Goal: Information Seeking & Learning: Check status

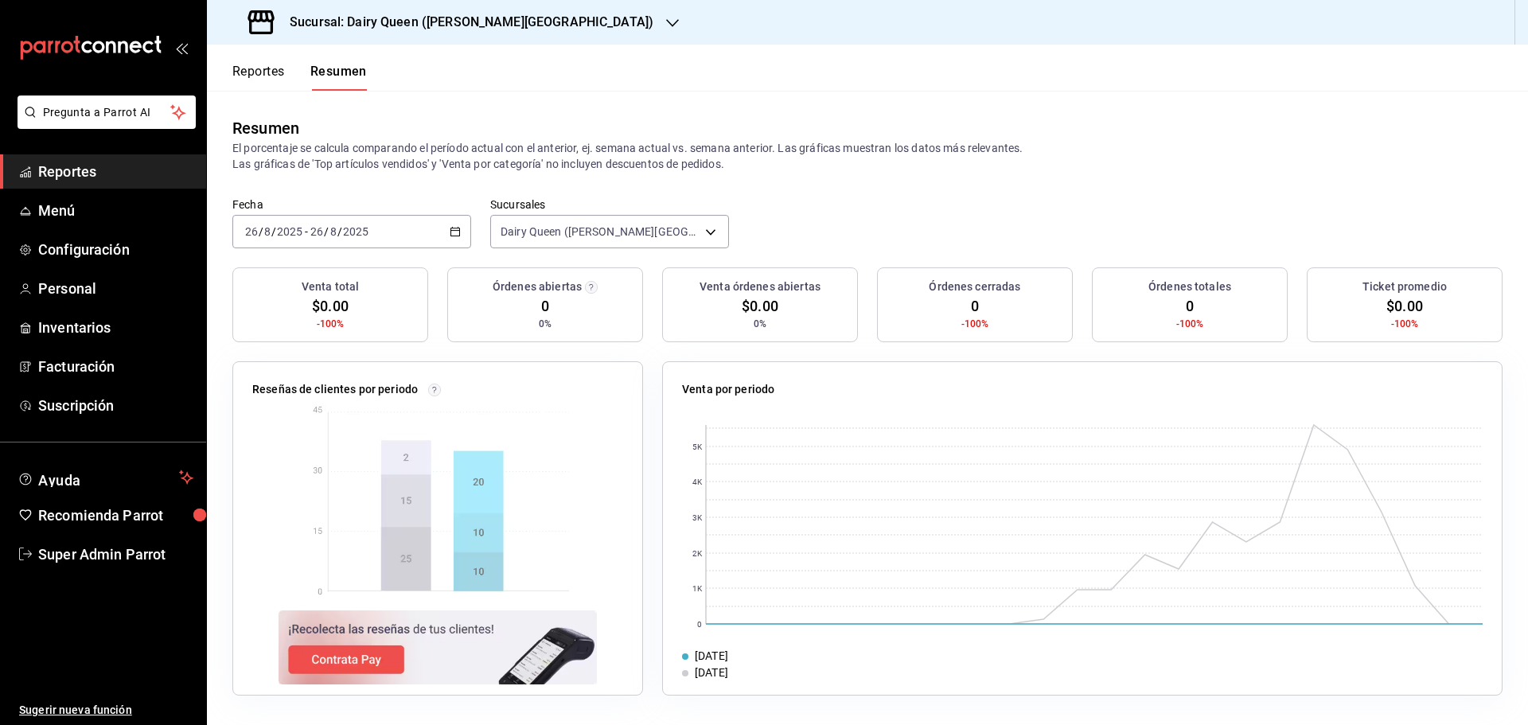
click at [272, 86] on button "Reportes" at bounding box center [258, 77] width 53 height 27
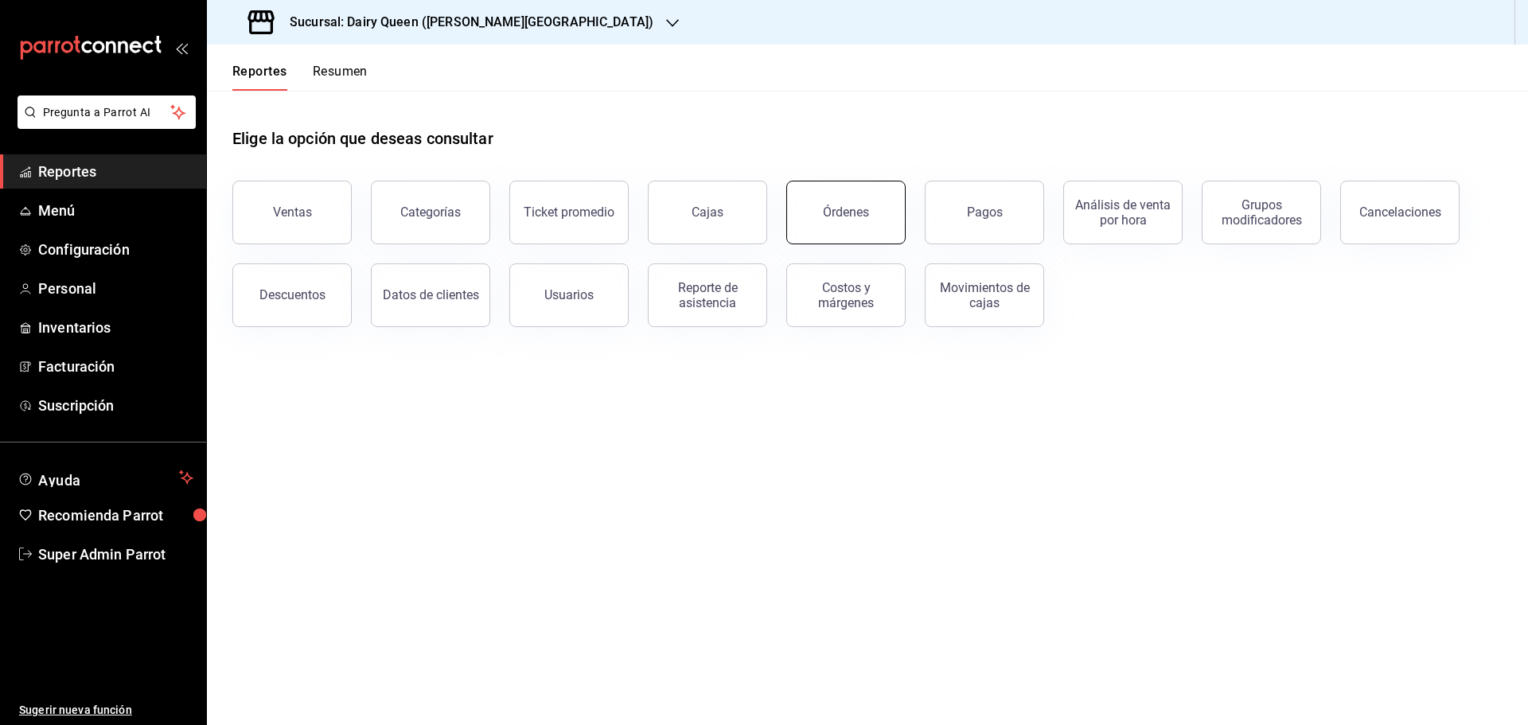
click at [841, 219] on div "Órdenes" at bounding box center [846, 212] width 46 height 15
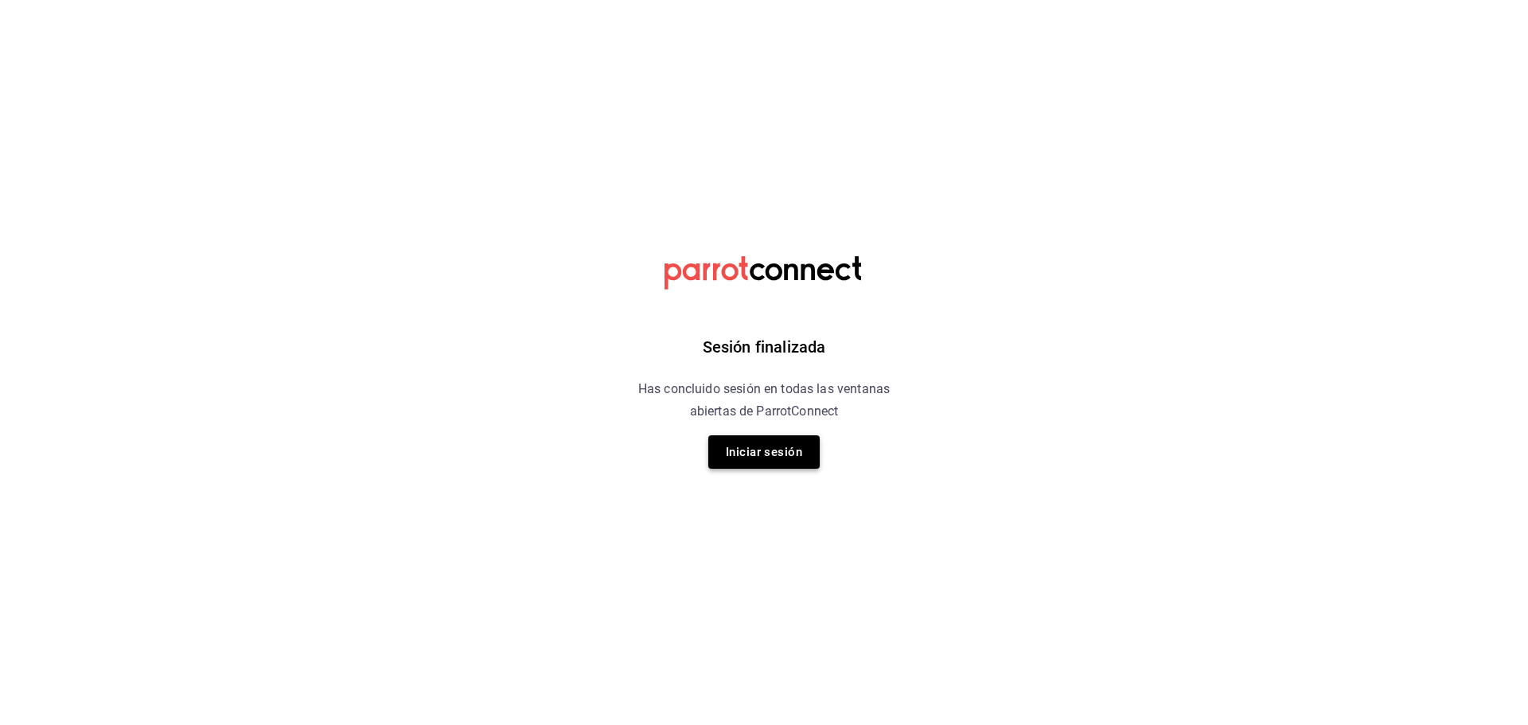
click at [784, 456] on button "Iniciar sesión" at bounding box center [764, 451] width 111 height 33
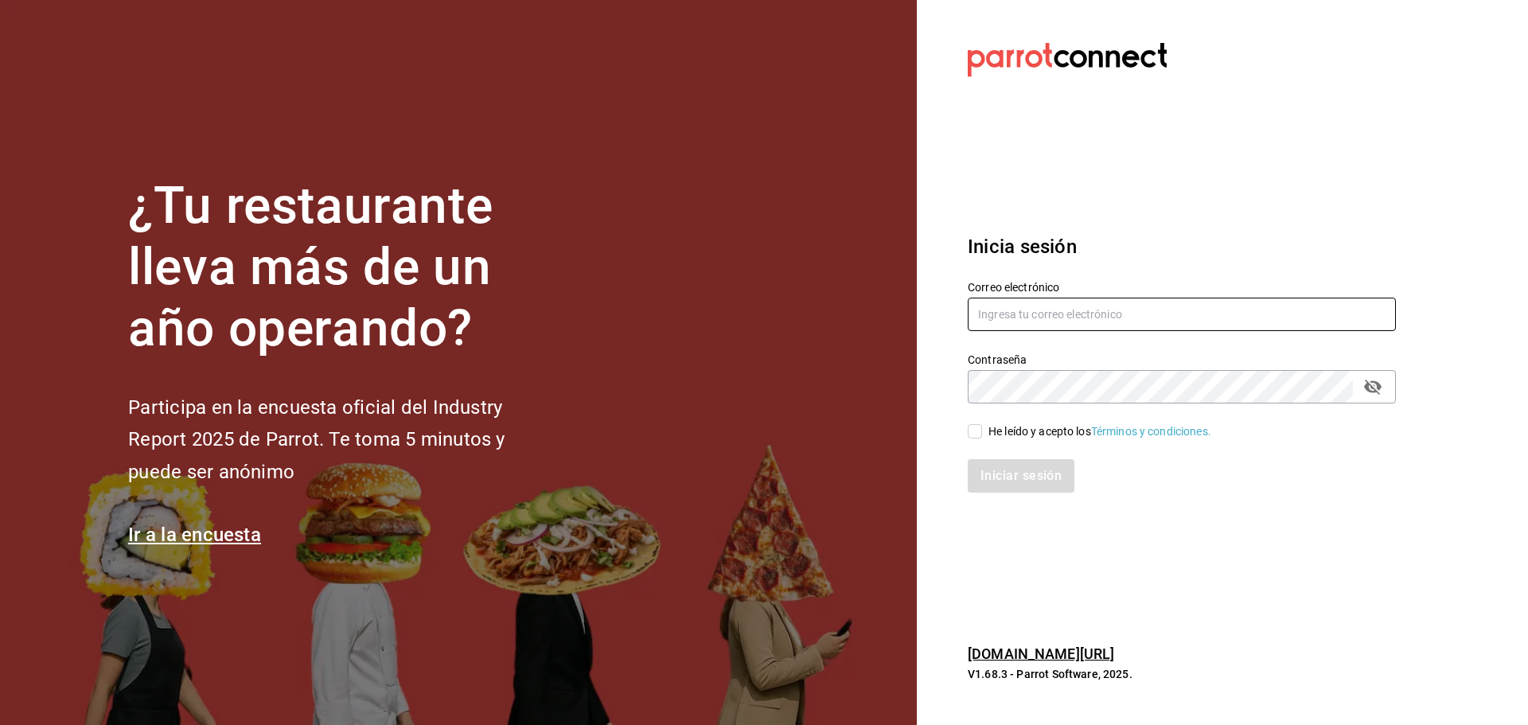
type input "multiuser@dairy.com"
click at [980, 431] on input "He leído y acepto los Términos y condiciones." at bounding box center [975, 431] width 14 height 14
checkbox input "true"
click at [988, 467] on button "Iniciar sesión" at bounding box center [1022, 475] width 108 height 33
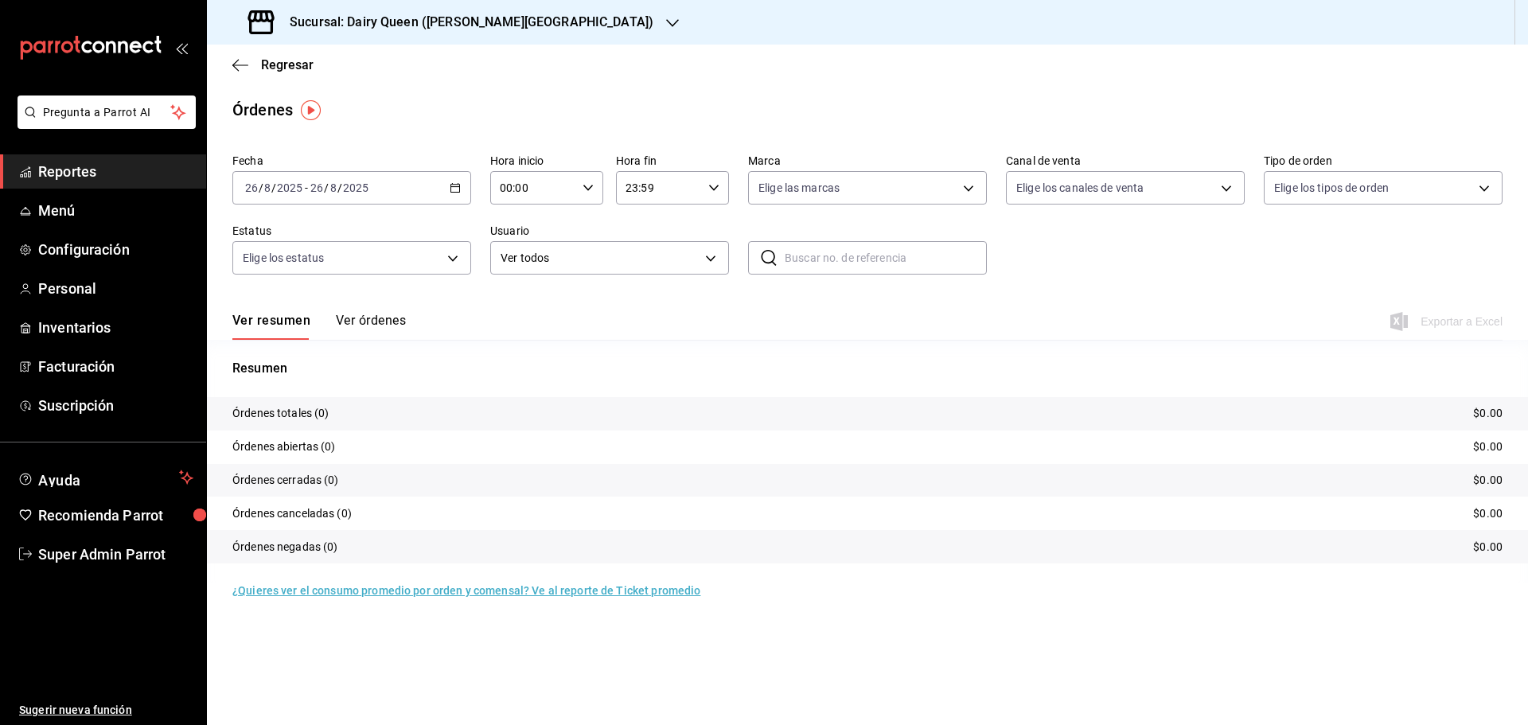
click at [84, 176] on span "Reportes" at bounding box center [115, 171] width 155 height 21
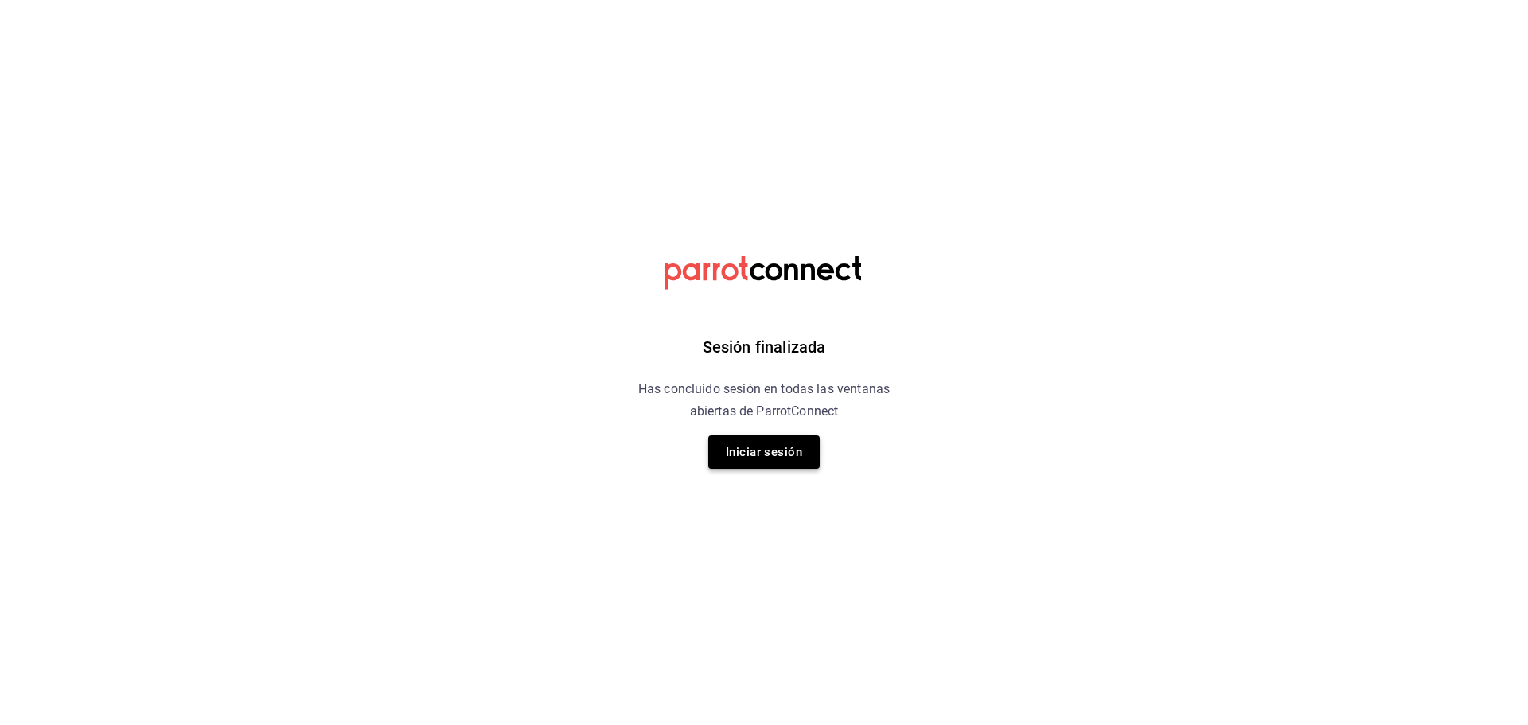
click at [752, 441] on button "Iniciar sesión" at bounding box center [764, 451] width 111 height 33
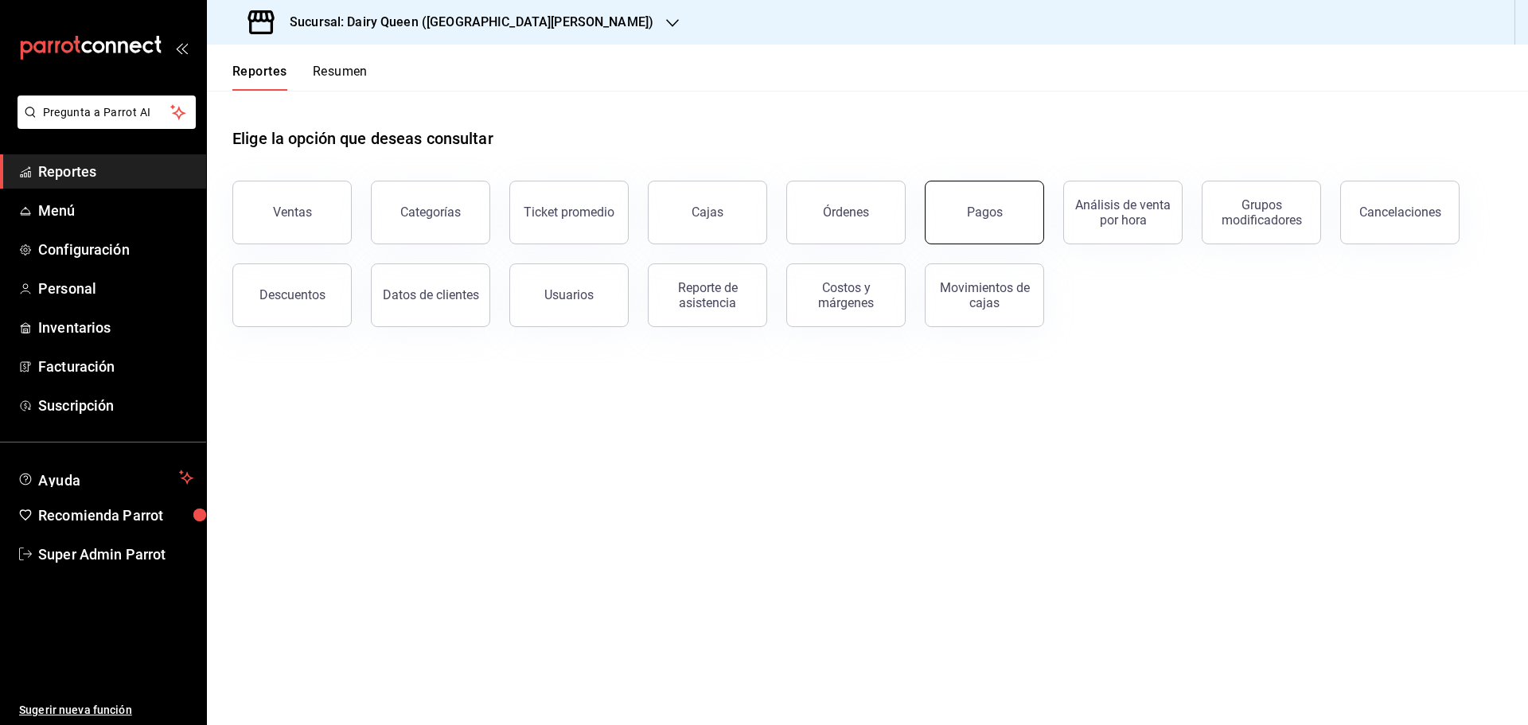
click at [974, 221] on button "Pagos" at bounding box center [984, 213] width 119 height 64
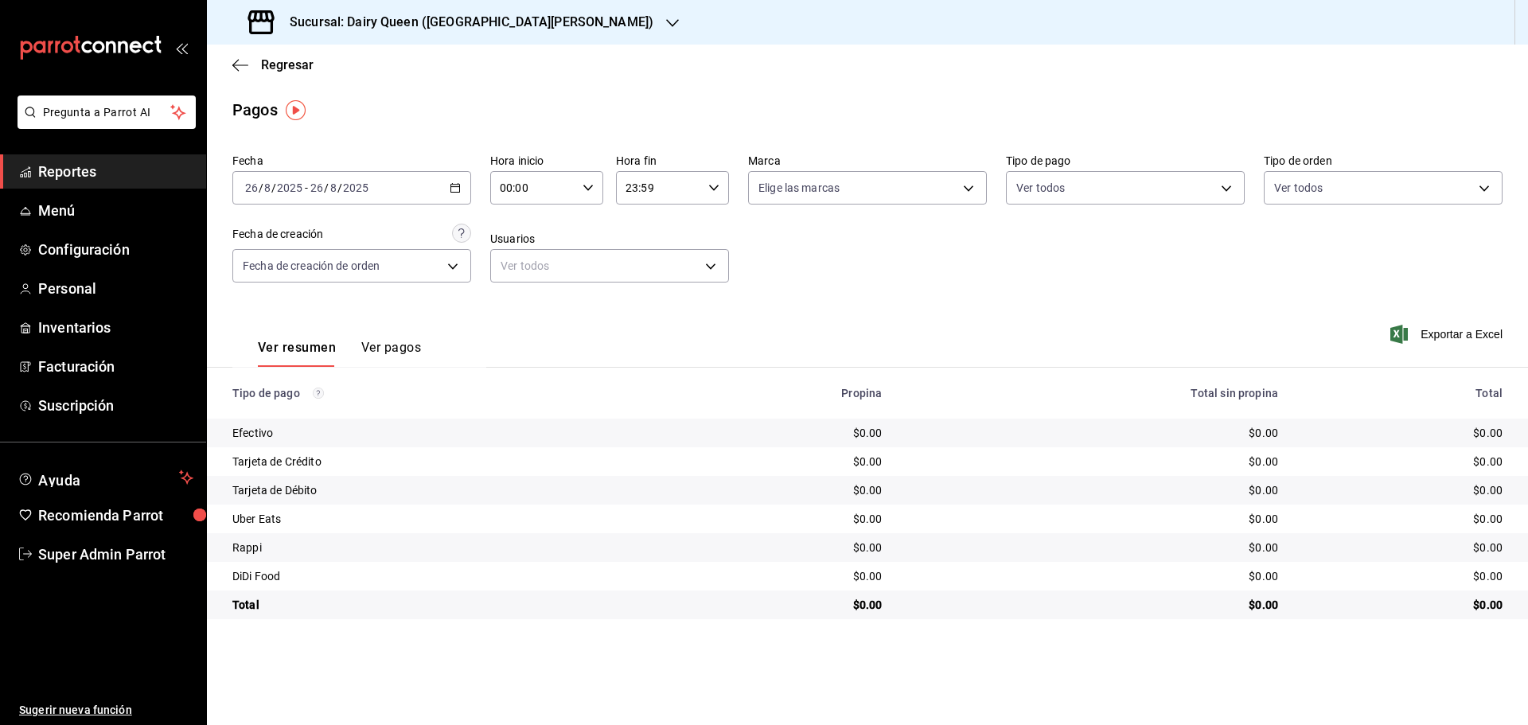
click at [344, 189] on input "2025" at bounding box center [355, 188] width 27 height 13
click at [325, 417] on span "Rango de fechas" at bounding box center [307, 415] width 123 height 17
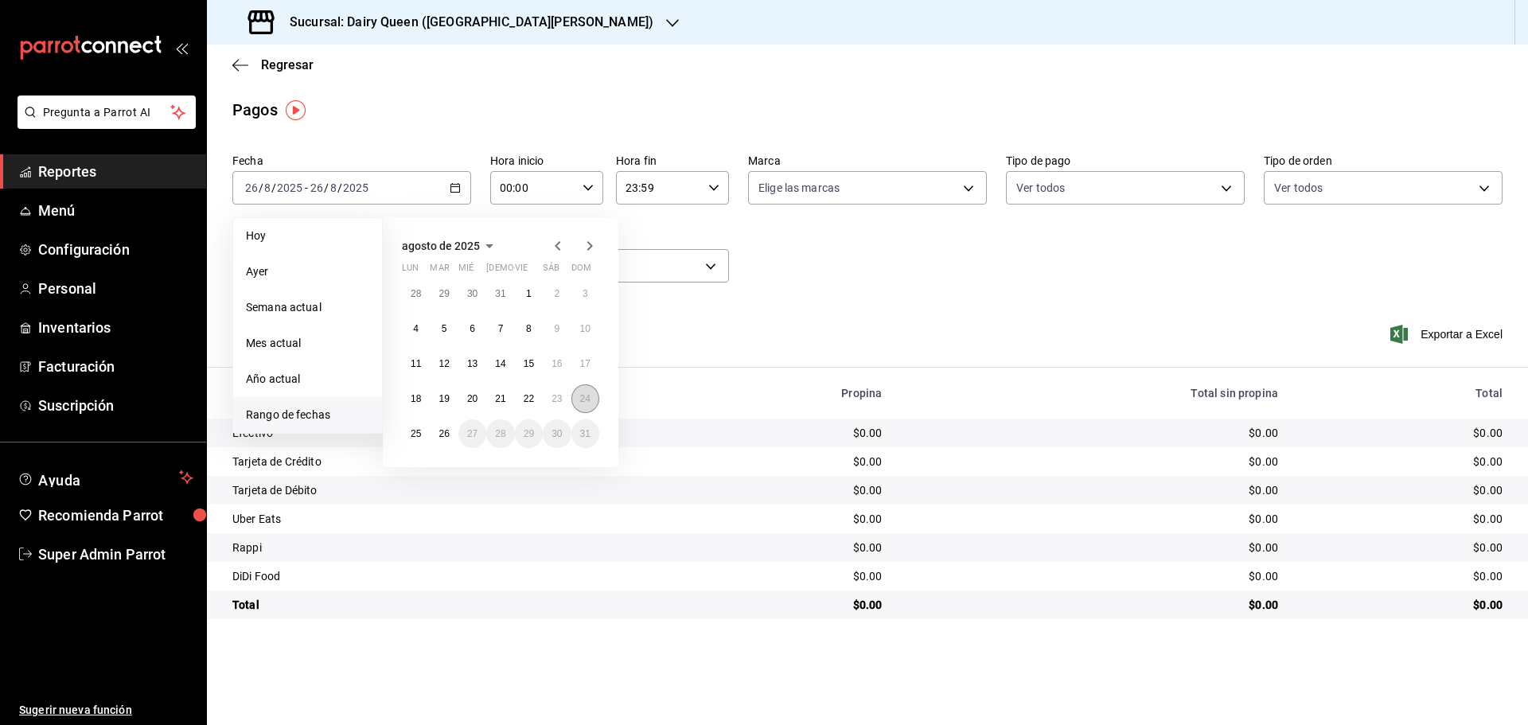
click at [591, 404] on button "24" at bounding box center [586, 399] width 28 height 29
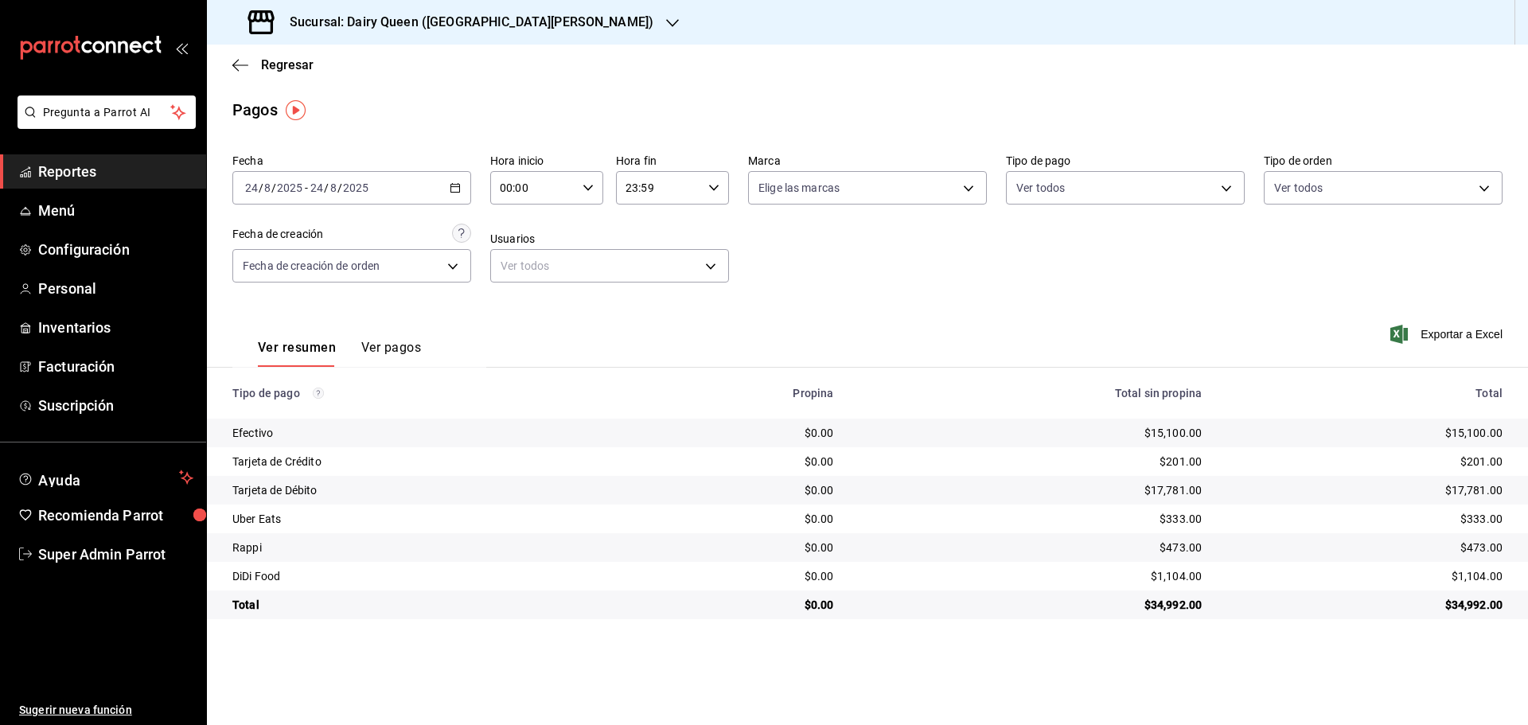
click at [275, 1] on div "Sucursal: Dairy Queen ([GEOGRAPHIC_DATA][PERSON_NAME])" at bounding box center [453, 22] width 466 height 45
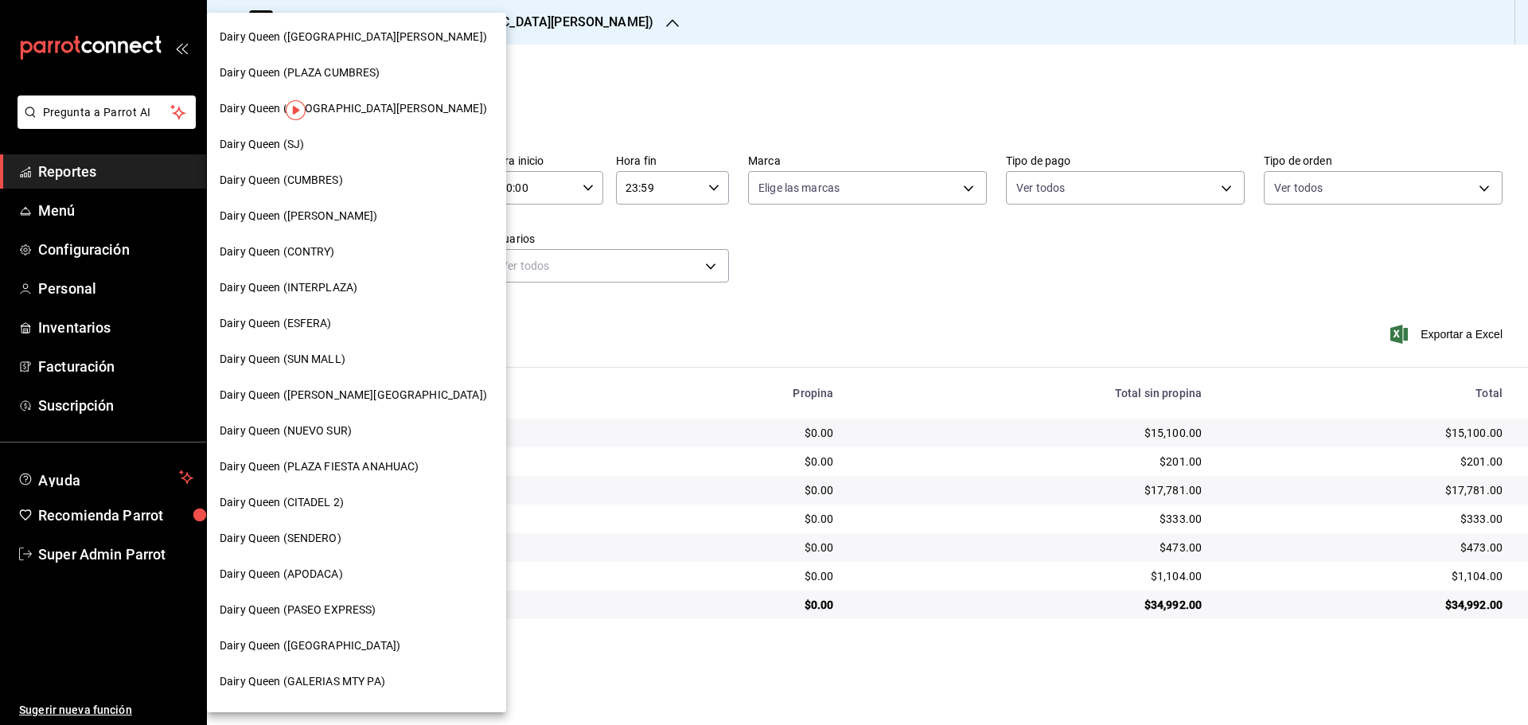
click at [327, 640] on span "Dairy Queen ([GEOGRAPHIC_DATA])" at bounding box center [310, 646] width 181 height 17
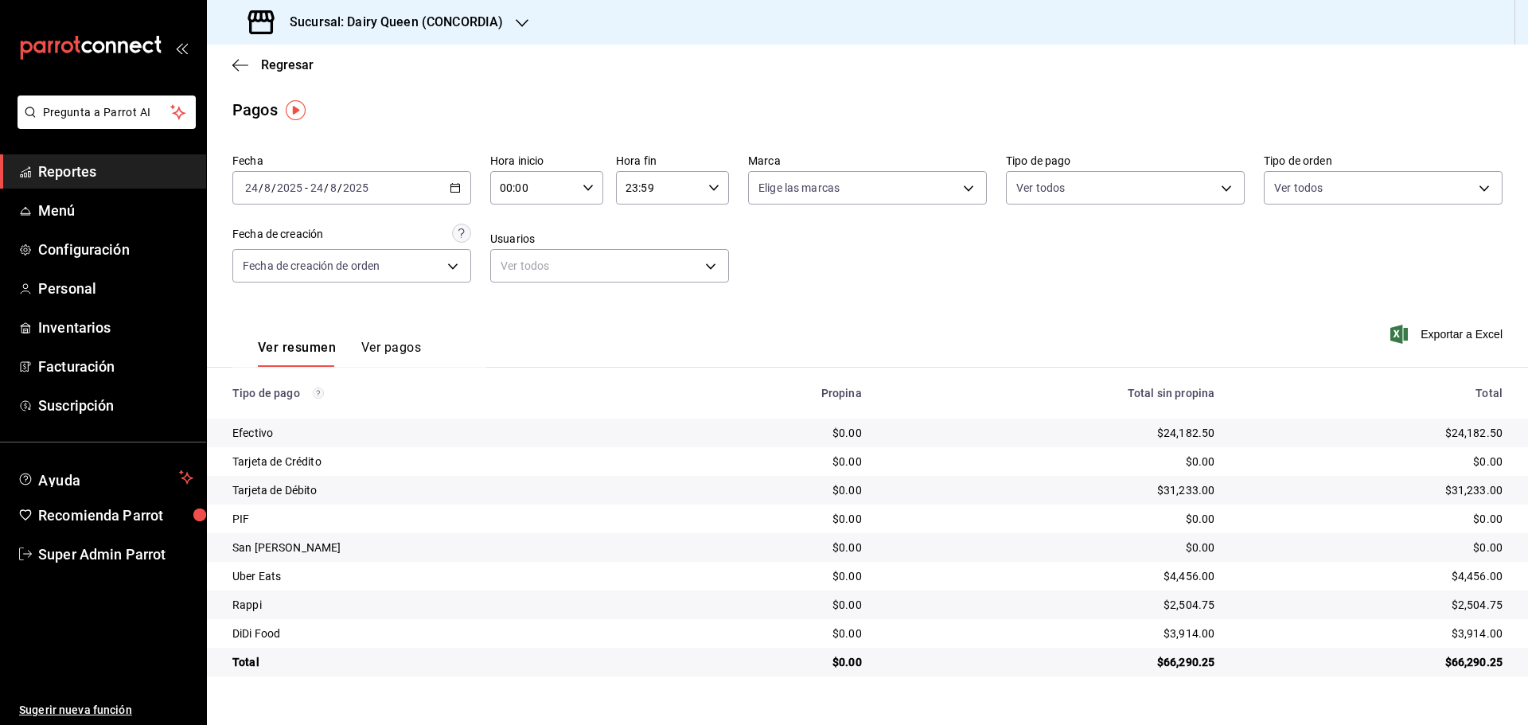
click at [284, 17] on h3 "Sucursal: Dairy Queen (CONCORDIA)" at bounding box center [390, 22] width 226 height 19
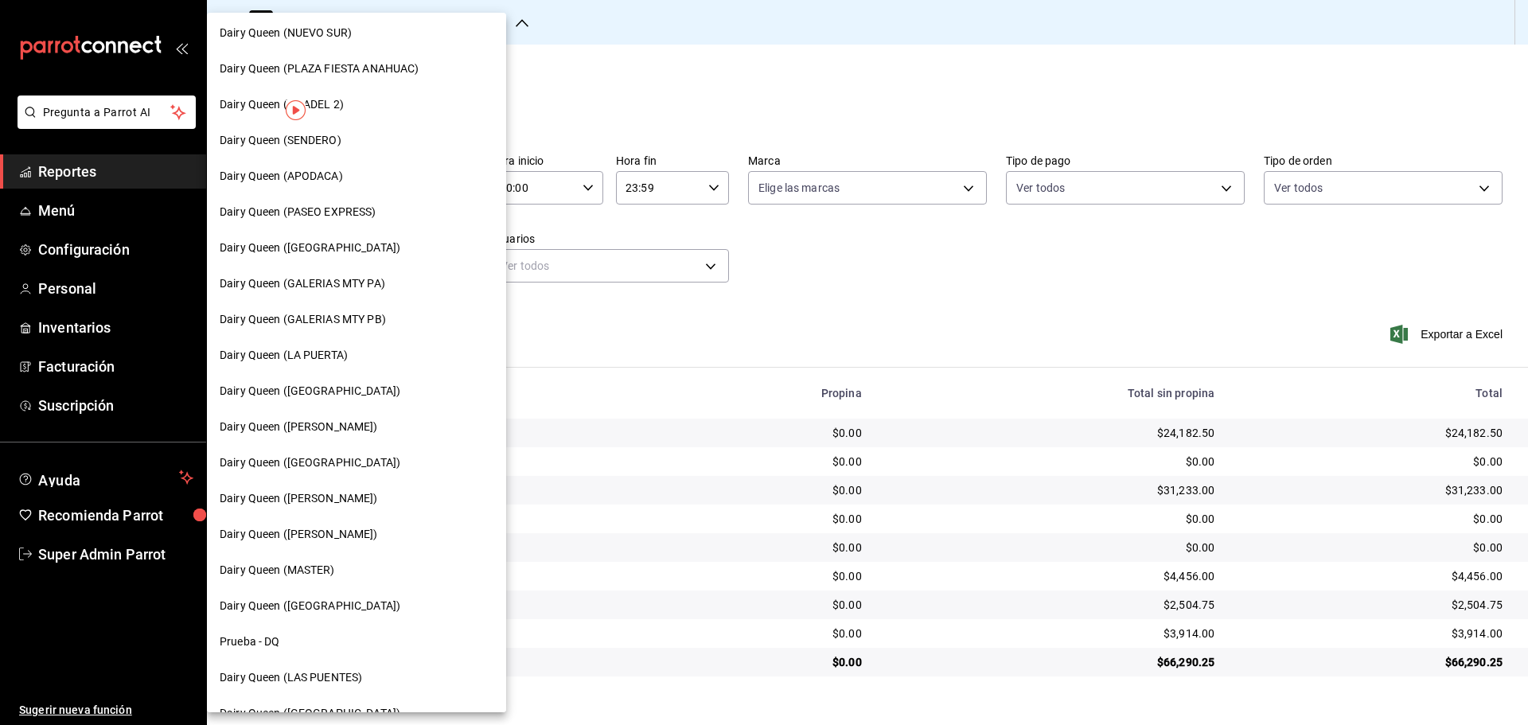
scroll to position [495, 0]
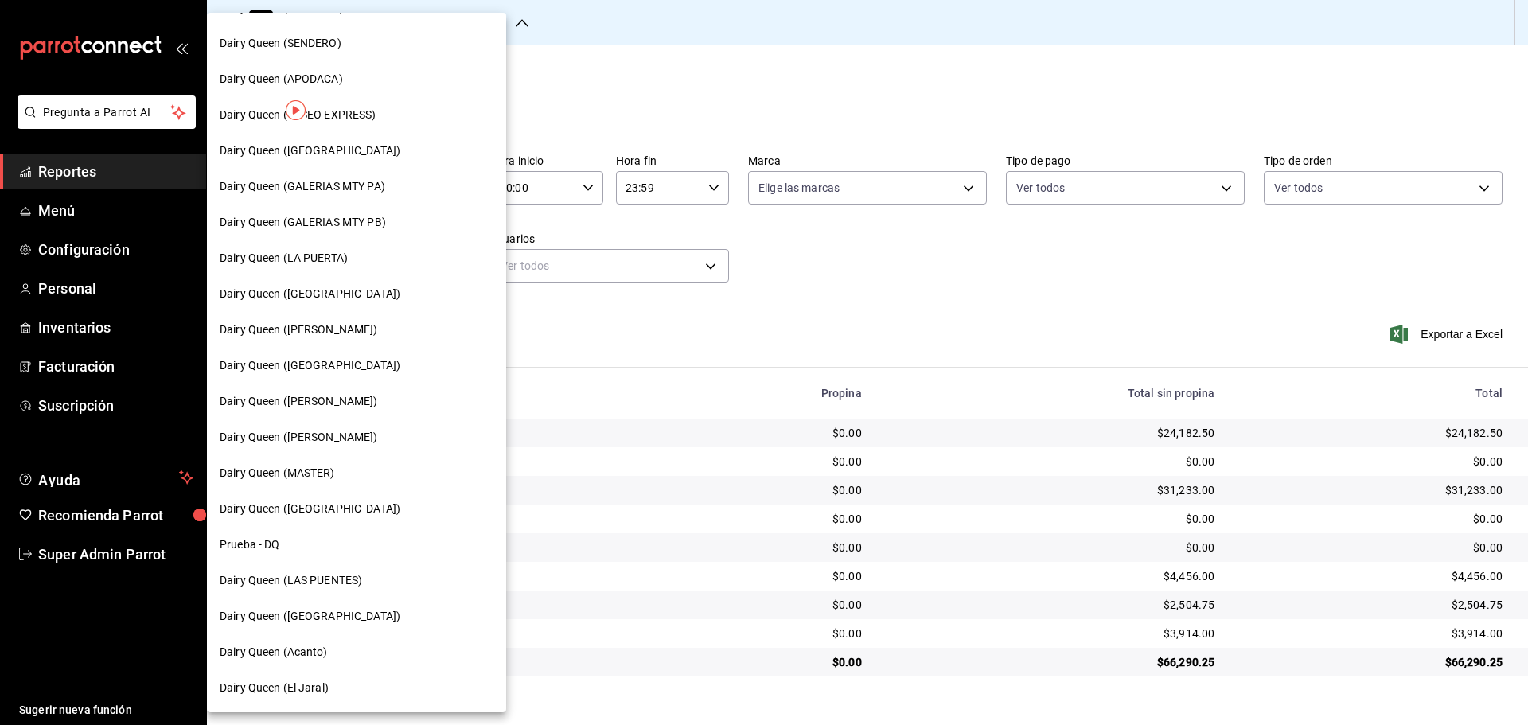
click at [322, 369] on span "Dairy Queen ([GEOGRAPHIC_DATA])" at bounding box center [310, 365] width 181 height 17
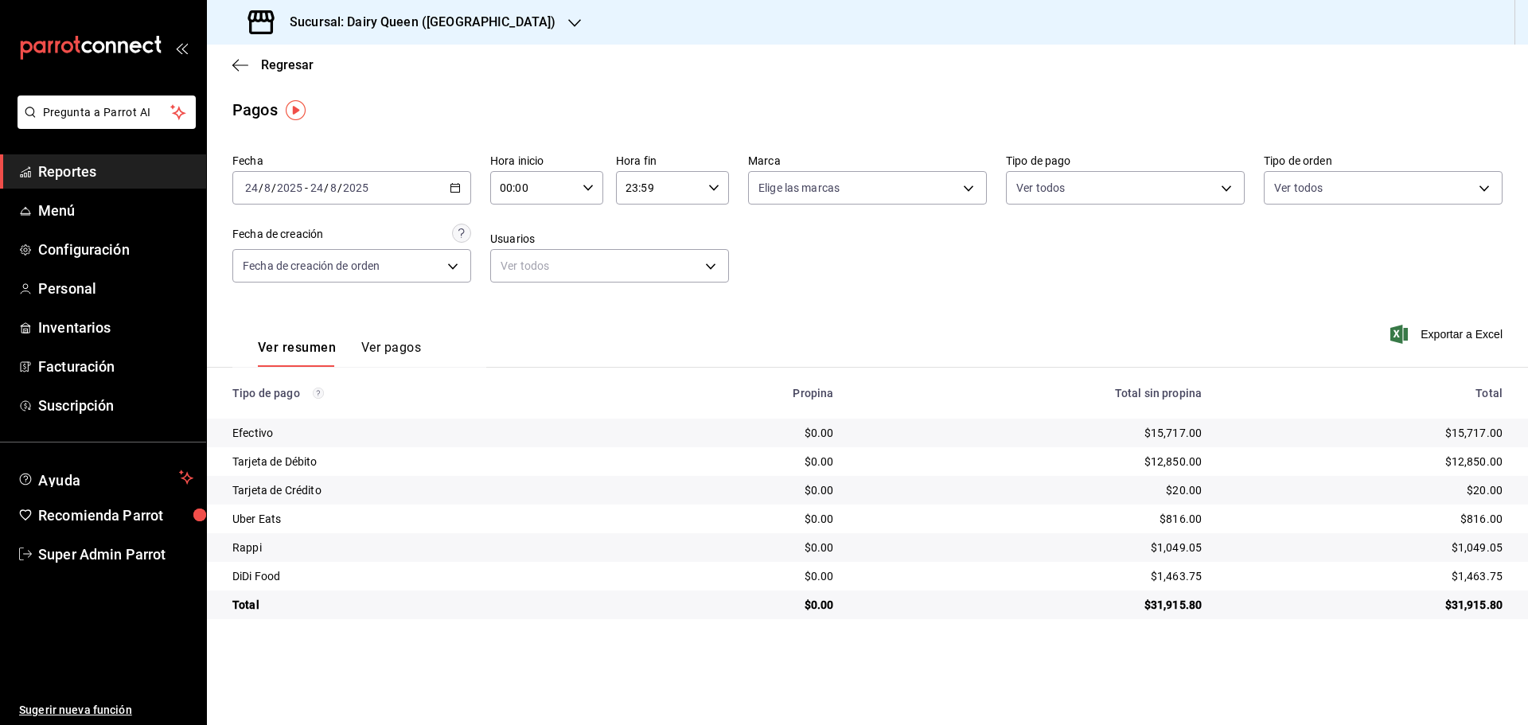
click at [289, 24] on h3 "Sucursal: Dairy Queen ([GEOGRAPHIC_DATA])" at bounding box center [416, 22] width 279 height 19
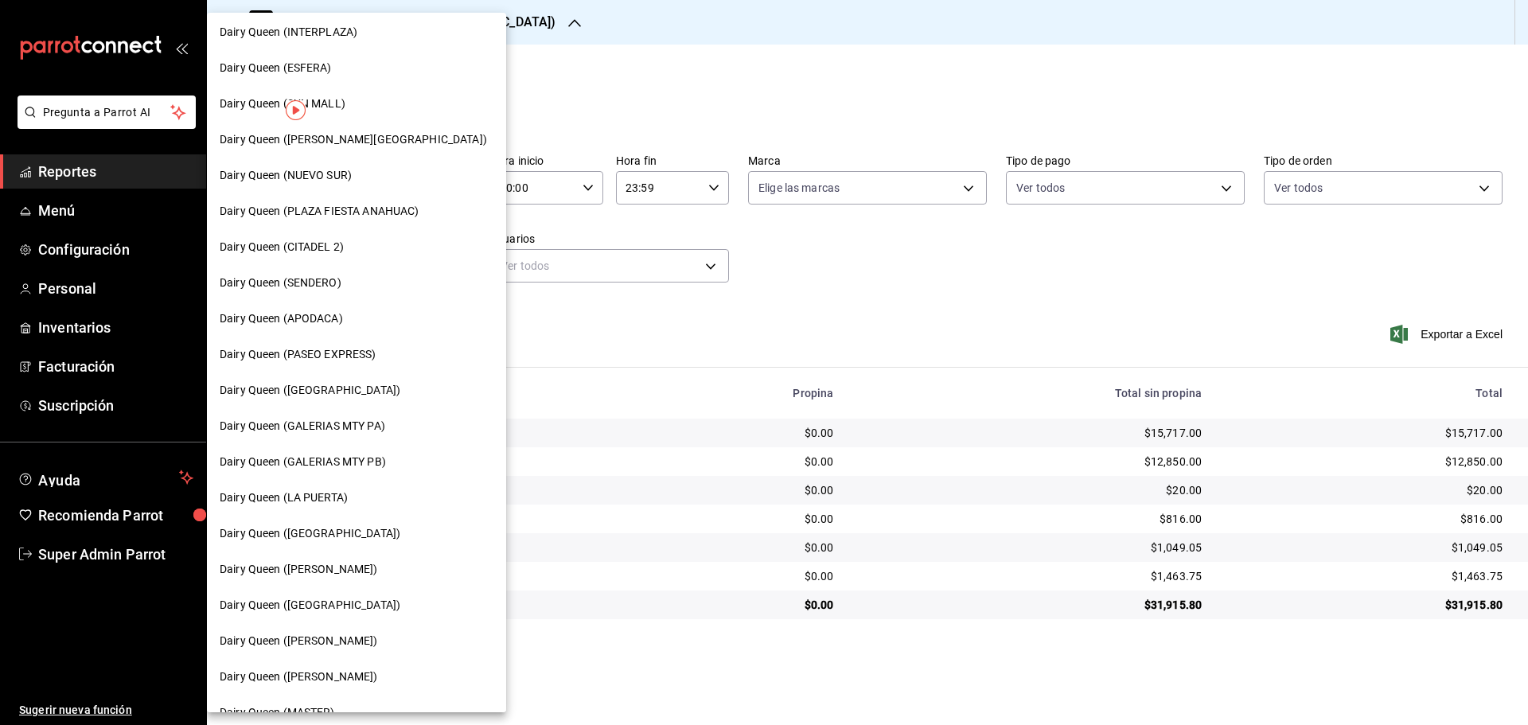
scroll to position [398, 0]
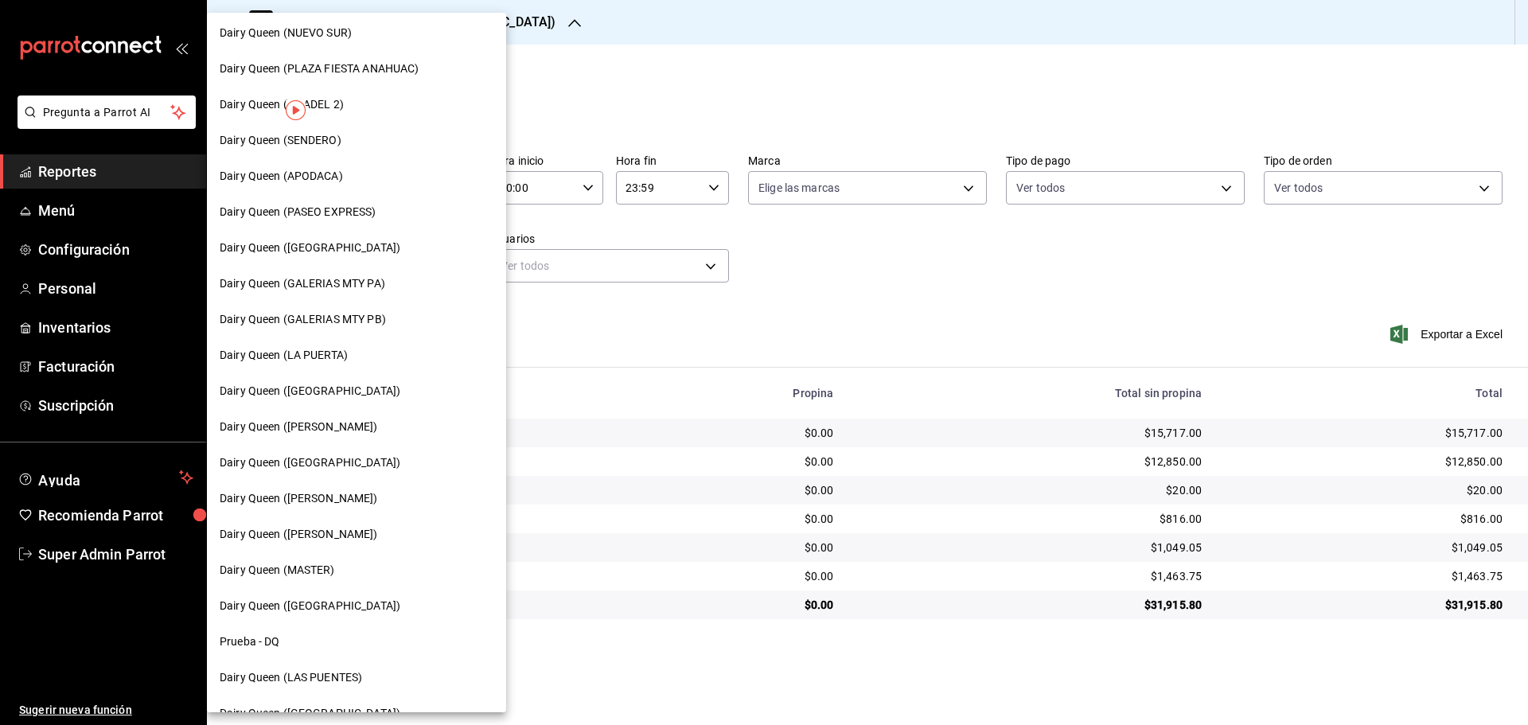
click at [314, 507] on div "Dairy Queen ([PERSON_NAME])" at bounding box center [356, 499] width 299 height 36
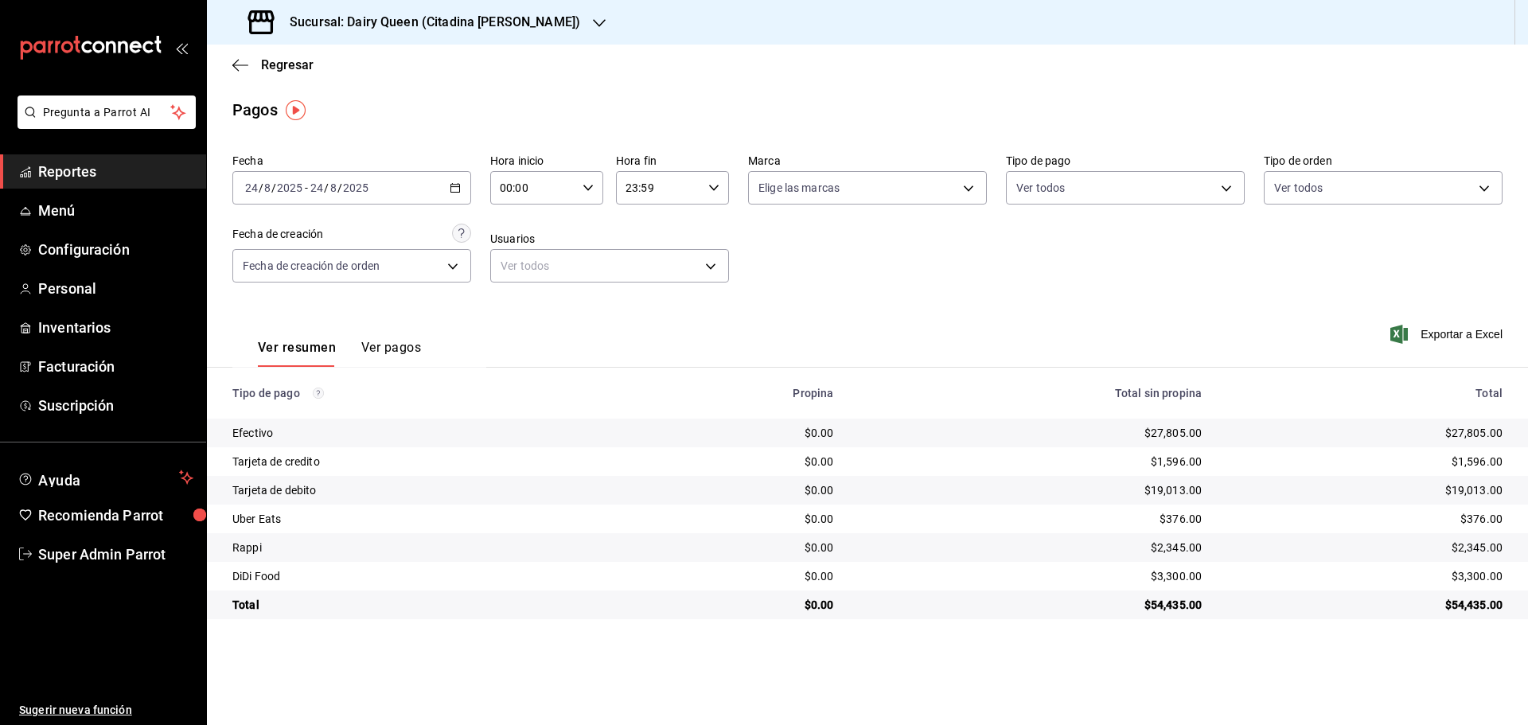
click at [348, 24] on h3 "Sucursal: Dairy Queen (Citadina [PERSON_NAME])" at bounding box center [428, 22] width 303 height 19
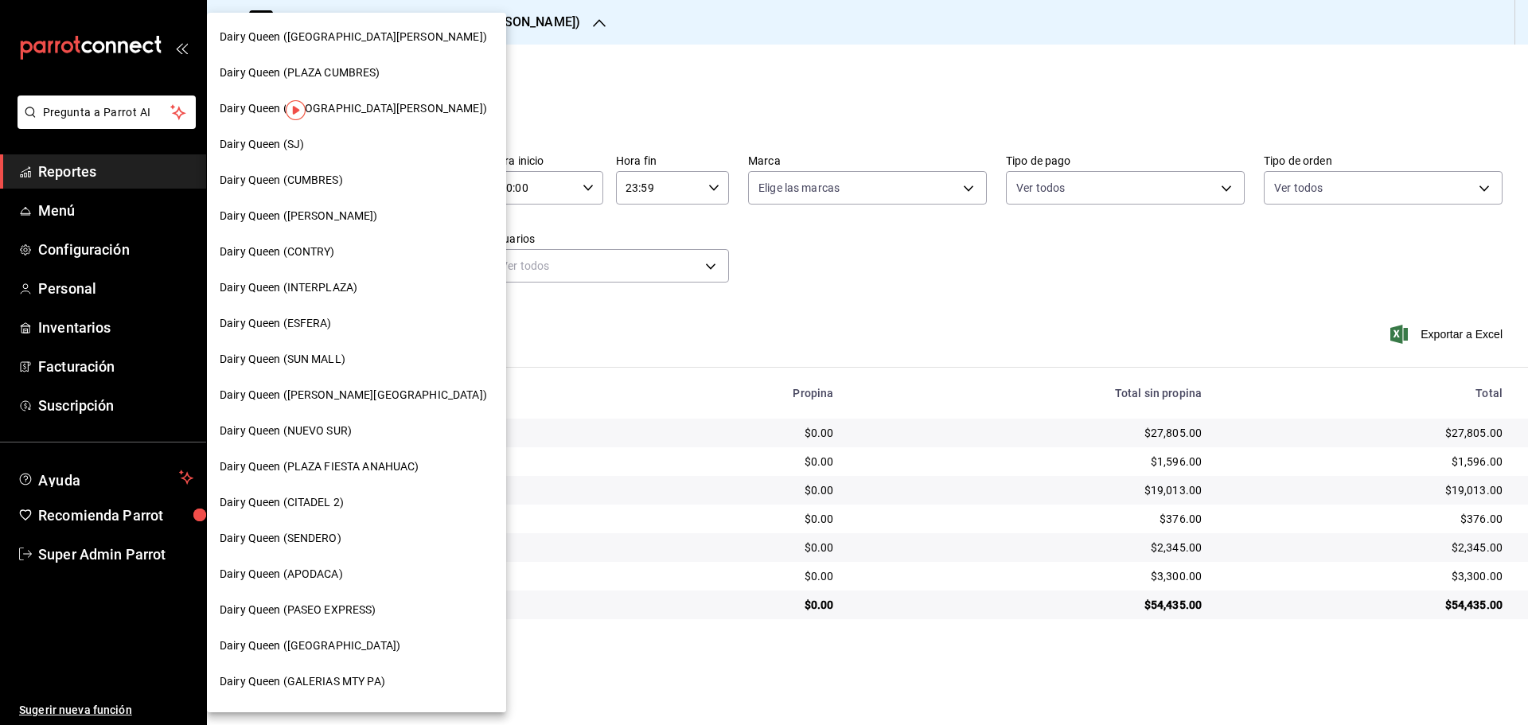
click at [388, 100] on span "Dairy Queen ([GEOGRAPHIC_DATA][PERSON_NAME])" at bounding box center [353, 108] width 267 height 17
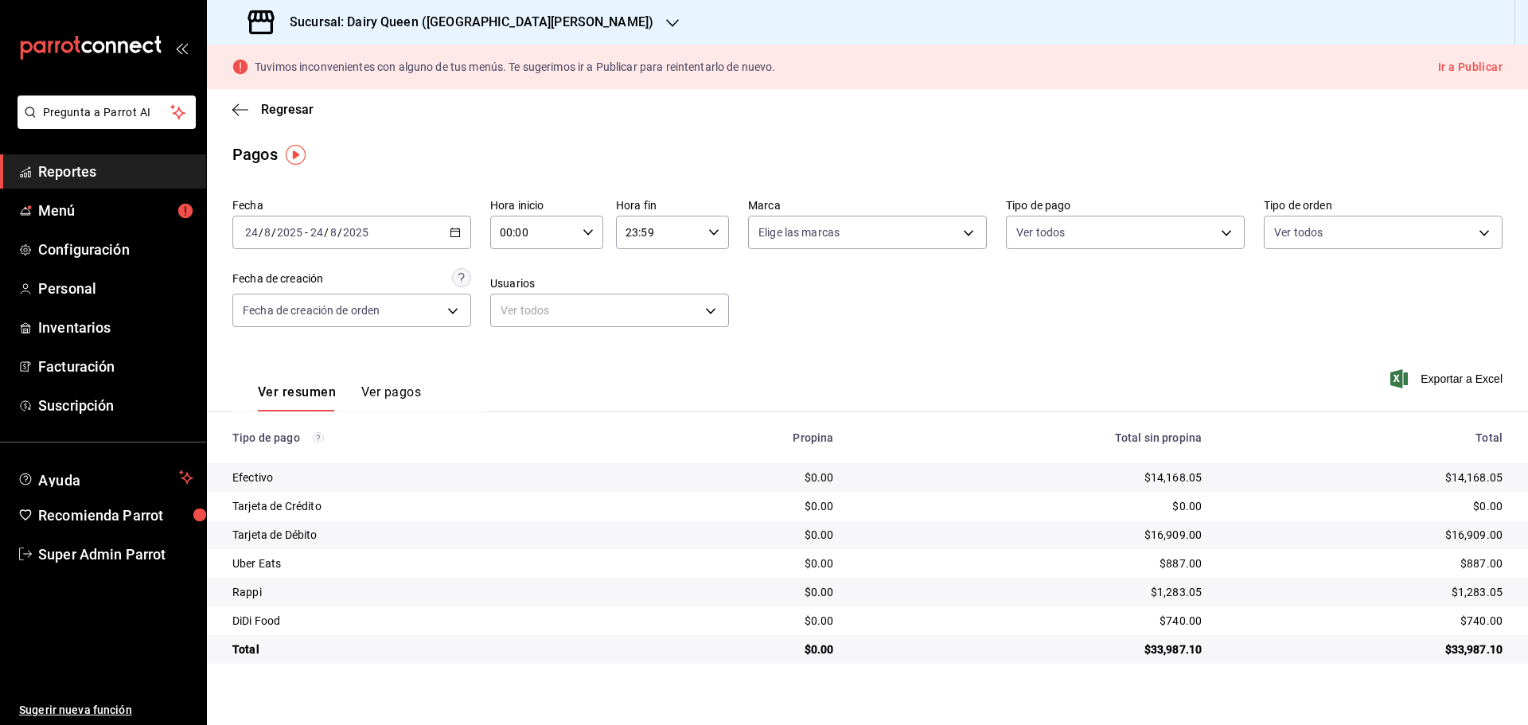
click at [288, 11] on div "Sucursal: Dairy Queen ([GEOGRAPHIC_DATA][PERSON_NAME])" at bounding box center [453, 22] width 466 height 45
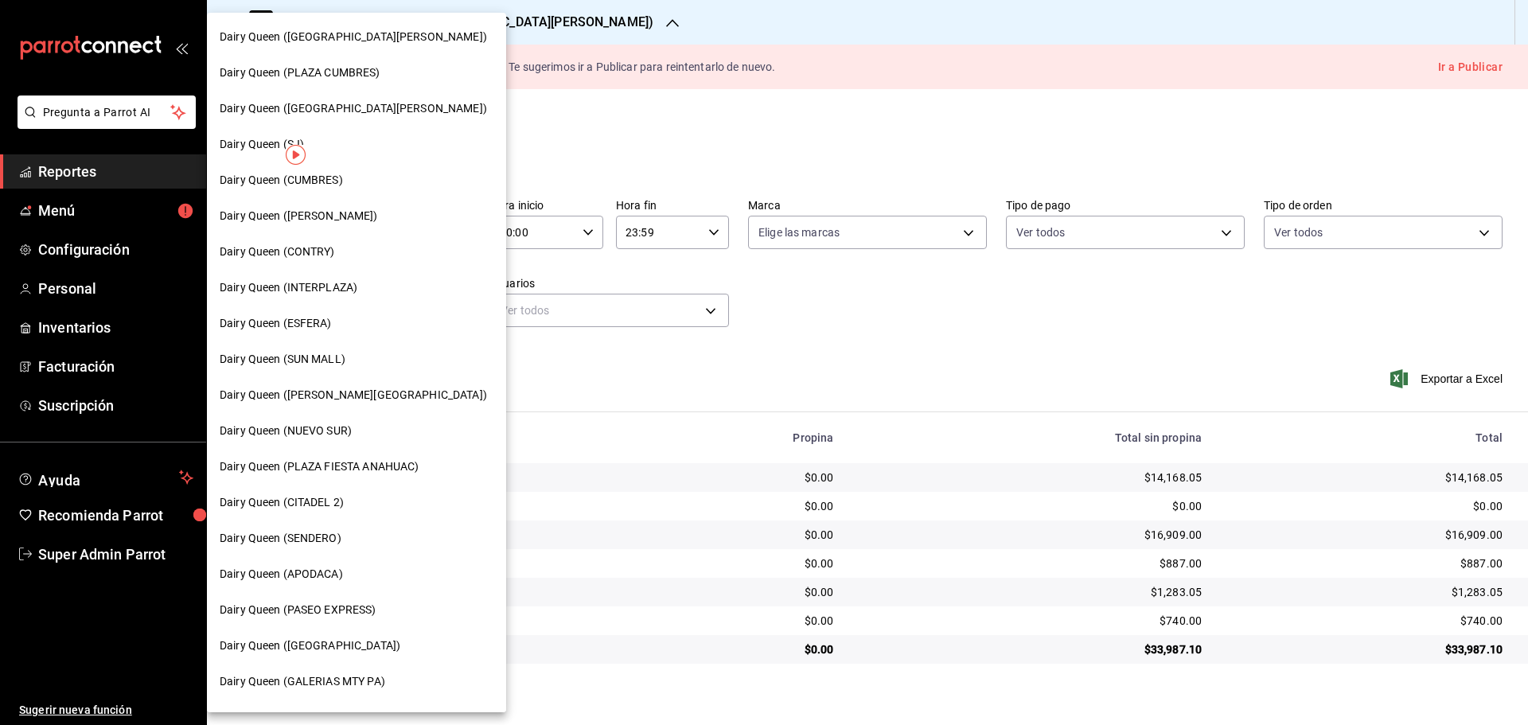
click at [330, 214] on span "Dairy Queen ([PERSON_NAME])" at bounding box center [299, 216] width 158 height 17
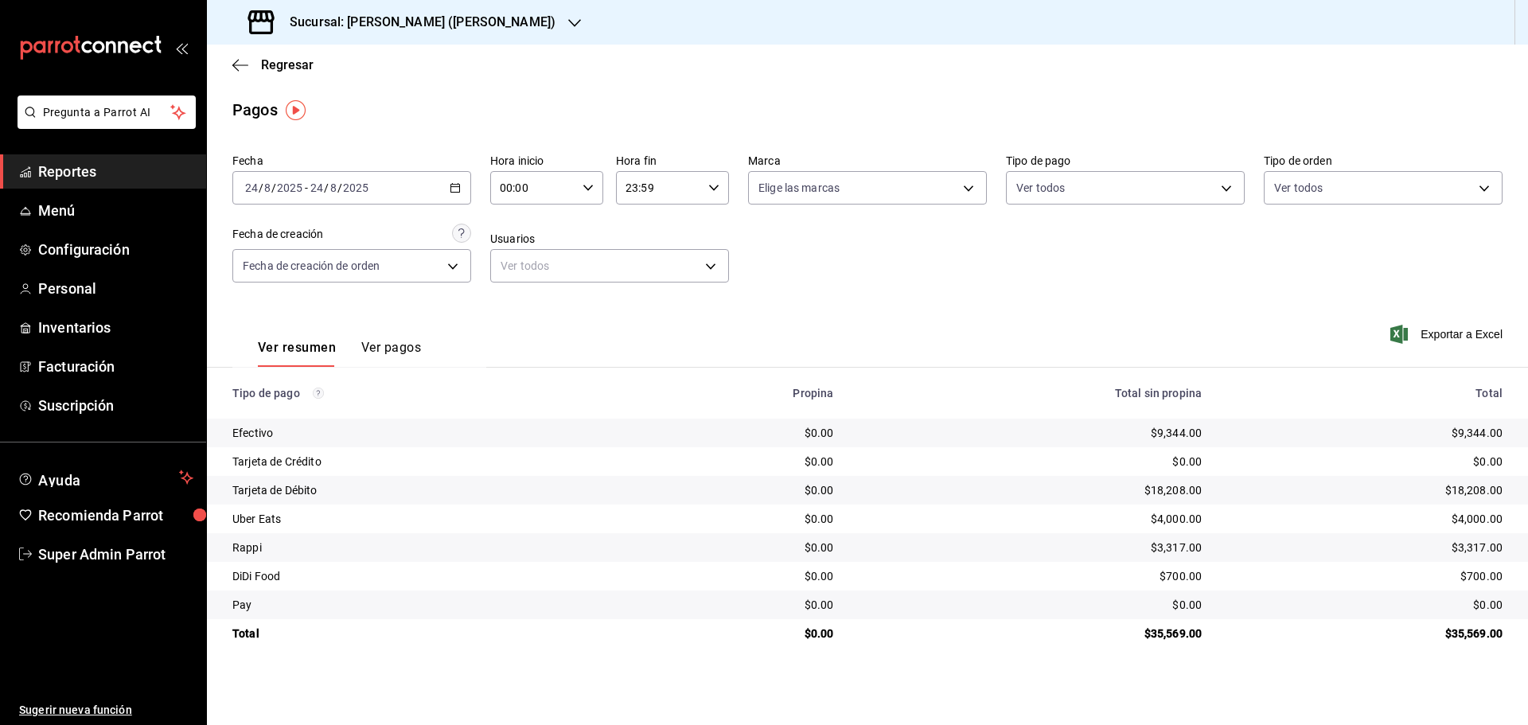
click at [298, 25] on h3 "Sucursal: [PERSON_NAME] ([PERSON_NAME])" at bounding box center [416, 22] width 279 height 19
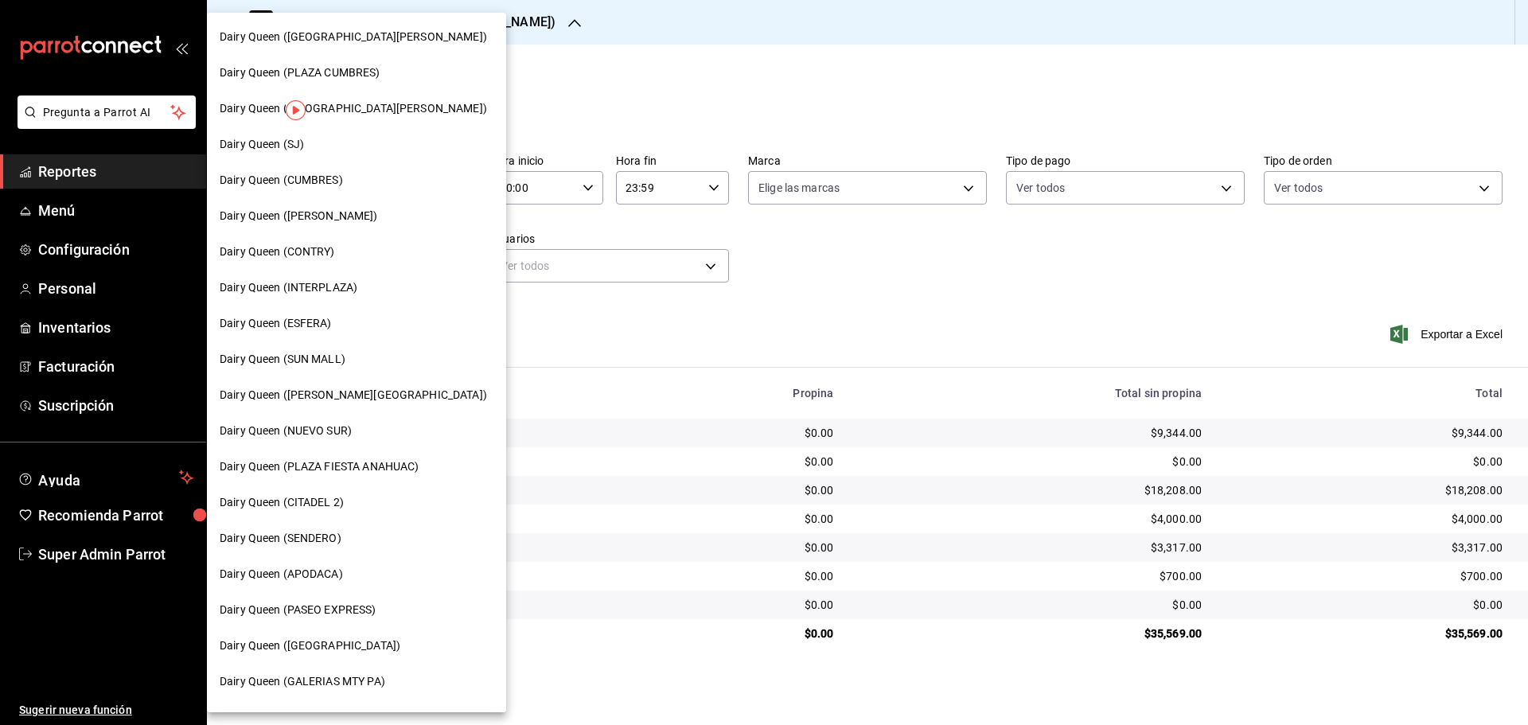
click at [415, 45] on span "Dairy Queen ([GEOGRAPHIC_DATA][PERSON_NAME])" at bounding box center [353, 37] width 267 height 17
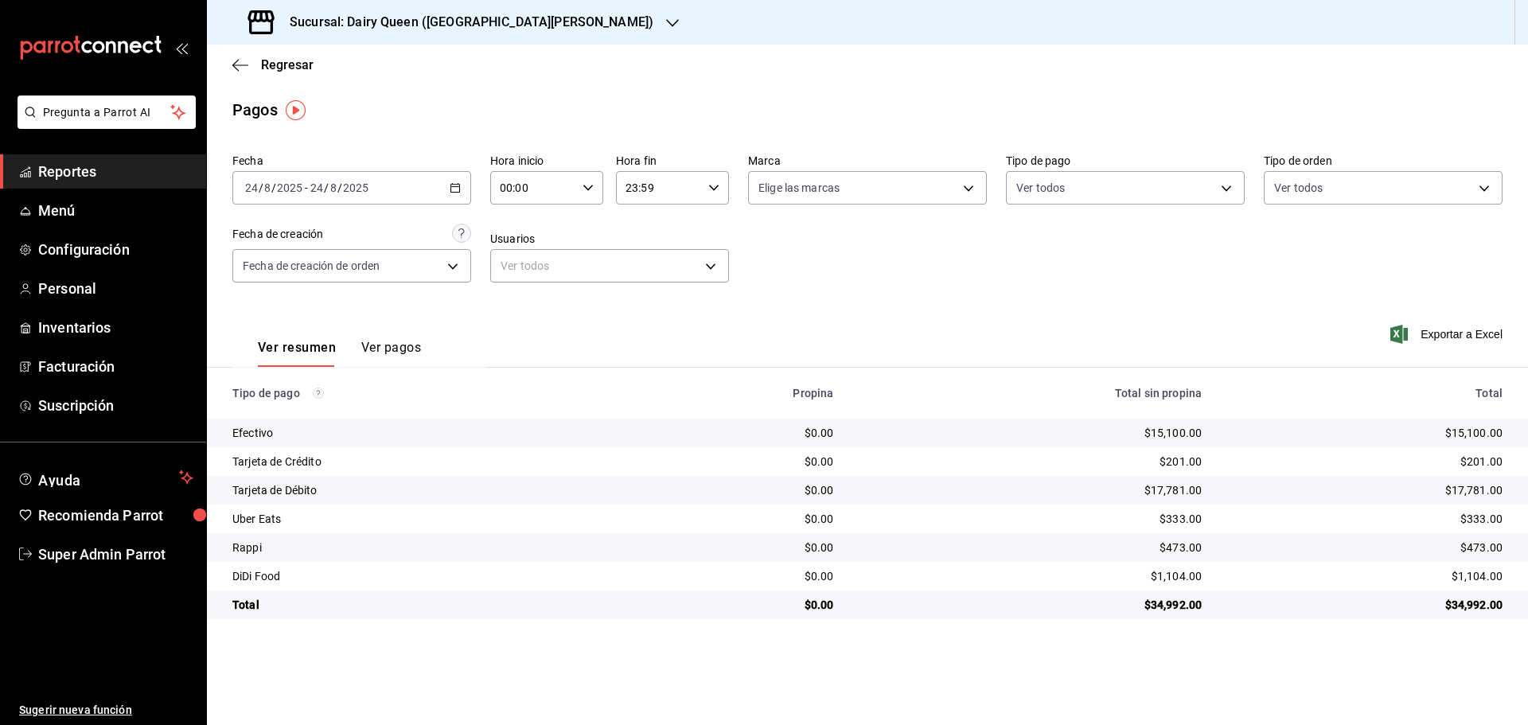
click at [329, 26] on h3 "Sucursal: Dairy Queen ([GEOGRAPHIC_DATA][PERSON_NAME])" at bounding box center [465, 22] width 377 height 19
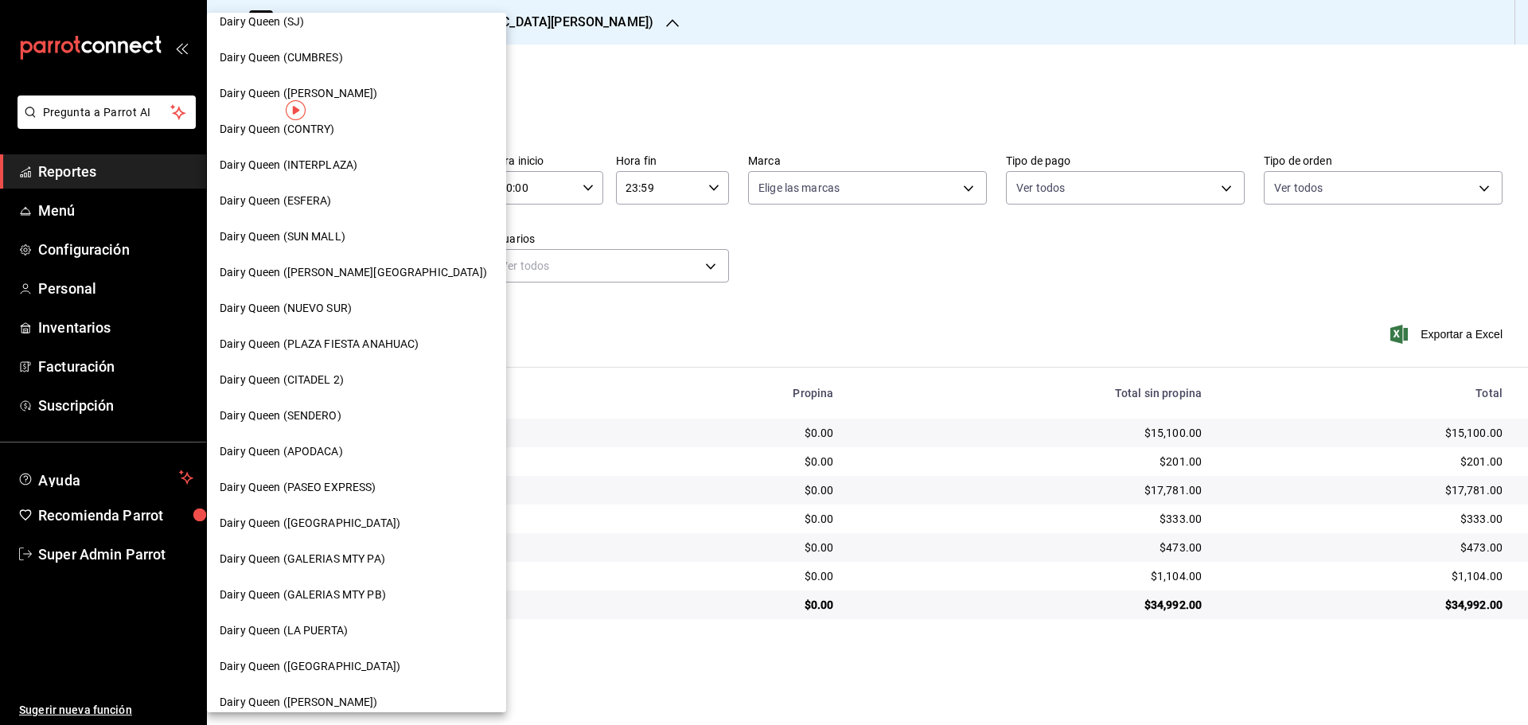
scroll to position [265, 0]
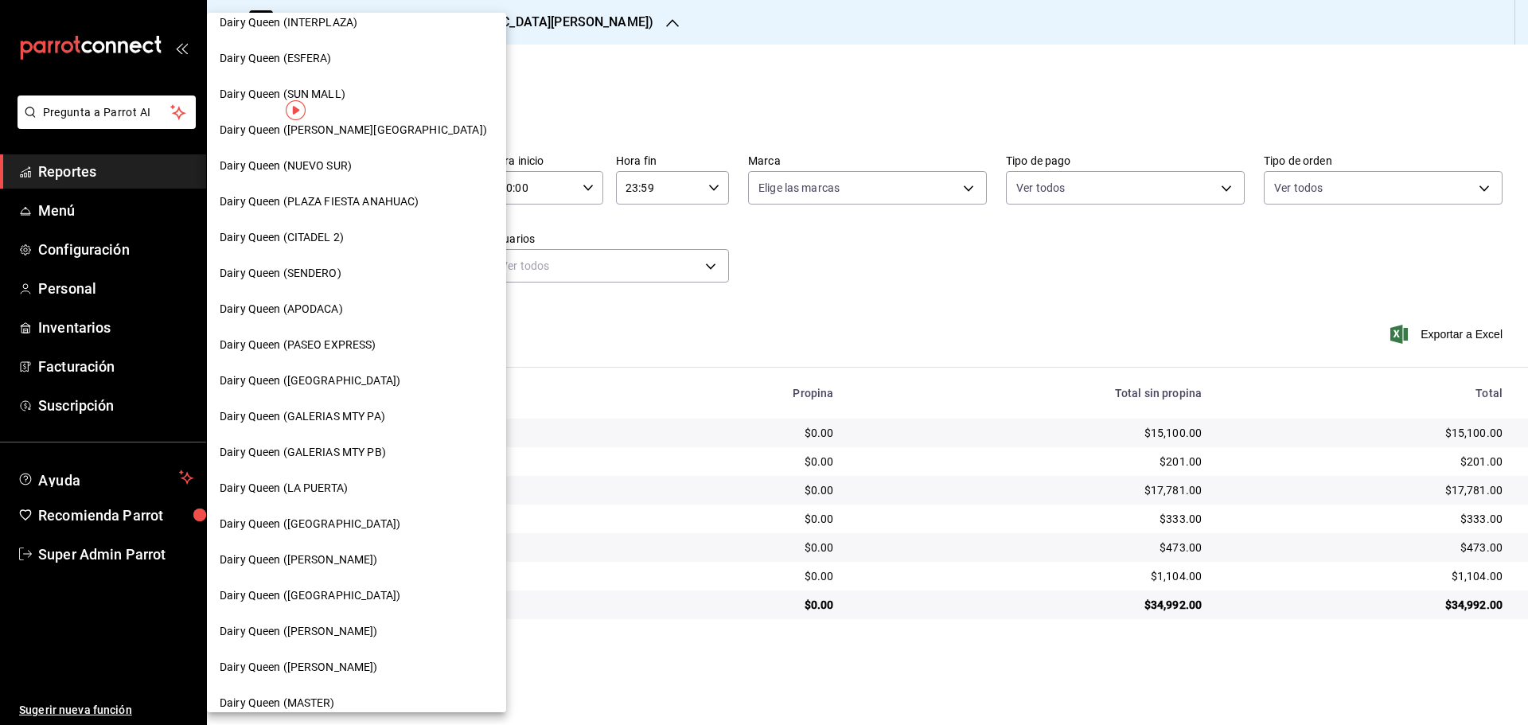
click at [371, 456] on span "Dairy Queen (GALERIAS MTY PB)" at bounding box center [303, 452] width 166 height 17
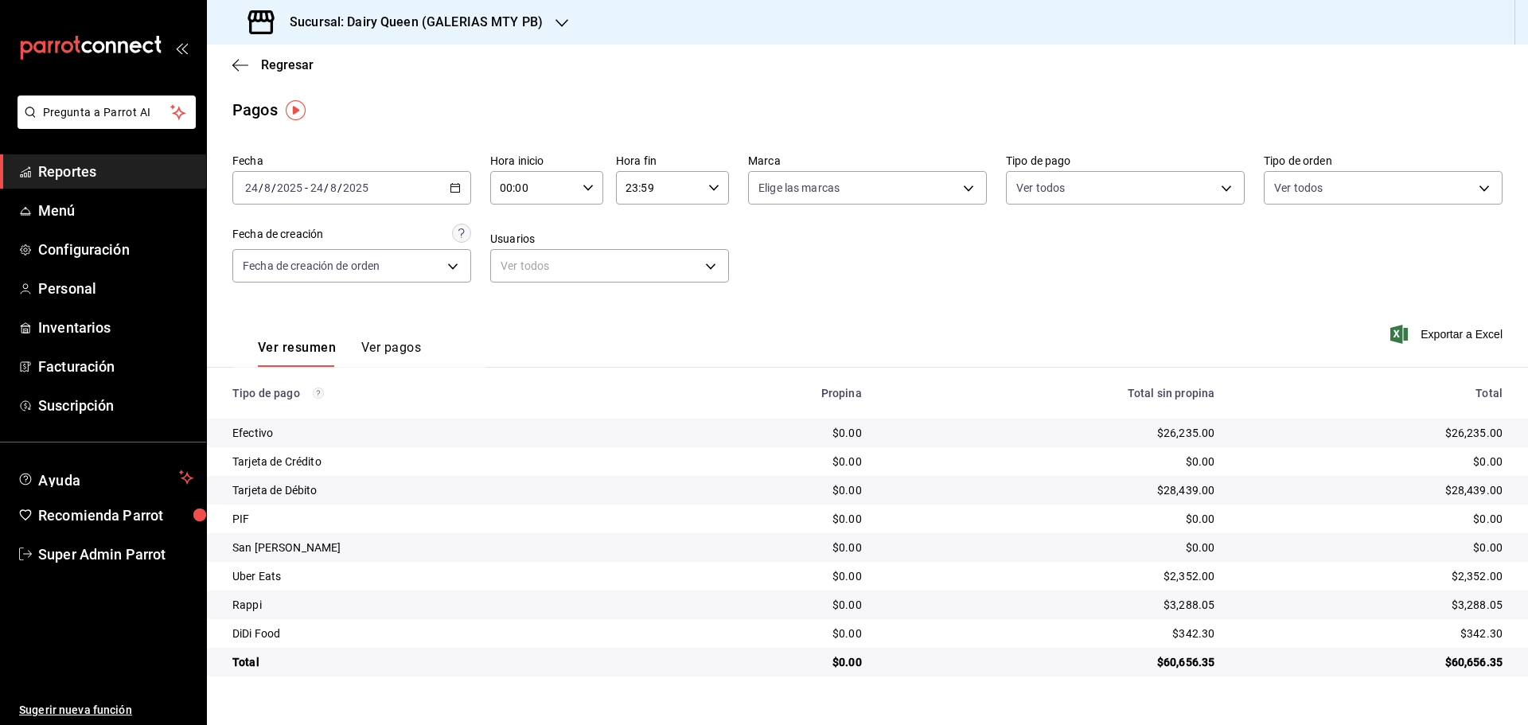
click at [336, 11] on div "Sucursal: Dairy Queen (GALERIAS MTY PB)" at bounding box center [397, 22] width 355 height 45
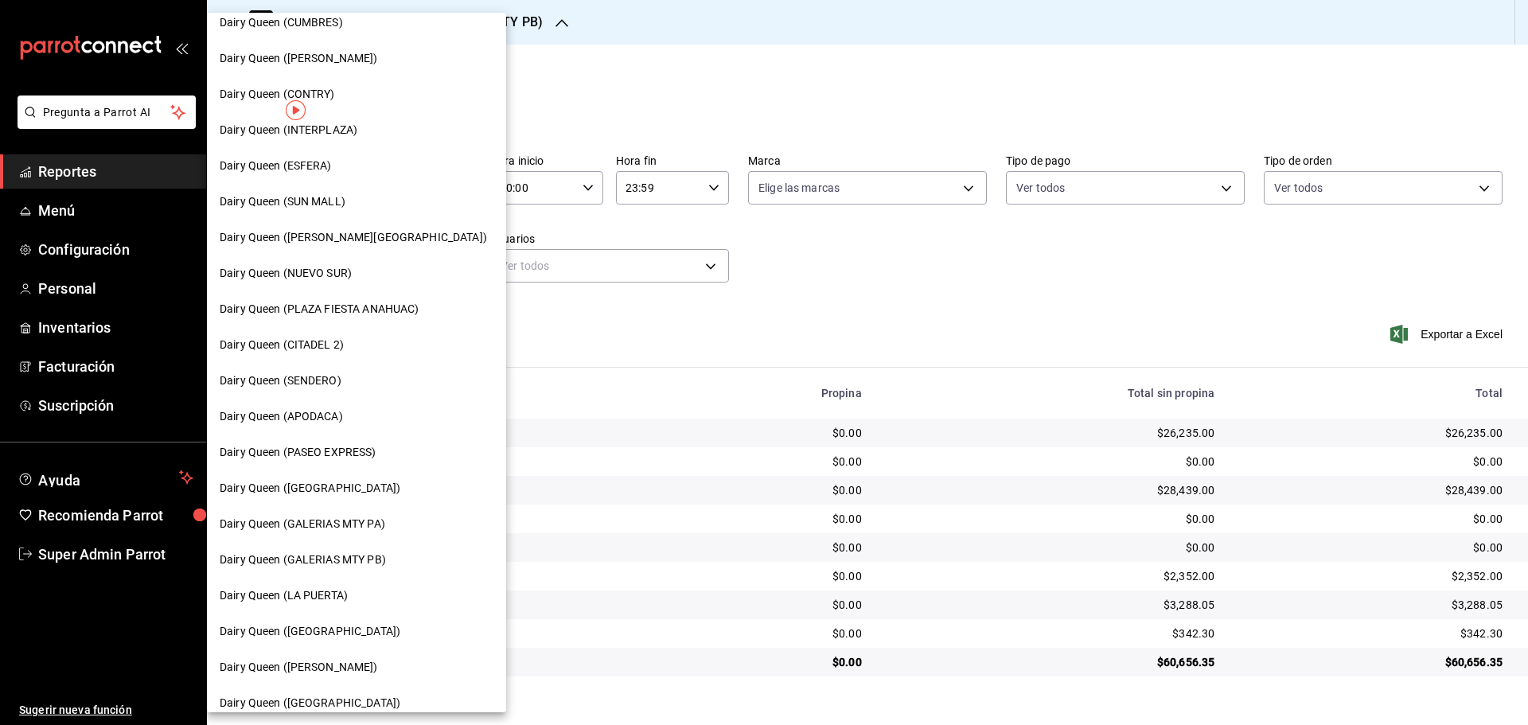
scroll to position [398, 0]
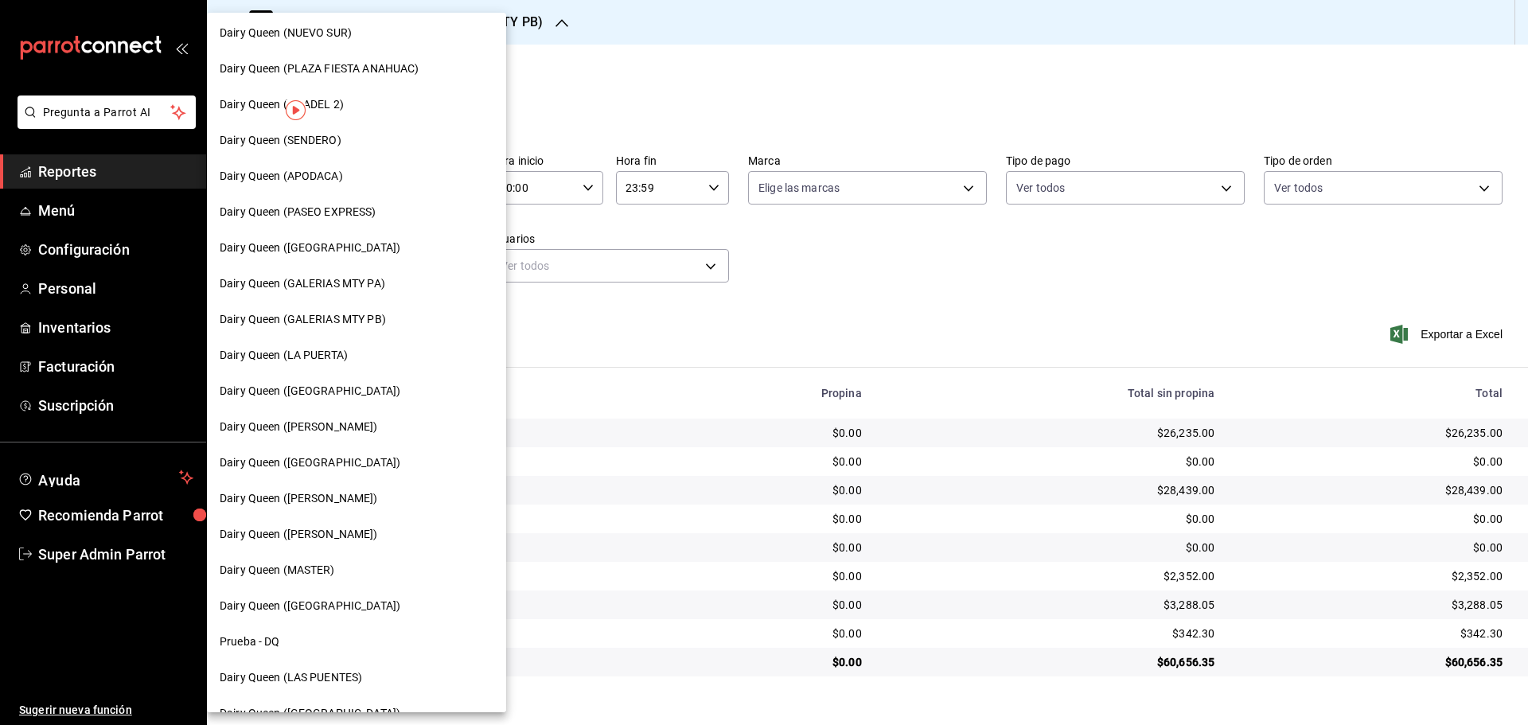
click at [366, 275] on span "Dairy Queen (GALERIAS MTY PA)" at bounding box center [303, 283] width 166 height 17
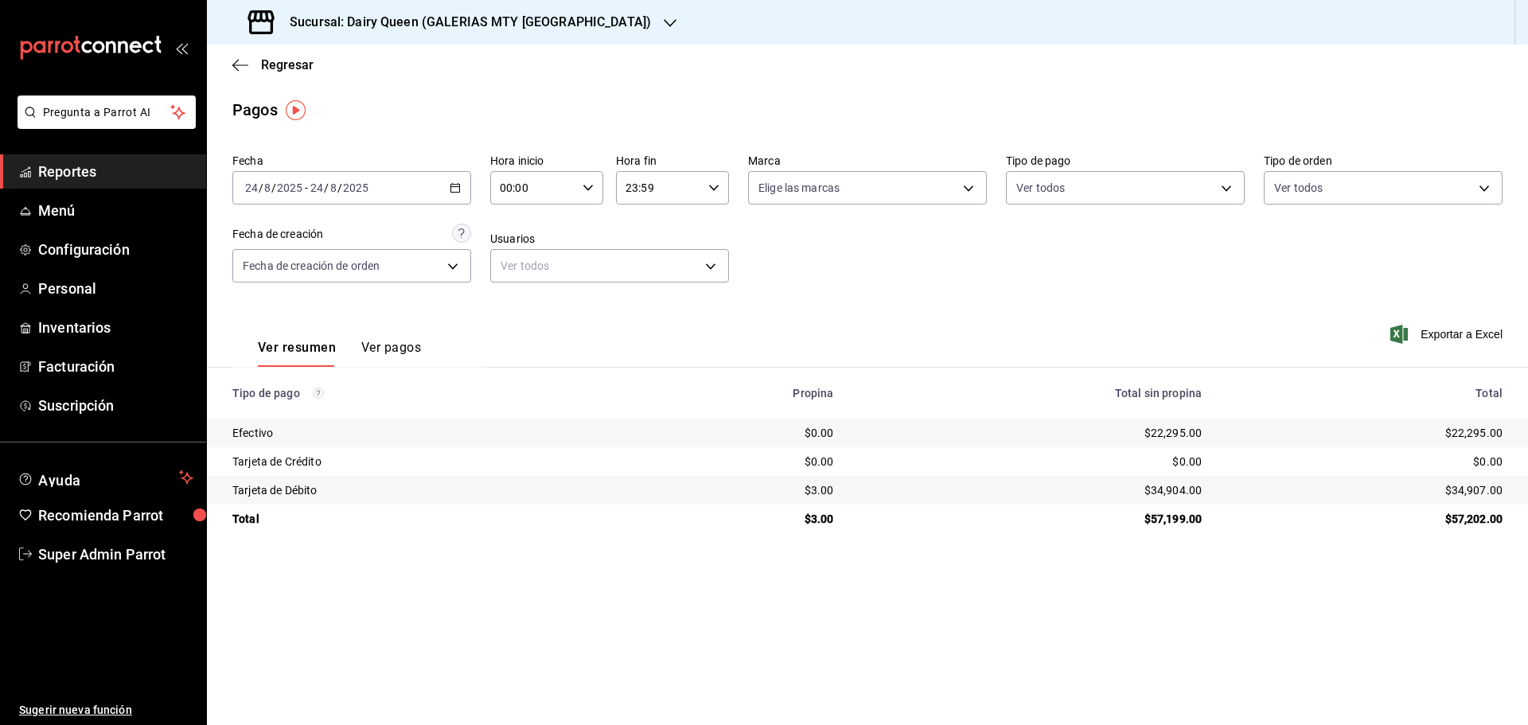
click at [311, 20] on h3 "Sucursal: Dairy Queen (GALERIAS MTY [GEOGRAPHIC_DATA])" at bounding box center [464, 22] width 374 height 19
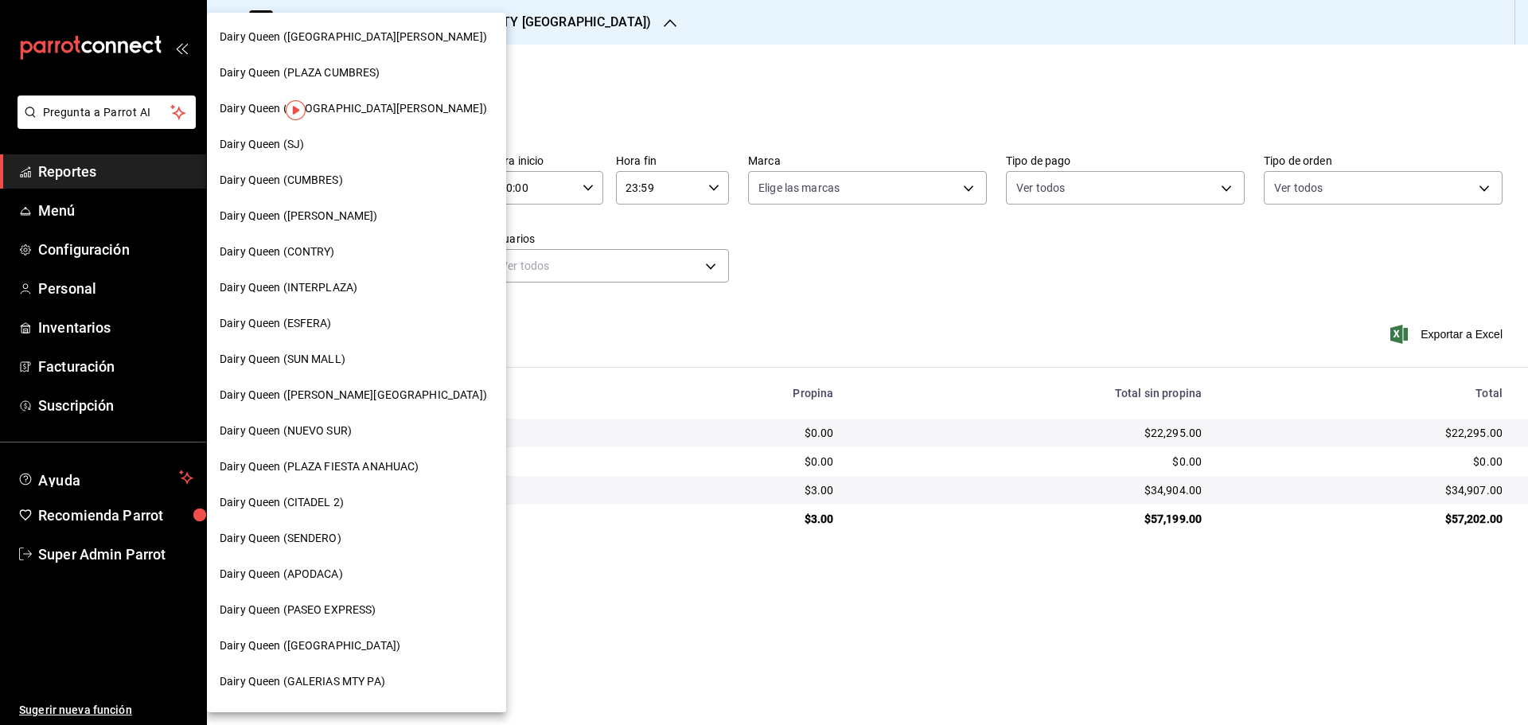
click at [303, 363] on span "Dairy Queen (SUN MALL)" at bounding box center [283, 359] width 126 height 17
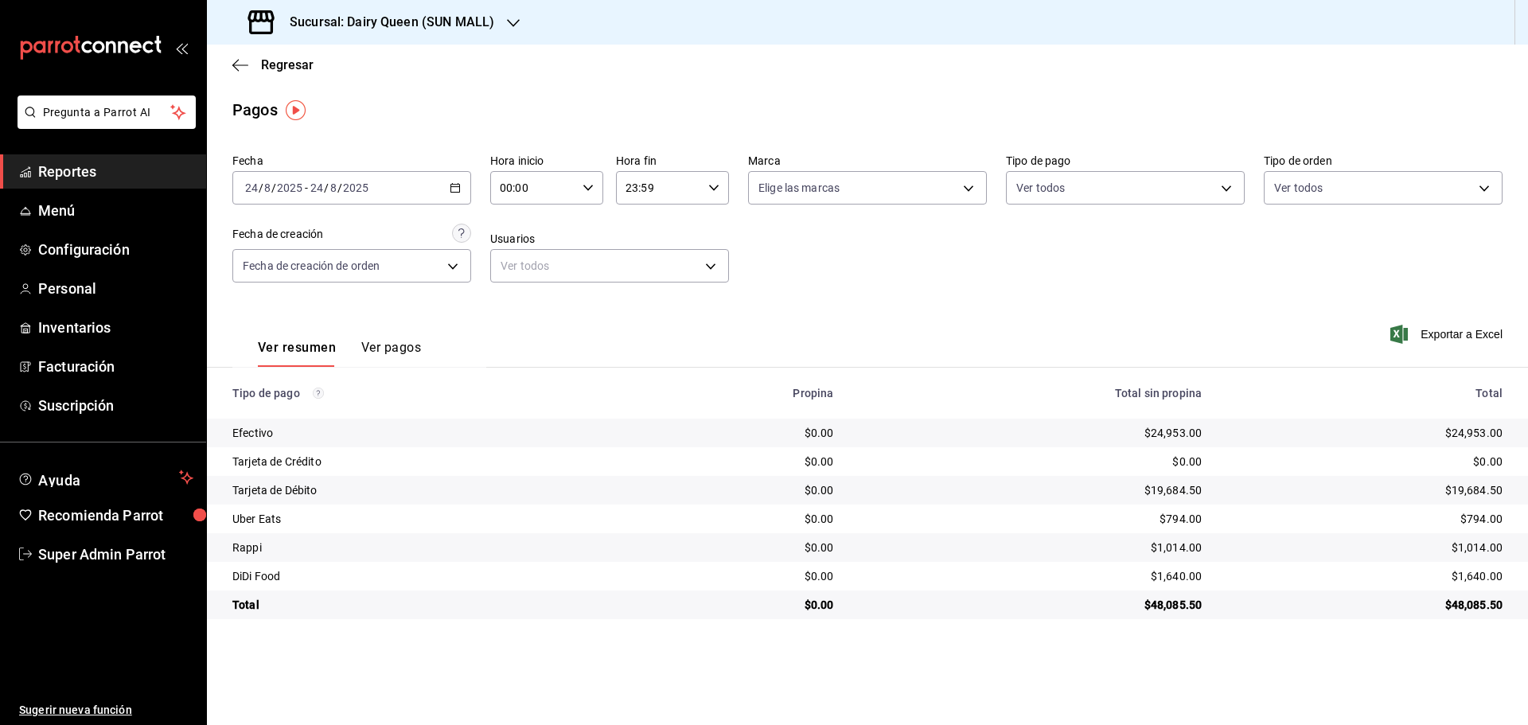
click at [316, 35] on div "Sucursal: Dairy Queen (SUN MALL)" at bounding box center [373, 22] width 306 height 45
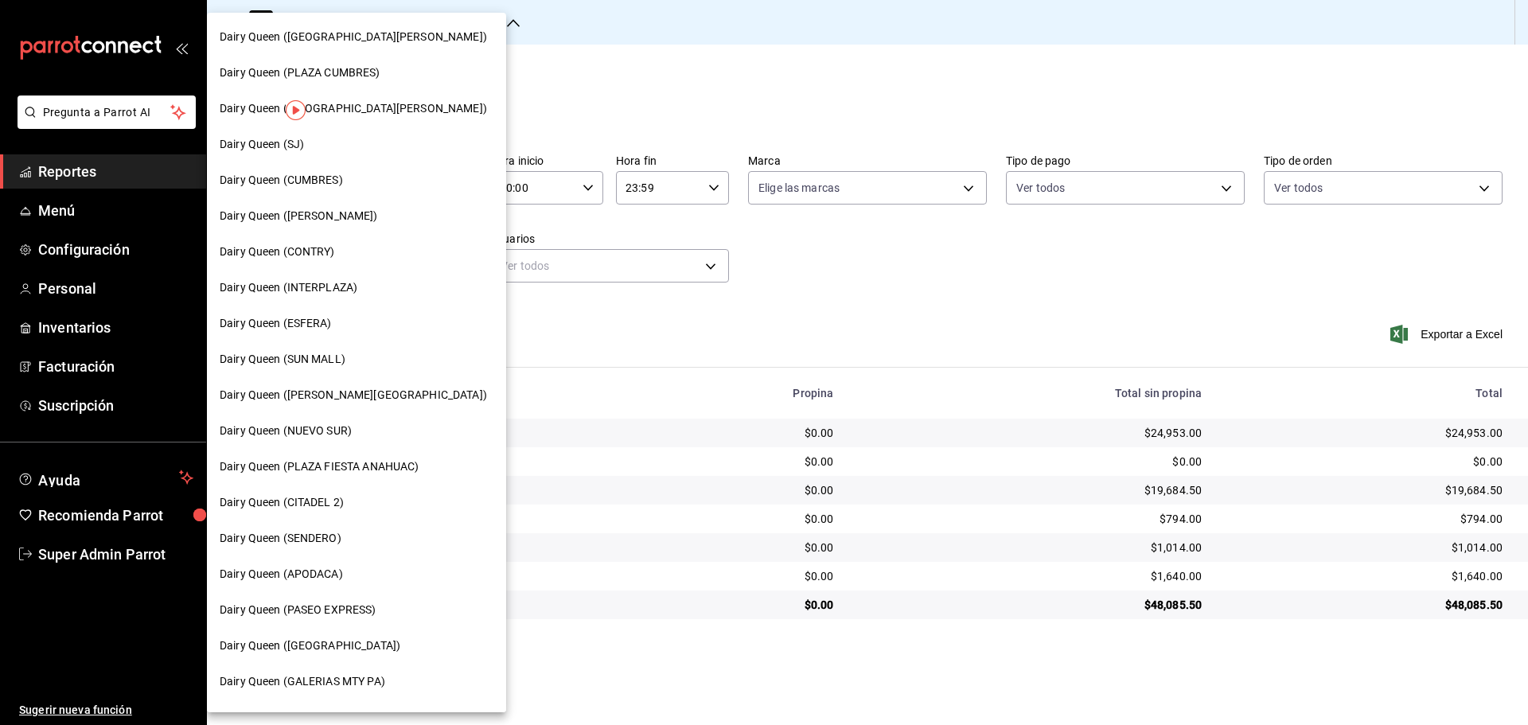
click at [310, 577] on span "Dairy Queen (APODACA)" at bounding box center [281, 574] width 123 height 17
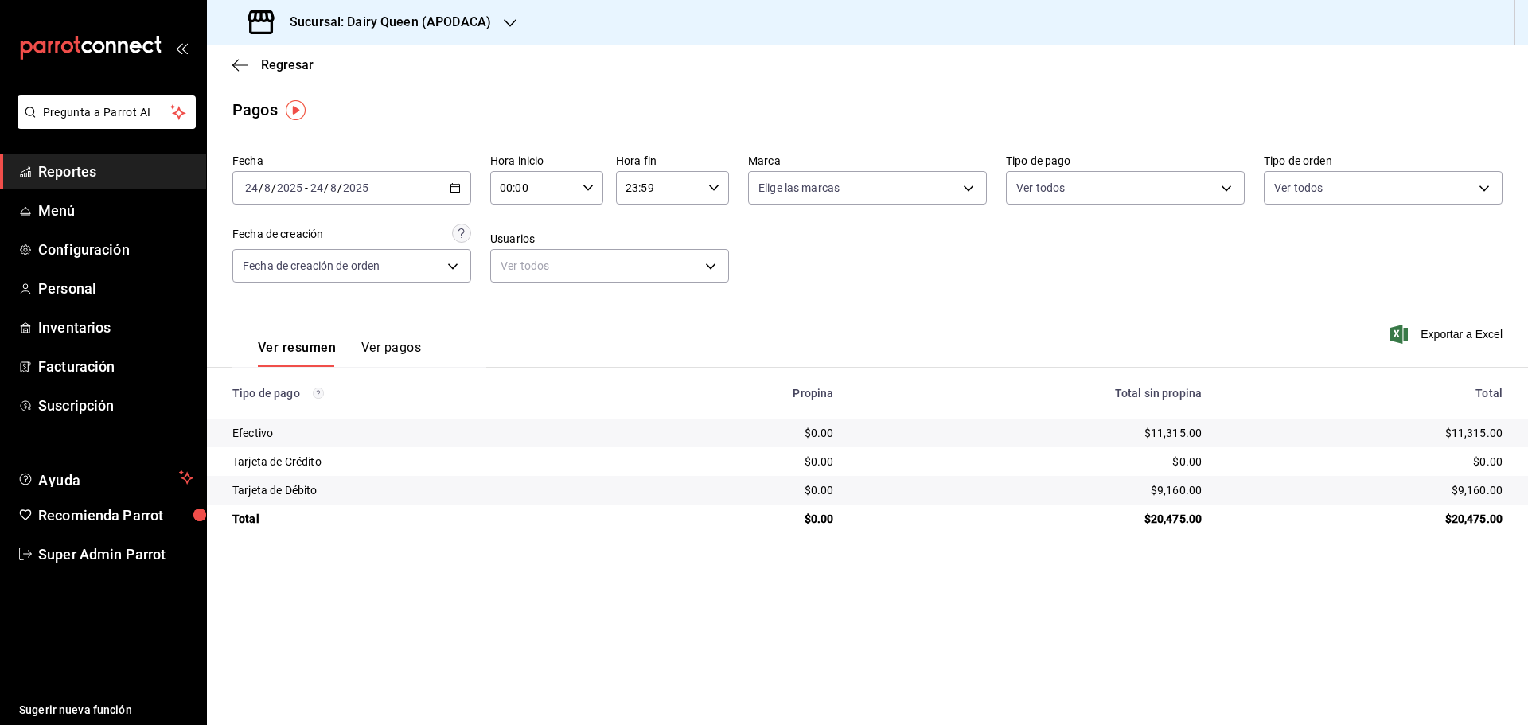
click at [296, 35] on div "Sucursal: Dairy Queen (APODACA)" at bounding box center [371, 22] width 303 height 45
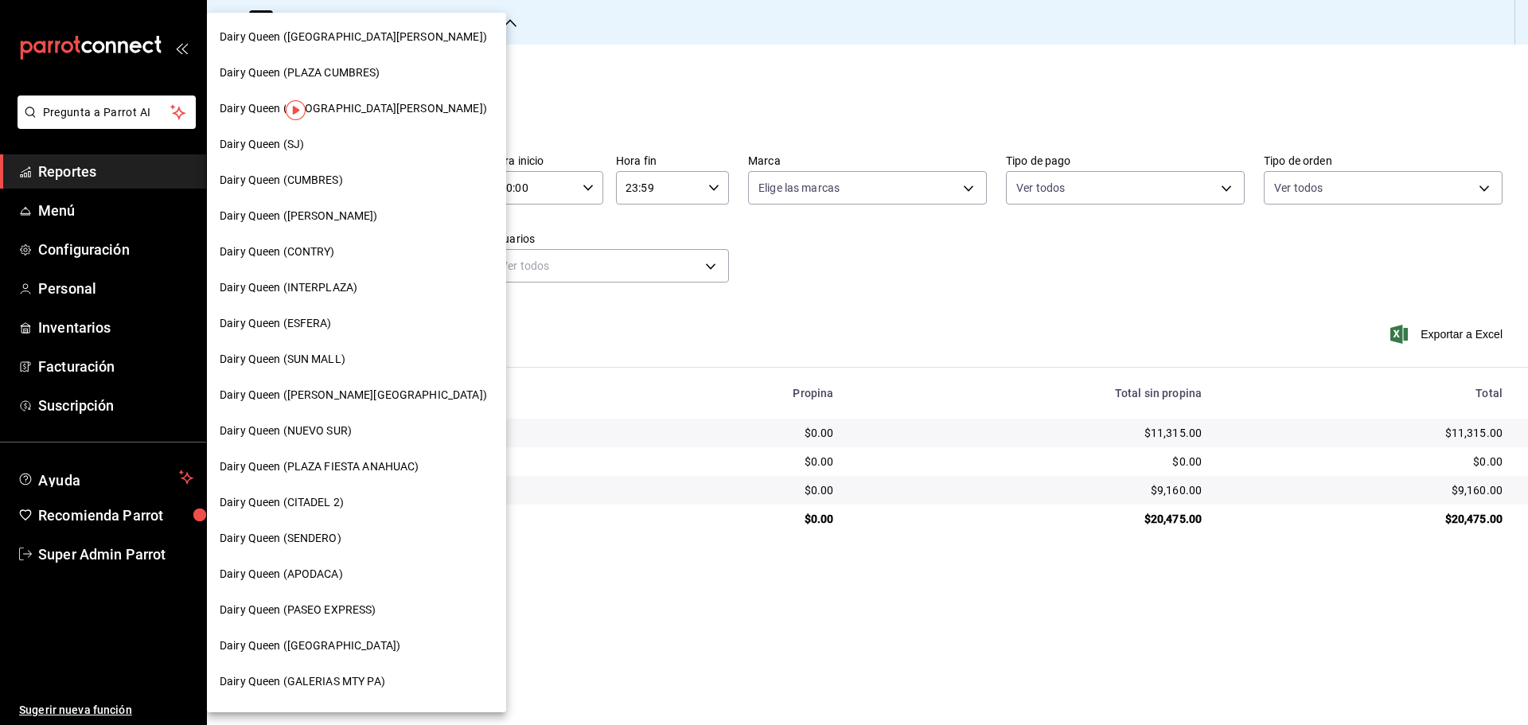
click at [306, 436] on span "Dairy Queen (NUEVO SUR)" at bounding box center [286, 431] width 132 height 17
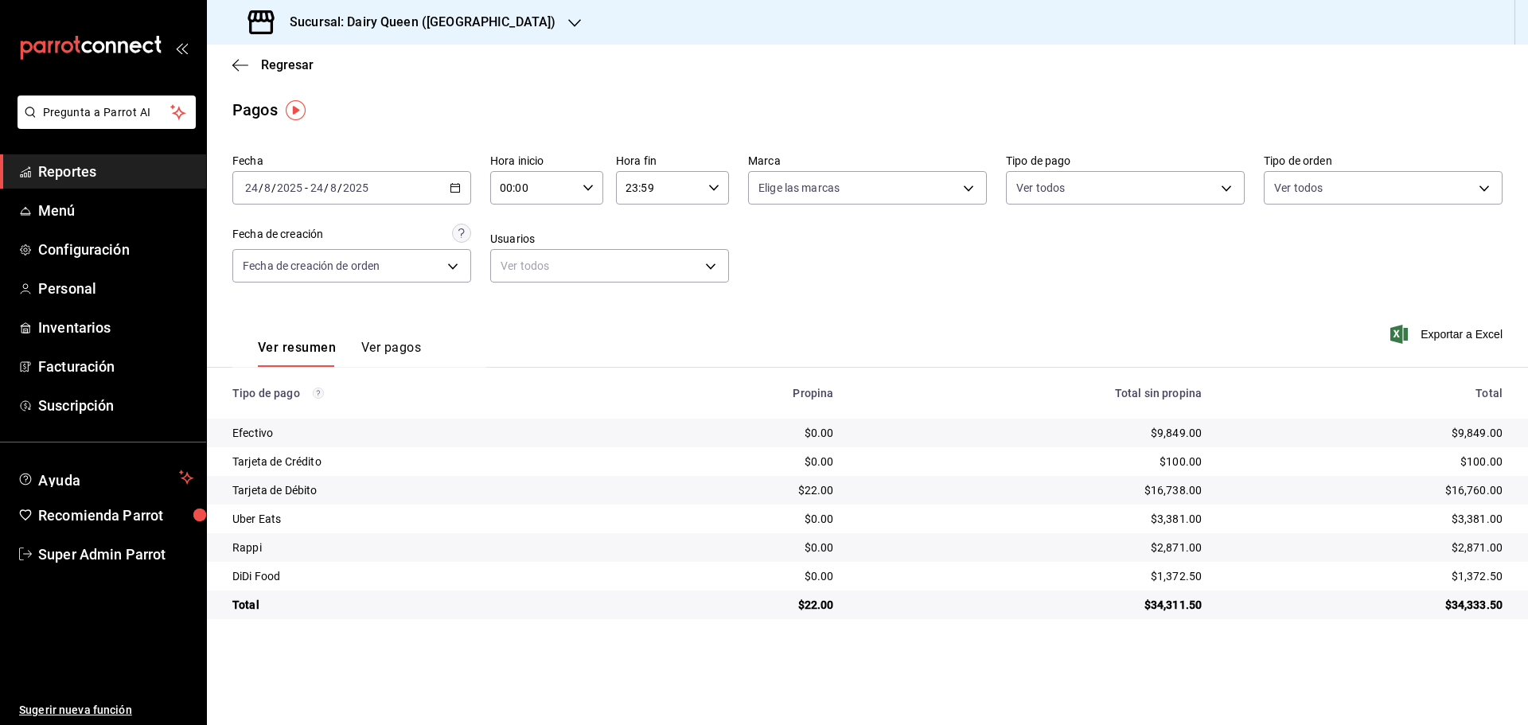
click at [364, 29] on h3 "Sucursal: Dairy Queen ([GEOGRAPHIC_DATA])" at bounding box center [416, 22] width 279 height 19
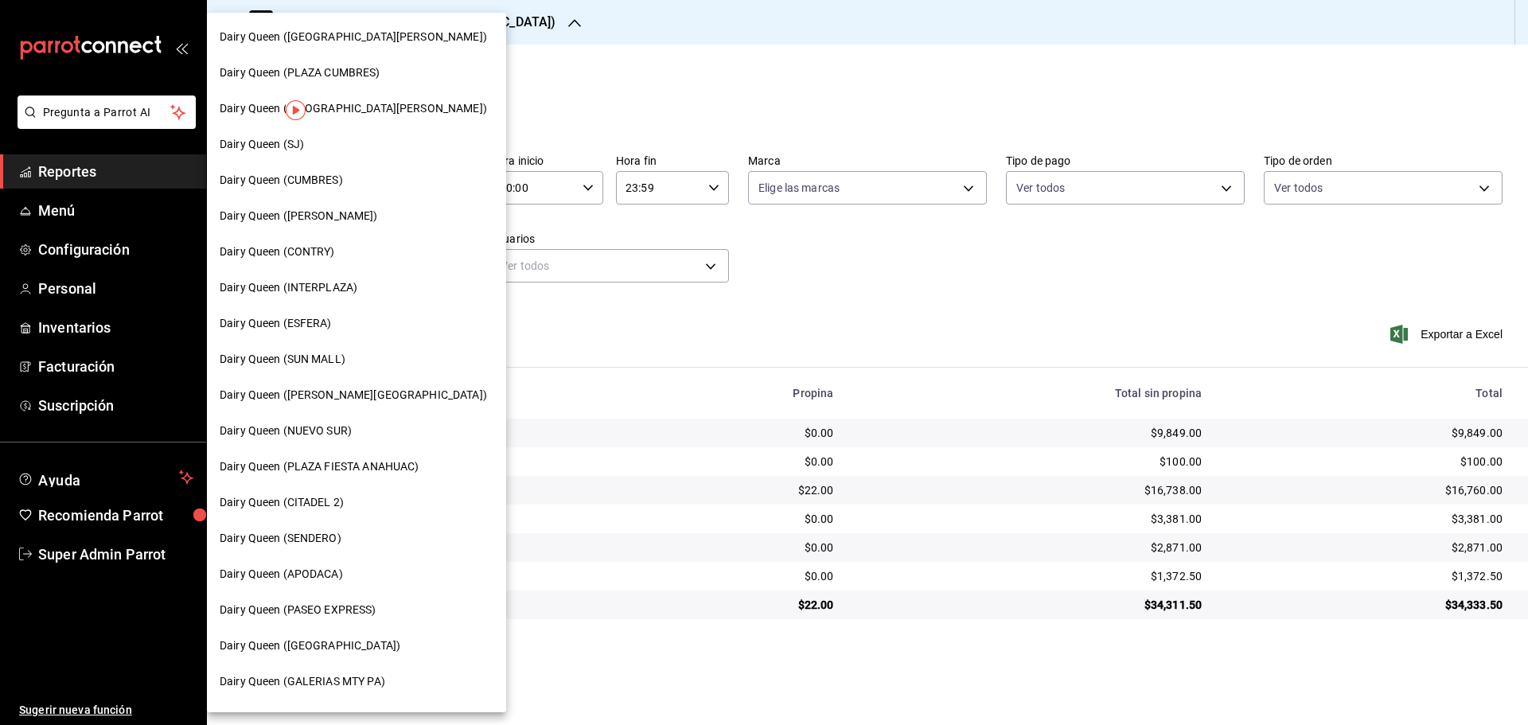
click at [322, 326] on span "Dairy Queen (ESFERA)" at bounding box center [276, 323] width 112 height 17
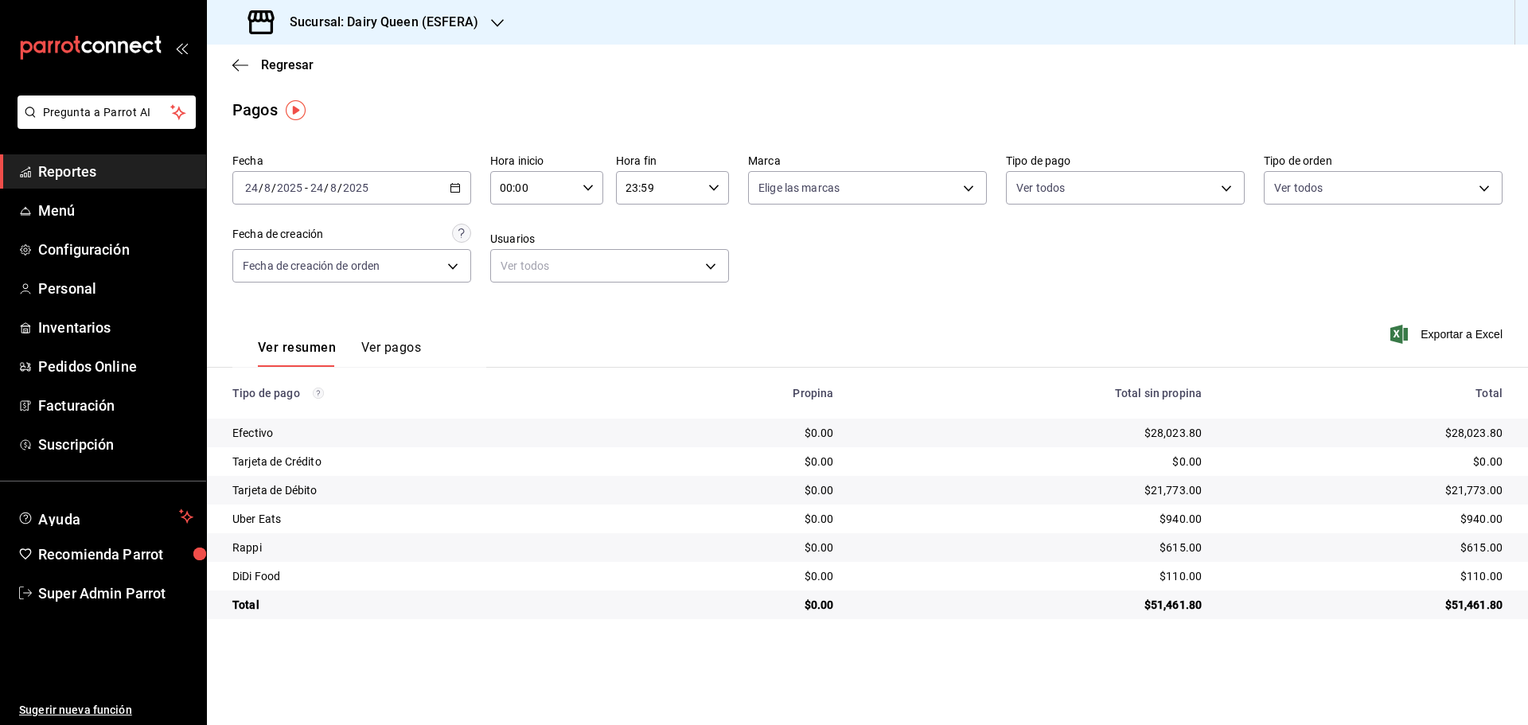
click at [309, 32] on div "Sucursal: Dairy Queen (ESFERA)" at bounding box center [365, 22] width 291 height 45
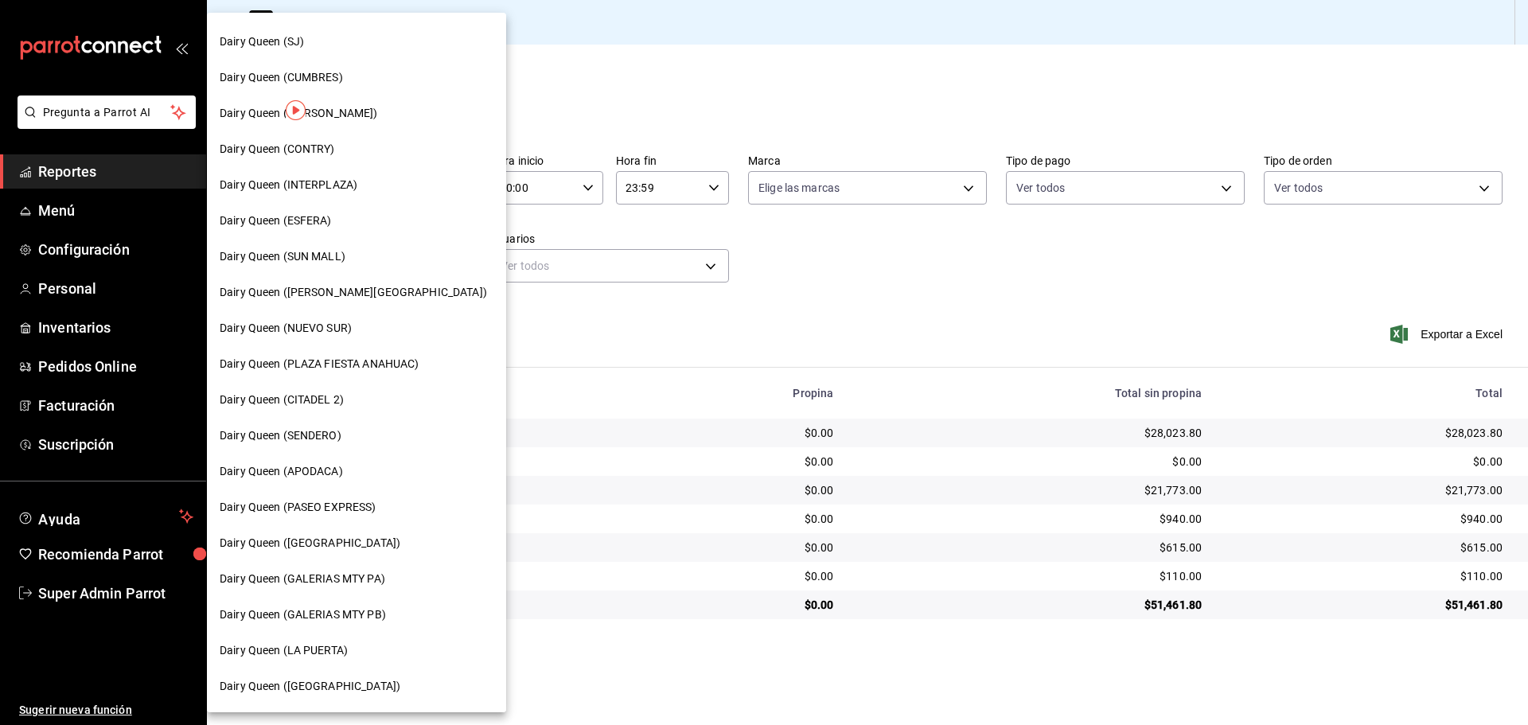
scroll to position [265, 0]
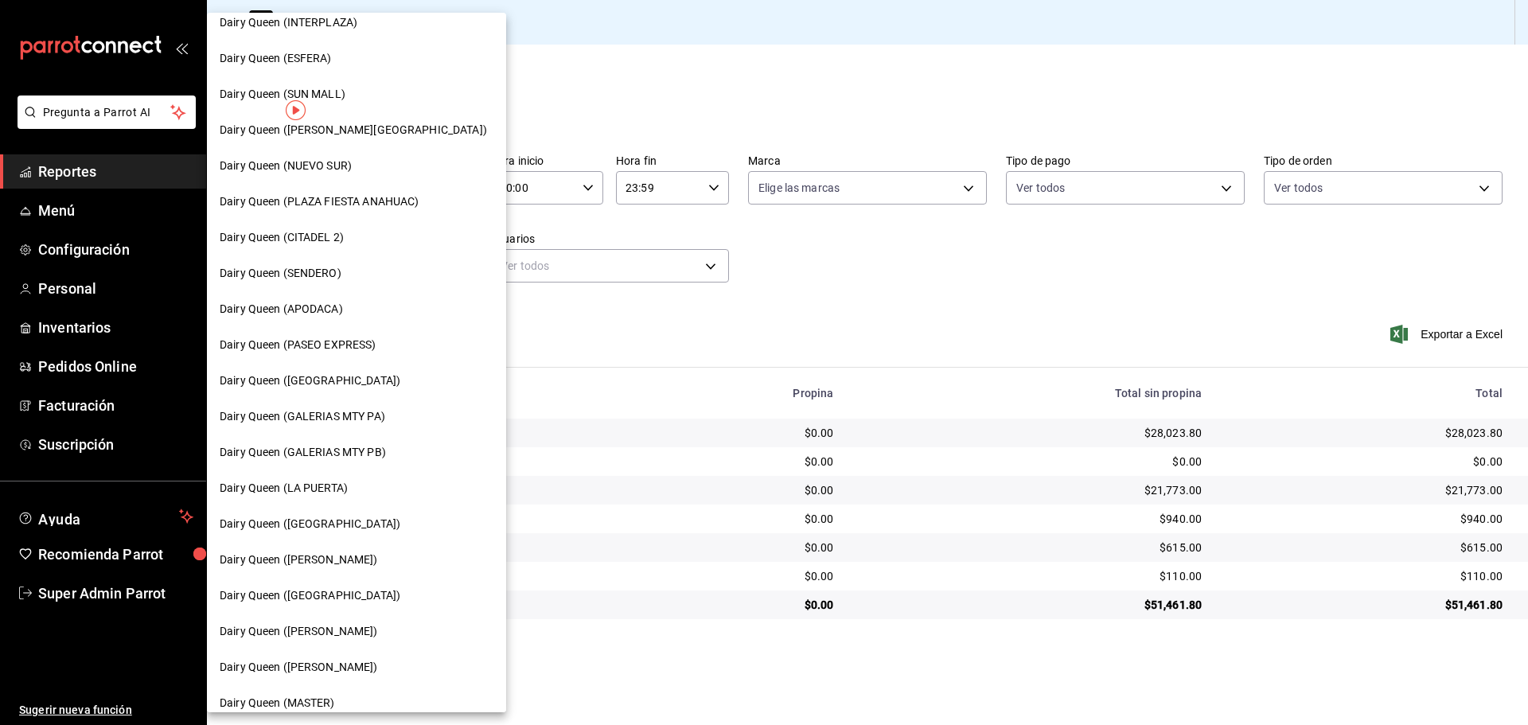
click at [291, 560] on span "Dairy Queen ([PERSON_NAME])" at bounding box center [299, 560] width 158 height 17
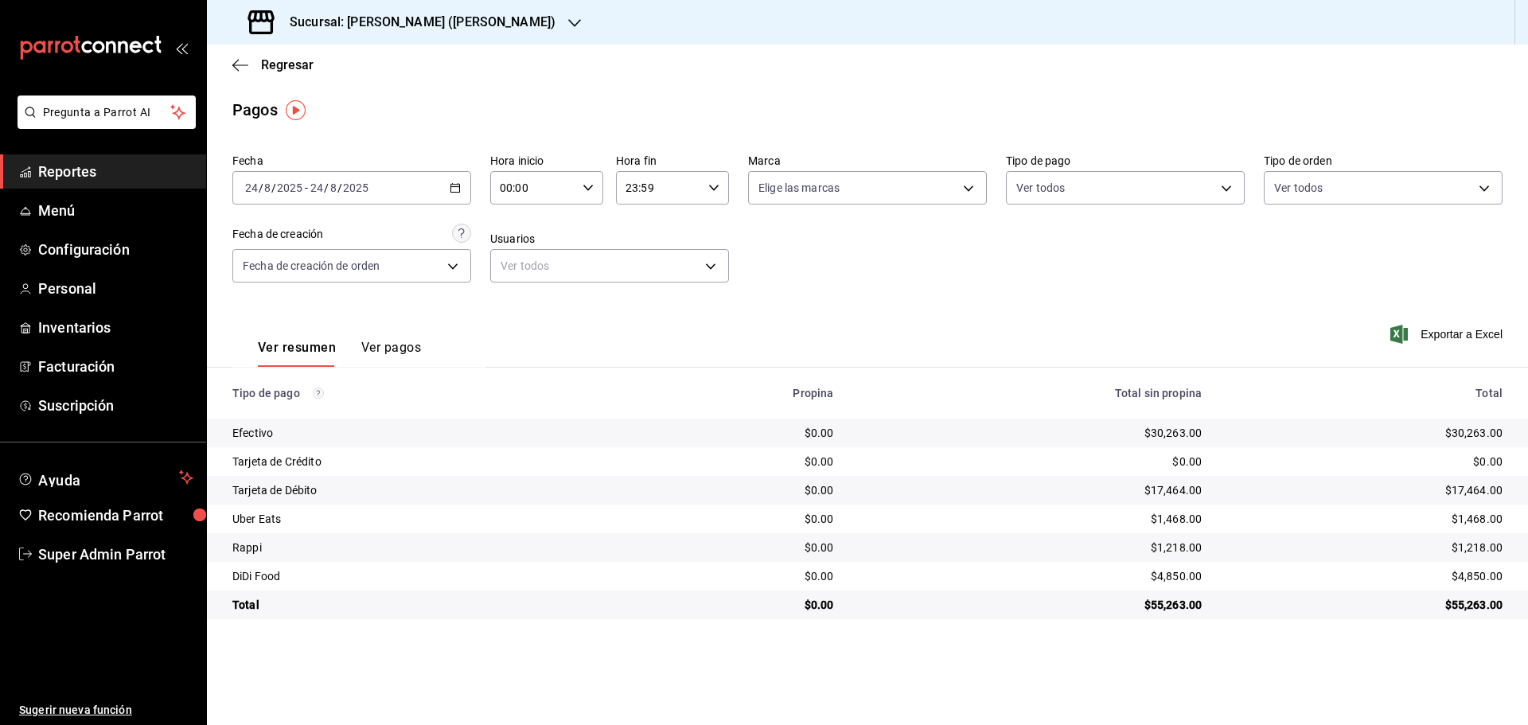
click at [346, 36] on div "Sucursal: [PERSON_NAME] ([PERSON_NAME])" at bounding box center [404, 22] width 368 height 45
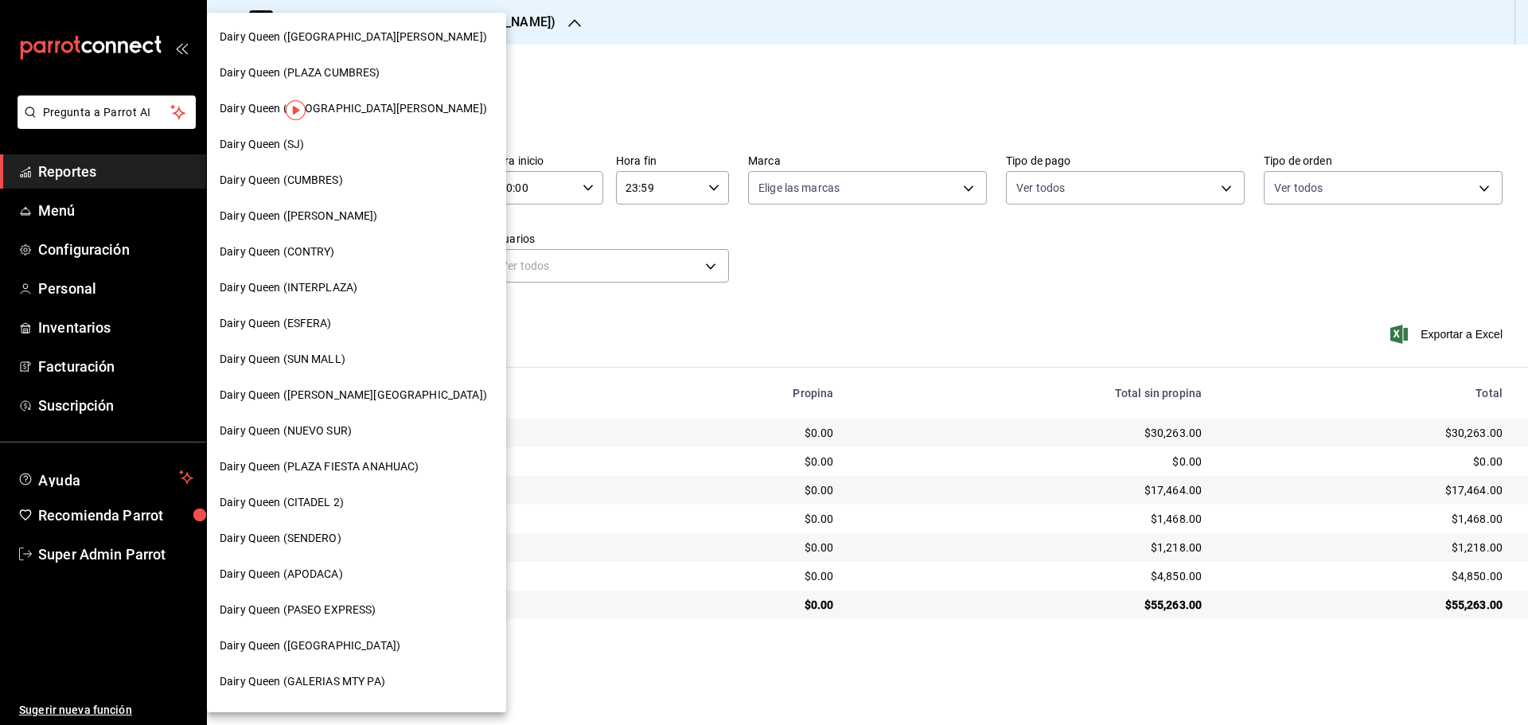
click at [350, 291] on span "Dairy Queen (INTERPLAZA)" at bounding box center [289, 287] width 138 height 17
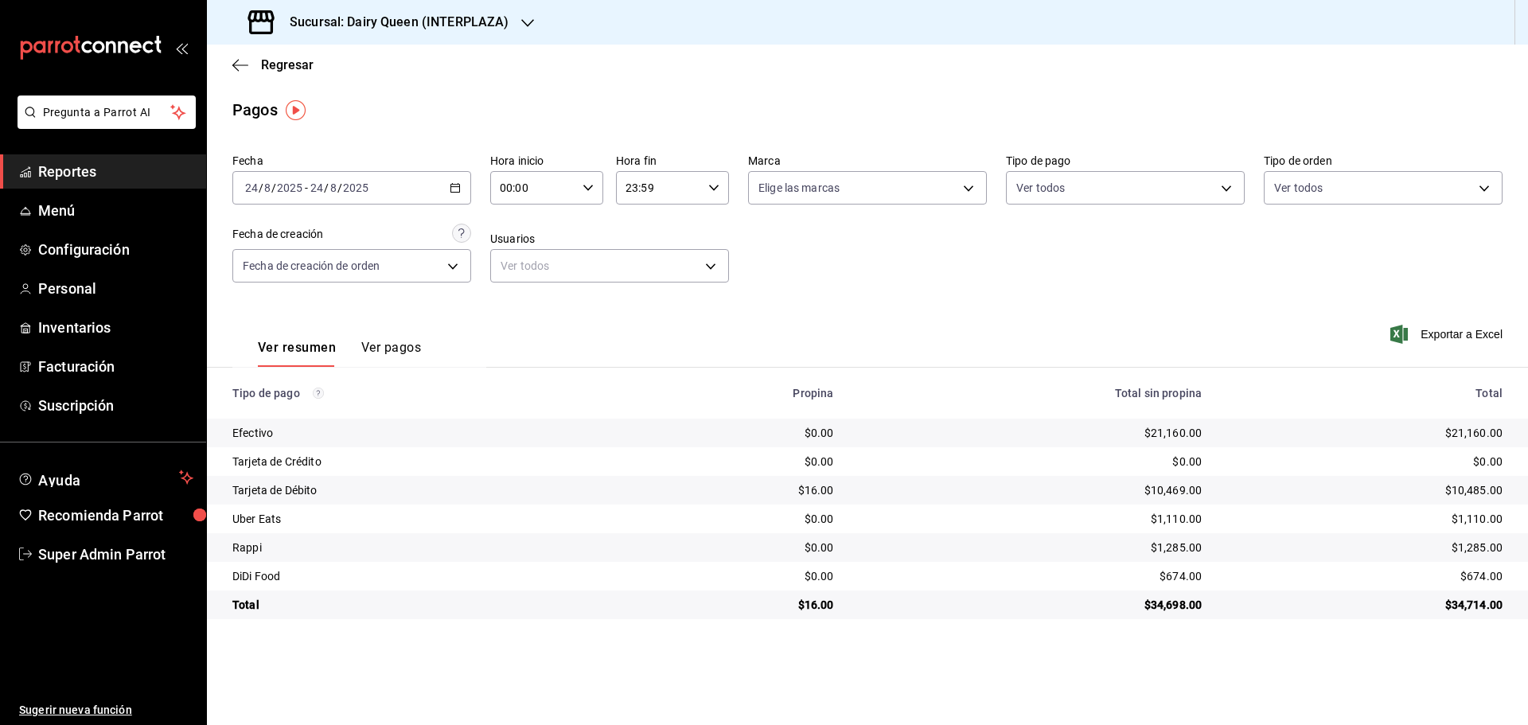
click at [309, 19] on h3 "Sucursal: Dairy Queen (INTERPLAZA)" at bounding box center [393, 22] width 232 height 19
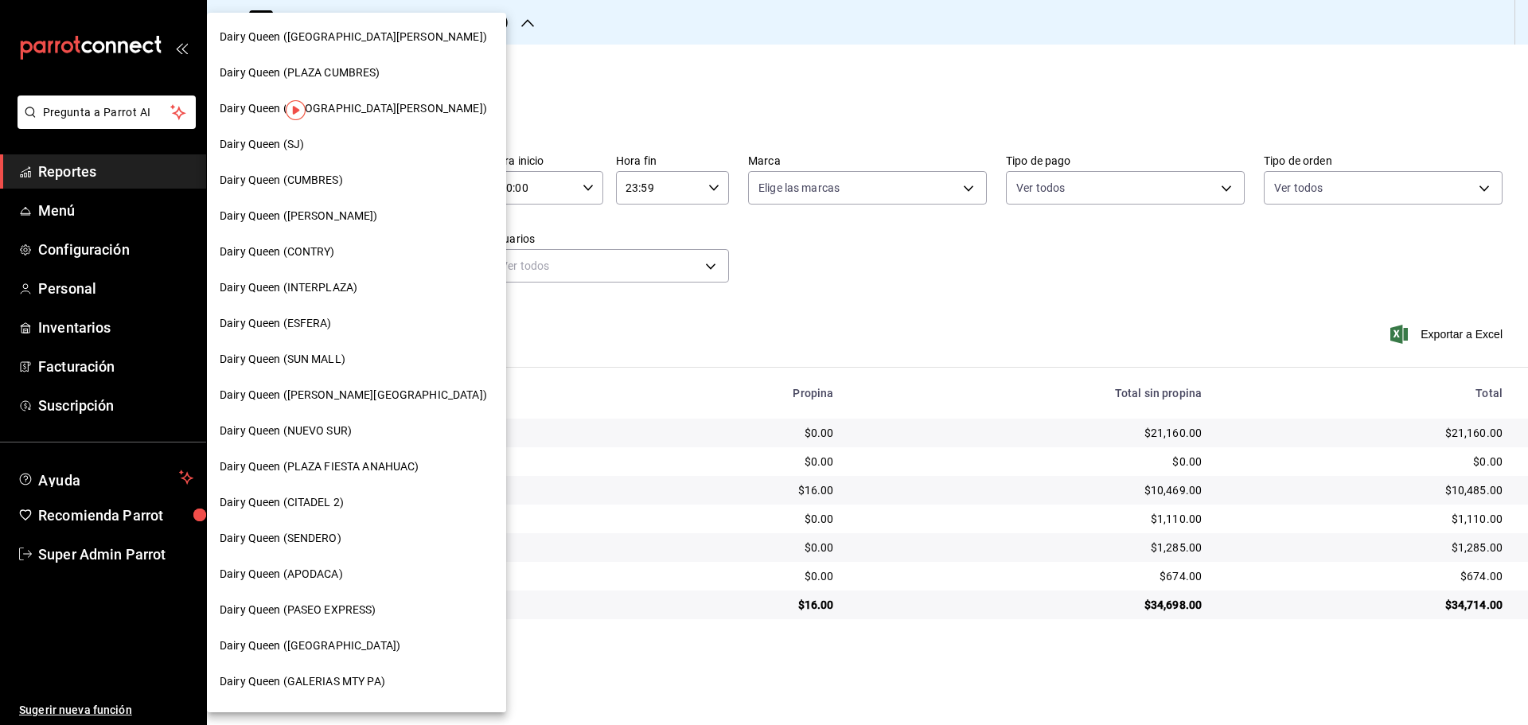
click at [317, 499] on span "Dairy Queen (CITADEL 2)" at bounding box center [282, 502] width 124 height 17
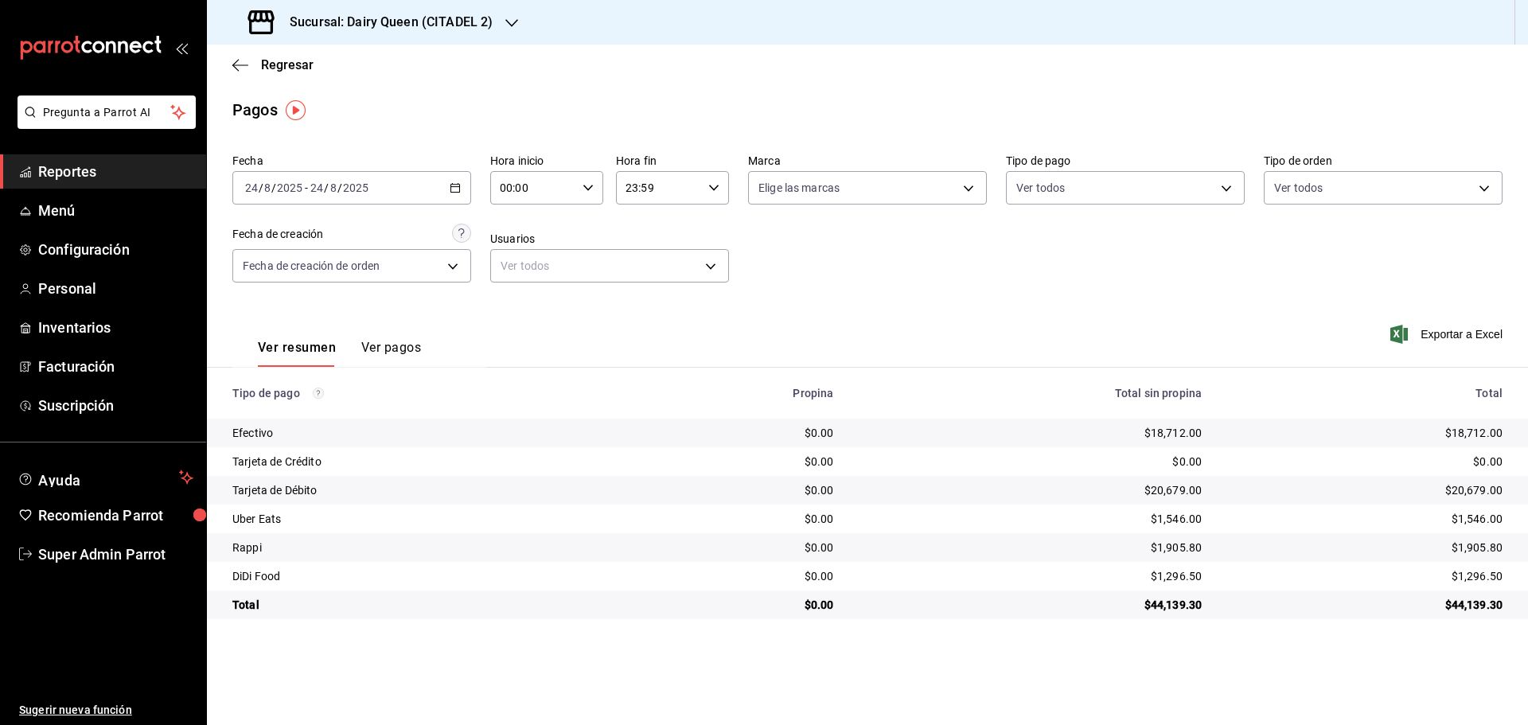
click at [313, 12] on div "Sucursal: Dairy Queen (CITADEL 2)" at bounding box center [372, 22] width 305 height 45
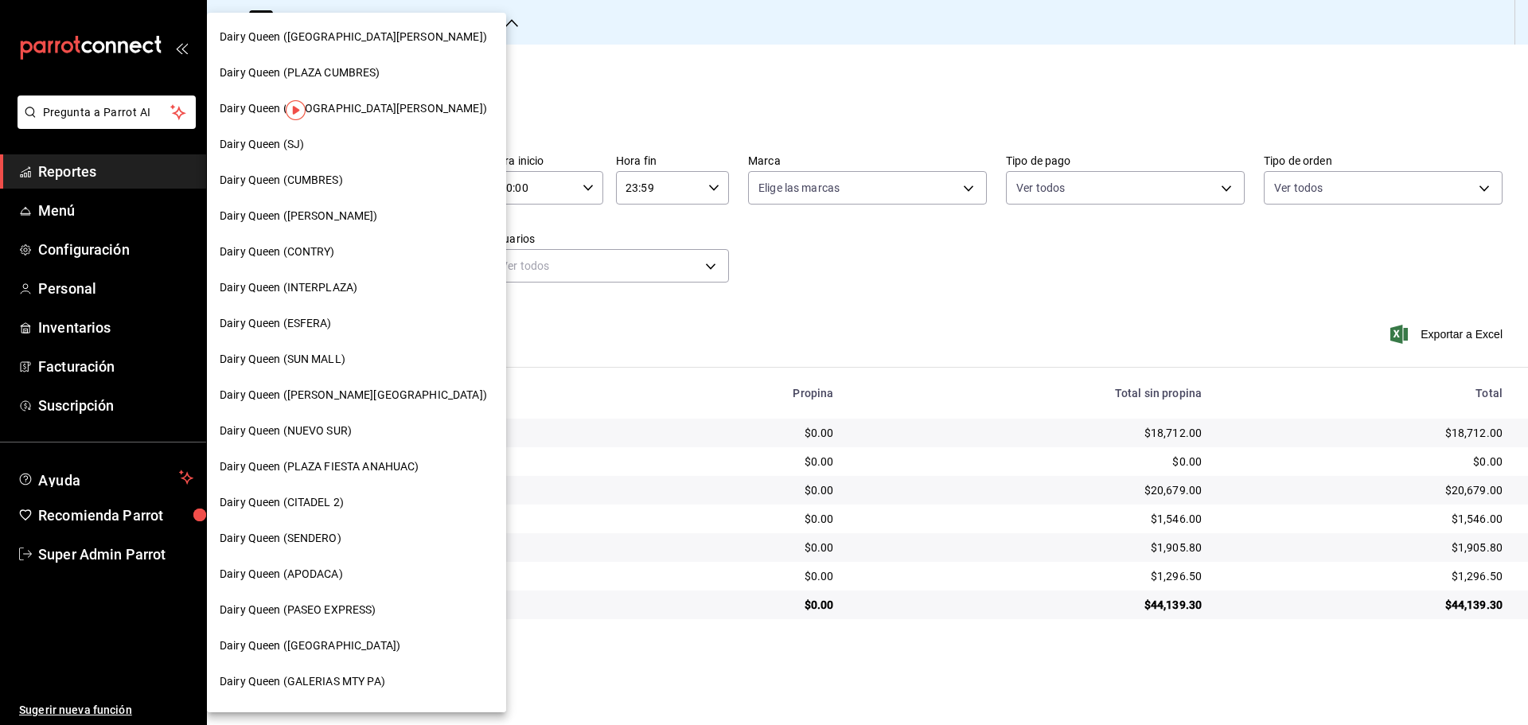
click at [340, 76] on span "Dairy Queen (PLAZA CUMBRES)" at bounding box center [300, 72] width 161 height 17
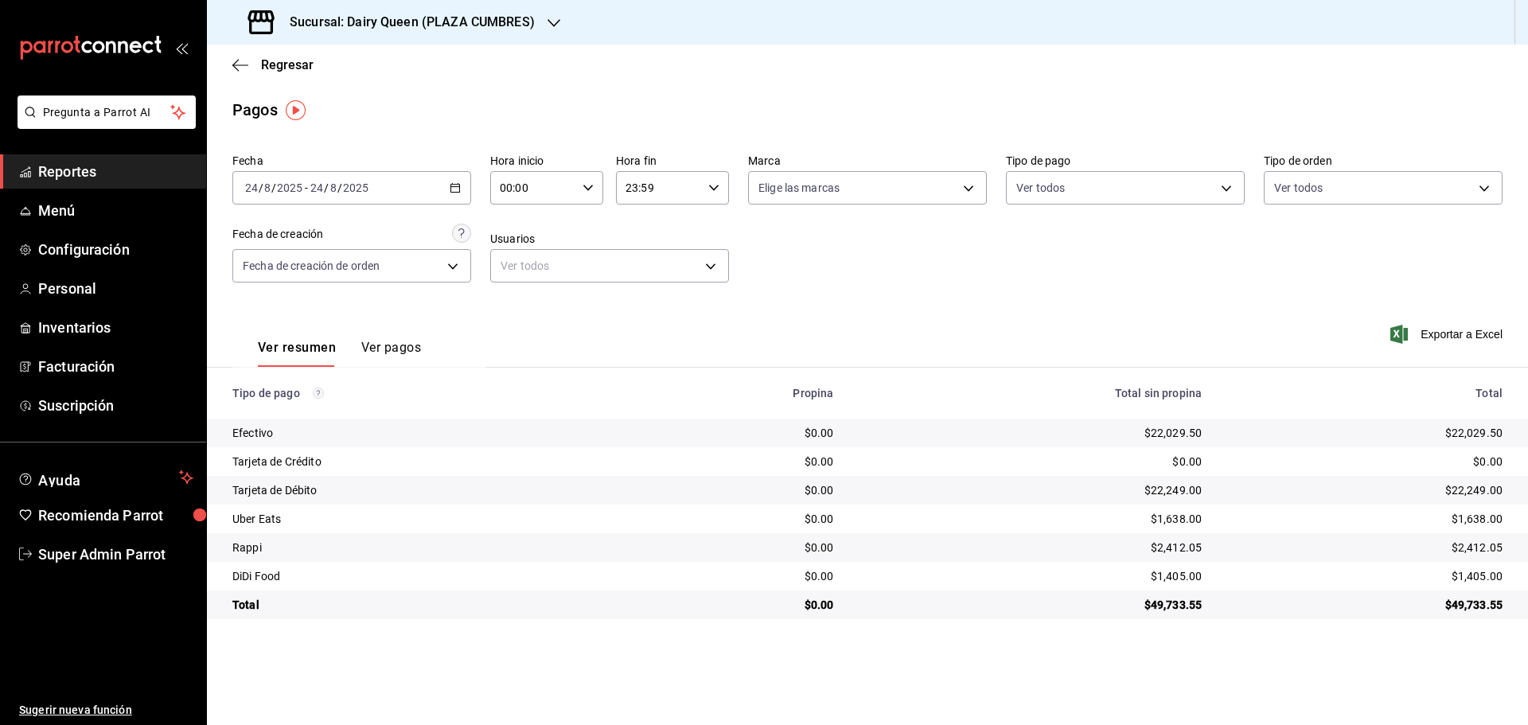
click at [326, 23] on h3 "Sucursal: Dairy Queen (PLAZA CUMBRES)" at bounding box center [406, 22] width 258 height 19
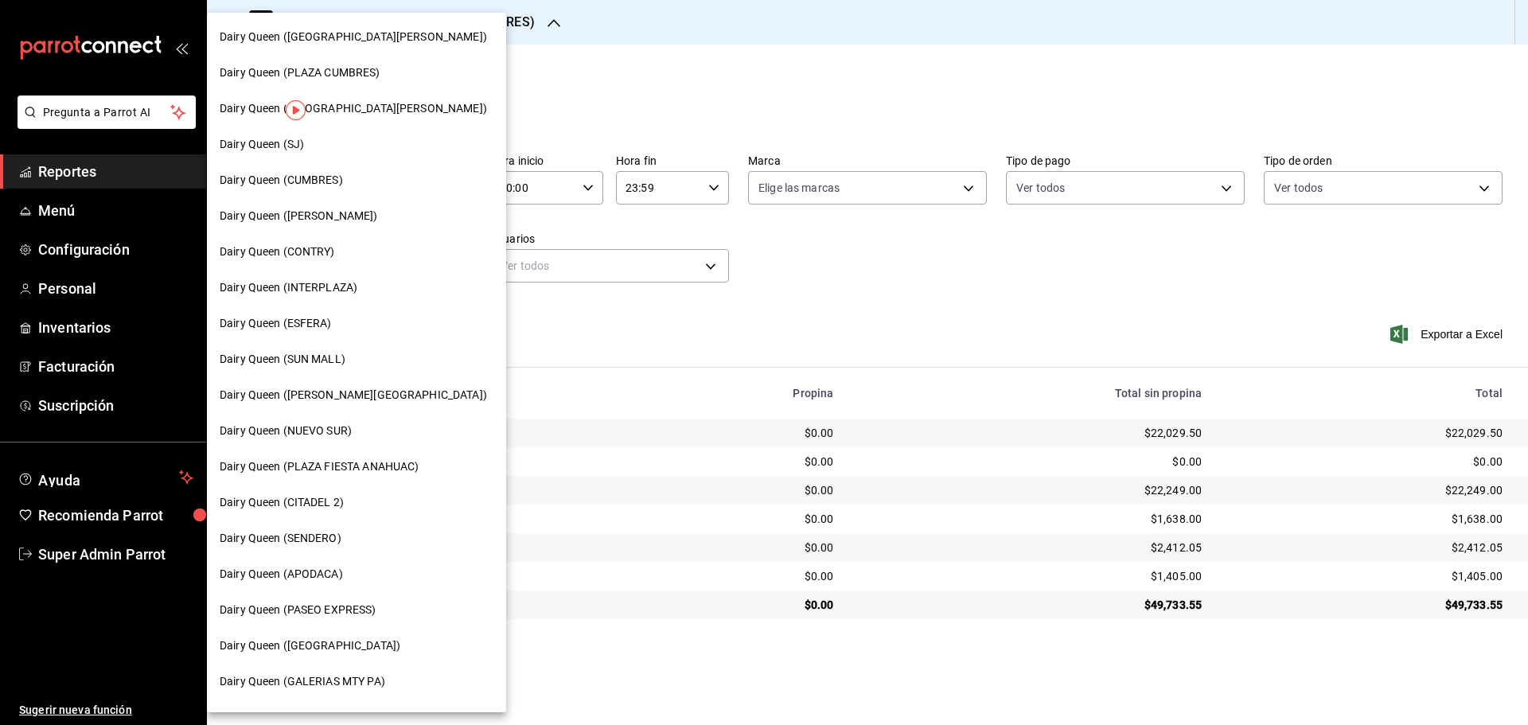
click at [384, 471] on span "Dairy Queen (PLAZA FIESTA ANAHUAC)" at bounding box center [319, 467] width 199 height 17
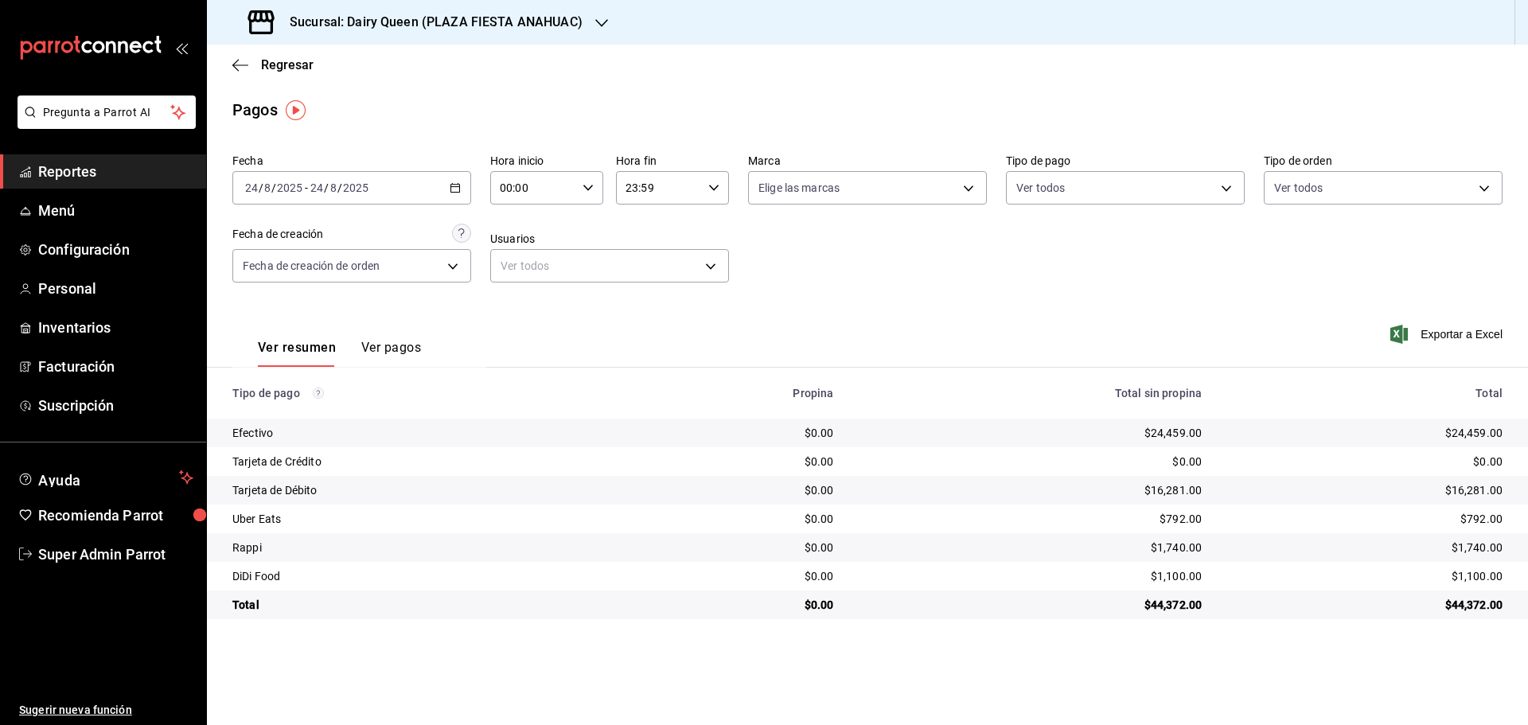
click at [302, 31] on h3 "Sucursal: Dairy Queen (PLAZA FIESTA ANAHUAC)" at bounding box center [430, 22] width 306 height 19
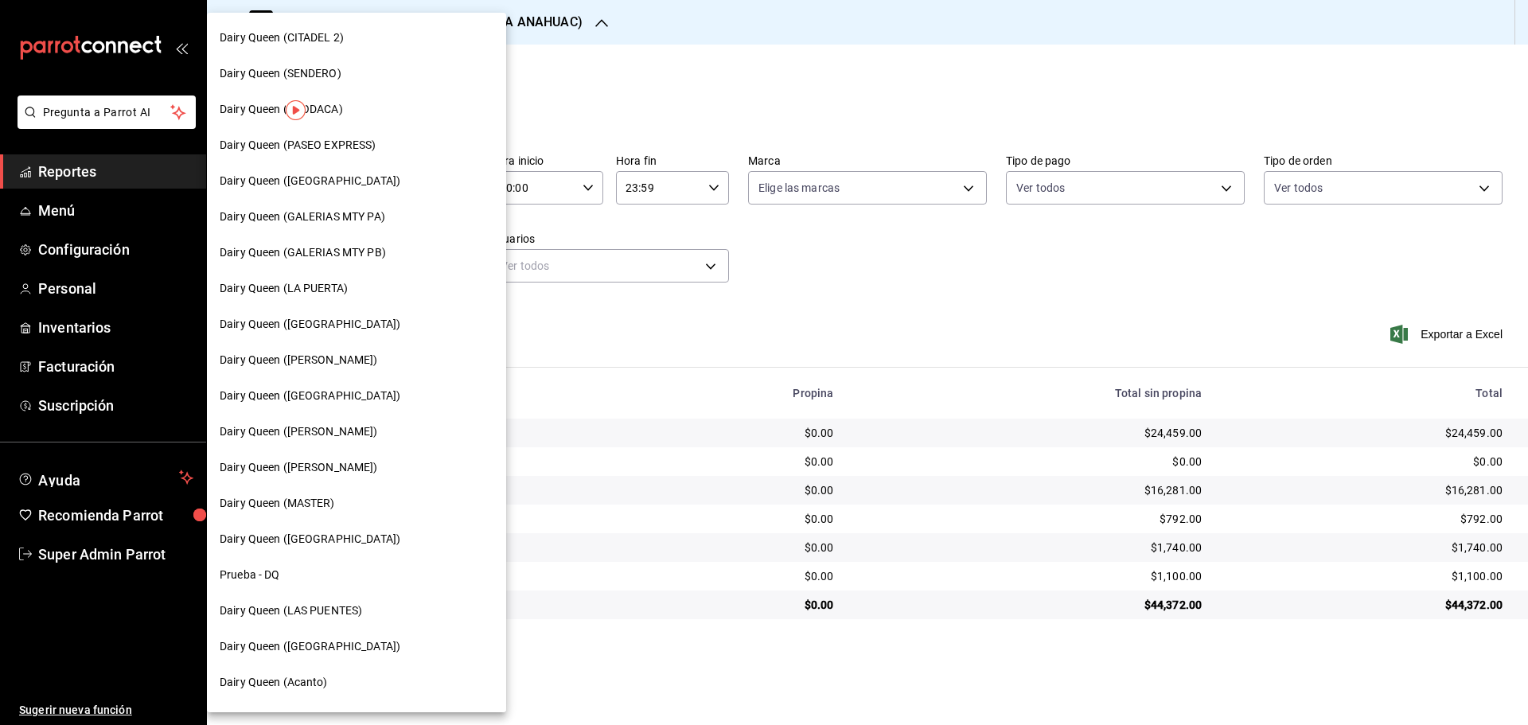
scroll to position [495, 0]
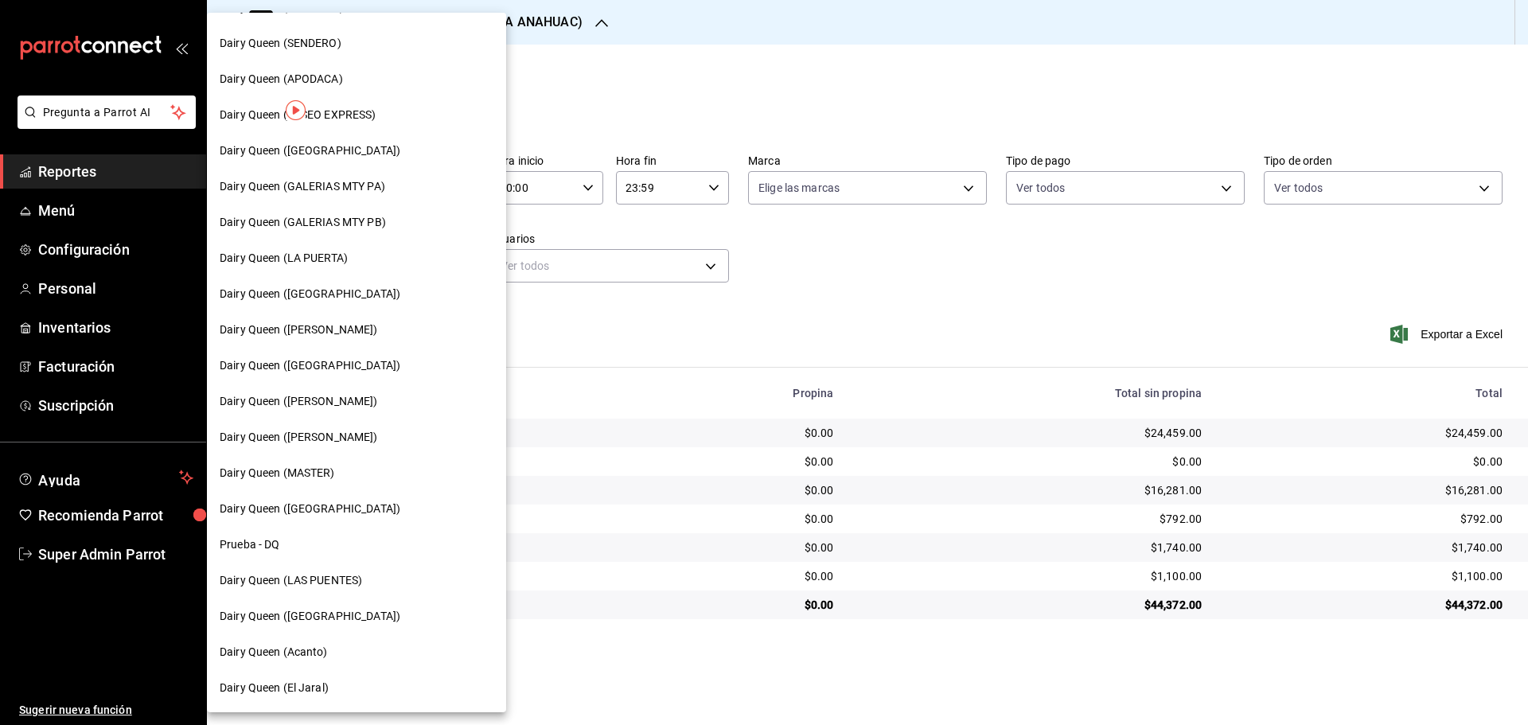
click at [311, 437] on span "Dairy Queen ([PERSON_NAME])" at bounding box center [299, 437] width 158 height 17
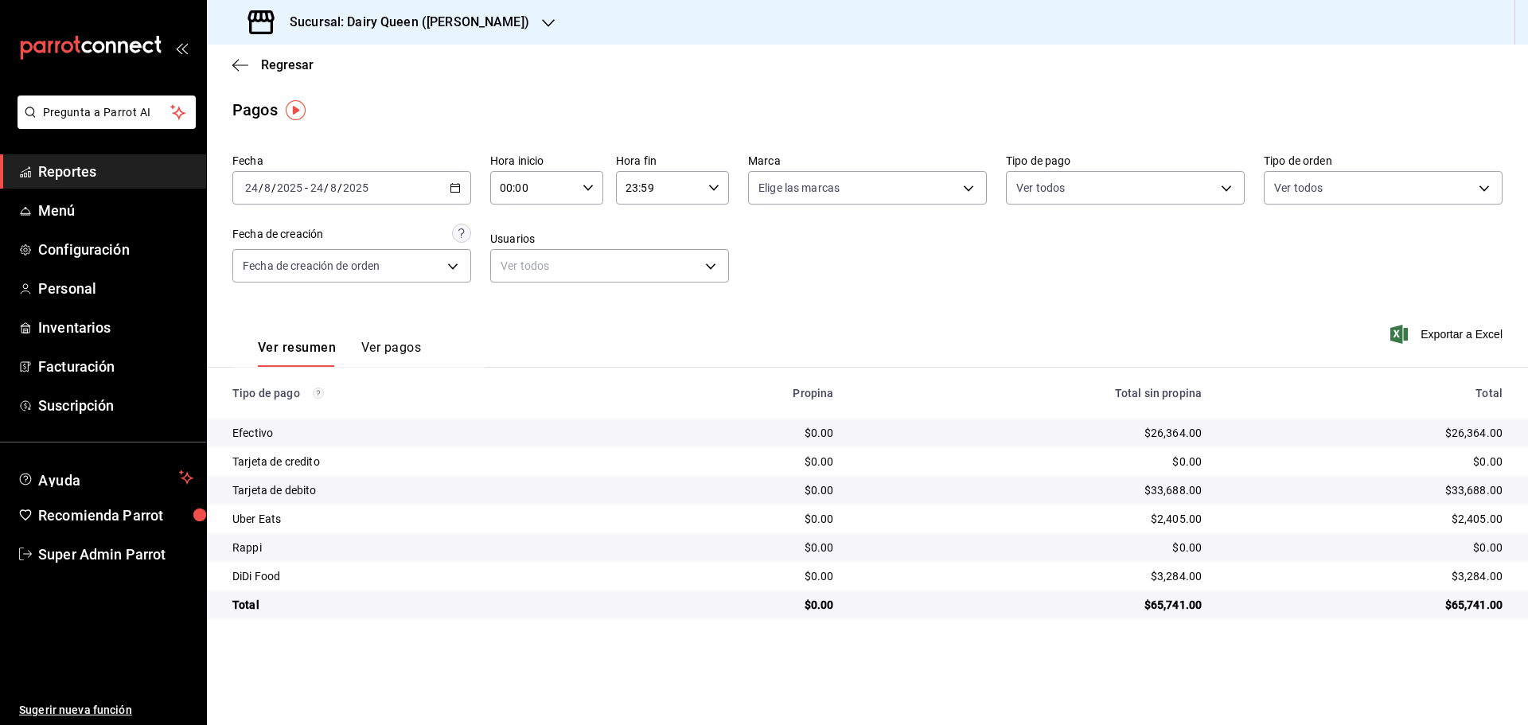
click at [295, 22] on h3 "Sucursal: Dairy Queen ([PERSON_NAME])" at bounding box center [403, 22] width 252 height 19
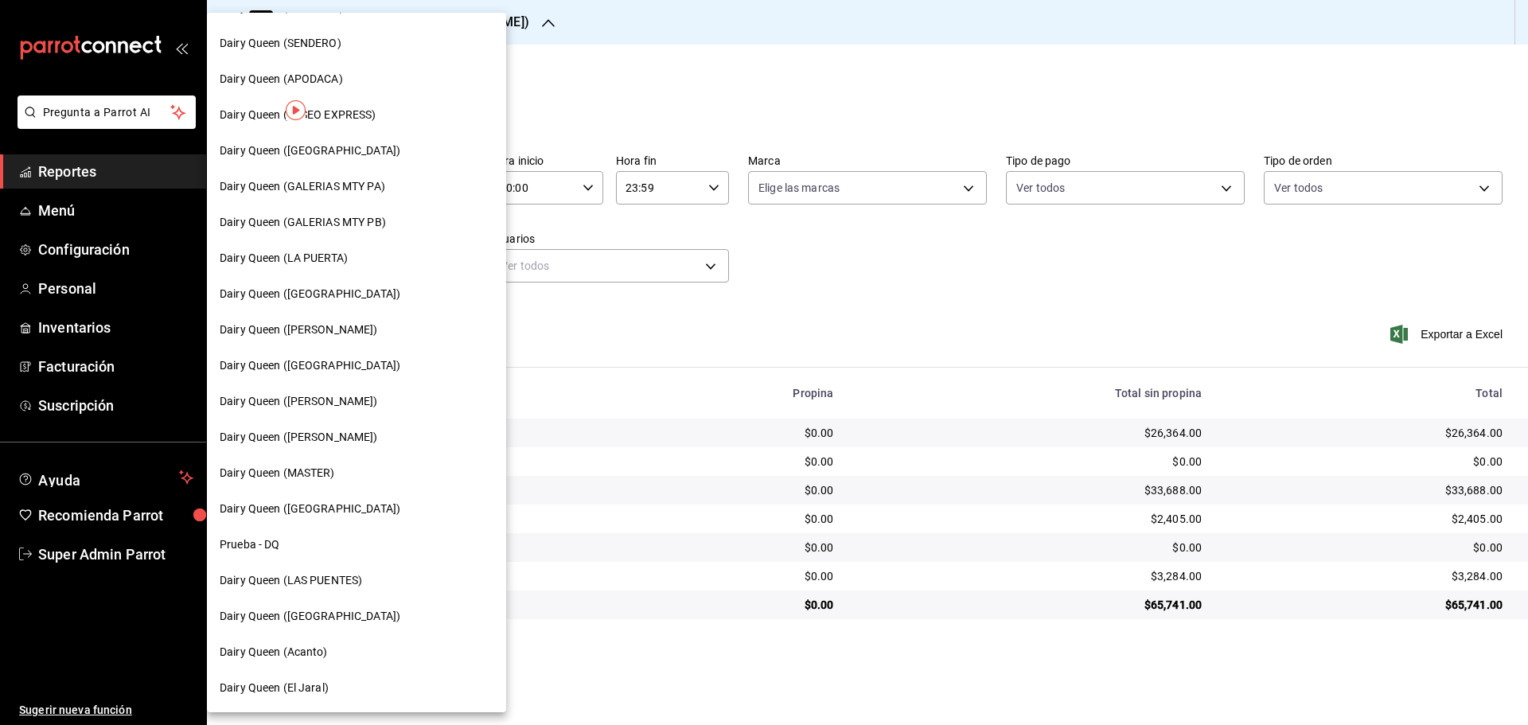
click at [332, 497] on div "Dairy Queen ([GEOGRAPHIC_DATA])" at bounding box center [356, 509] width 299 height 36
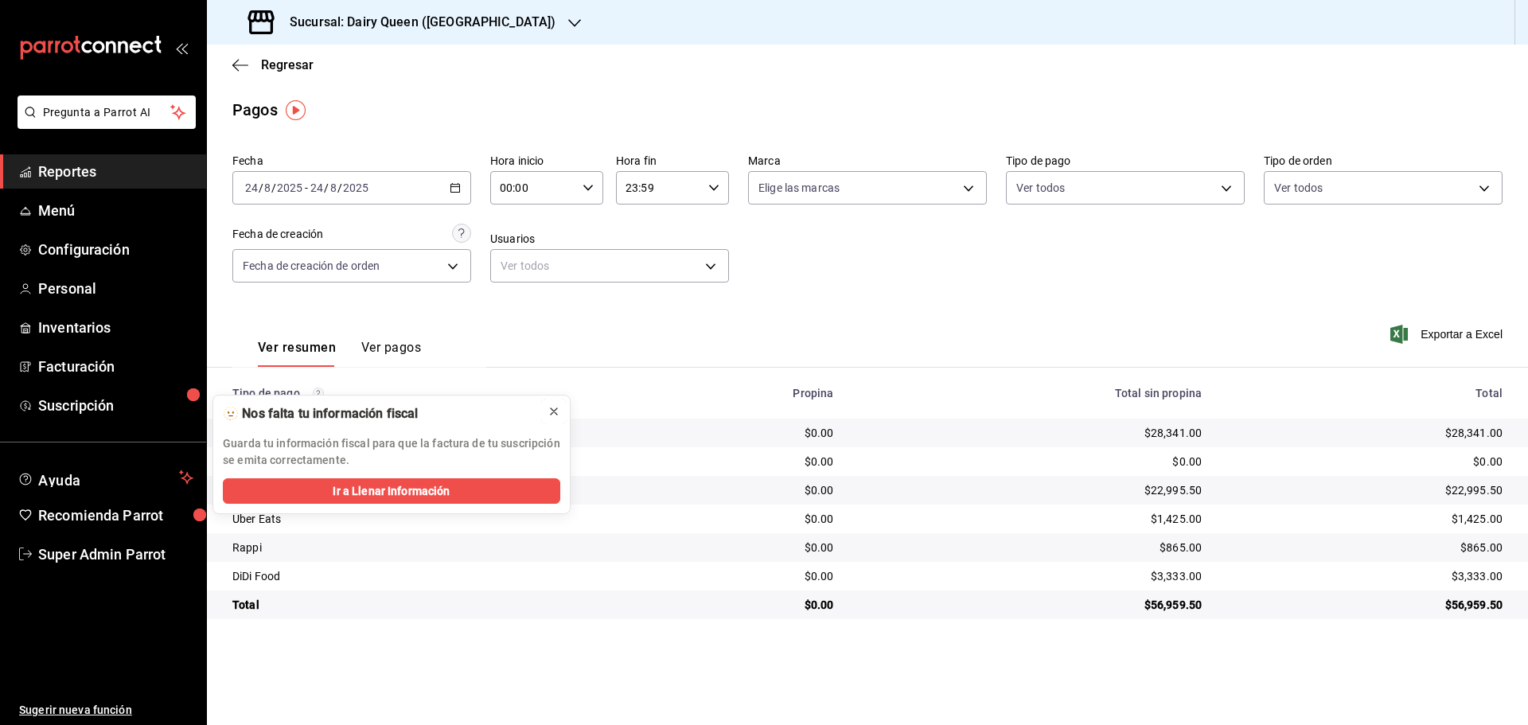
click at [549, 409] on icon at bounding box center [554, 411] width 13 height 13
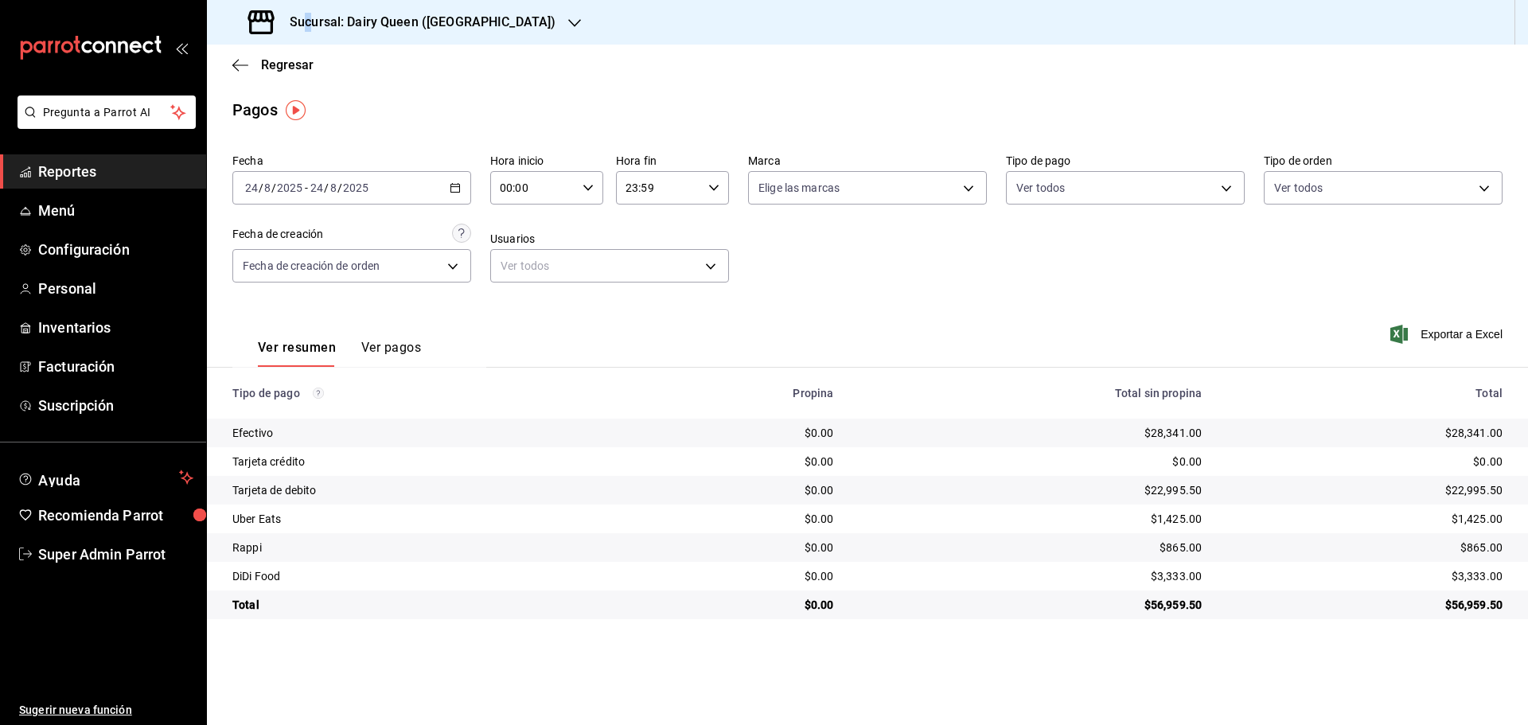
click at [310, 41] on div "Sucursal: Dairy Queen ([GEOGRAPHIC_DATA])" at bounding box center [404, 22] width 368 height 45
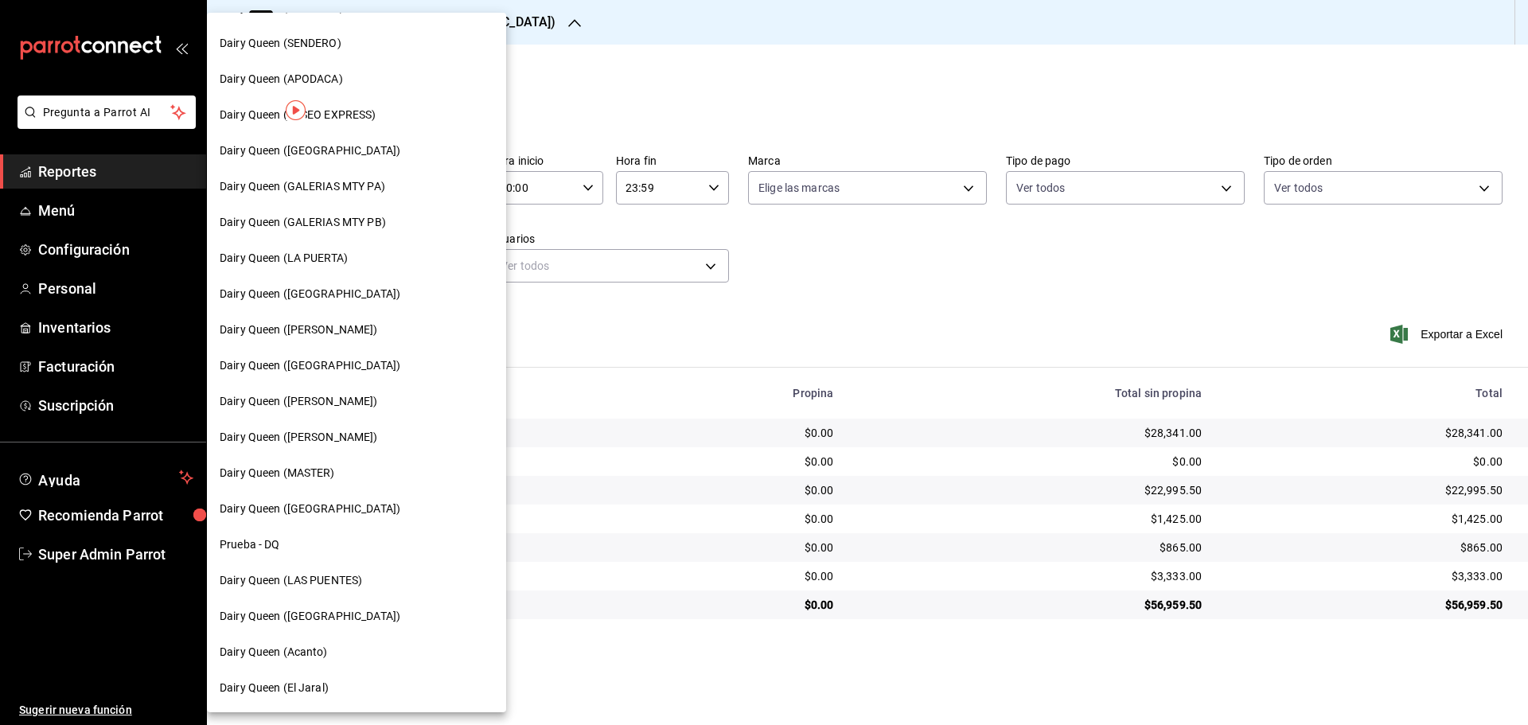
click at [323, 658] on span "Dairy Queen (Acanto)" at bounding box center [274, 652] width 108 height 17
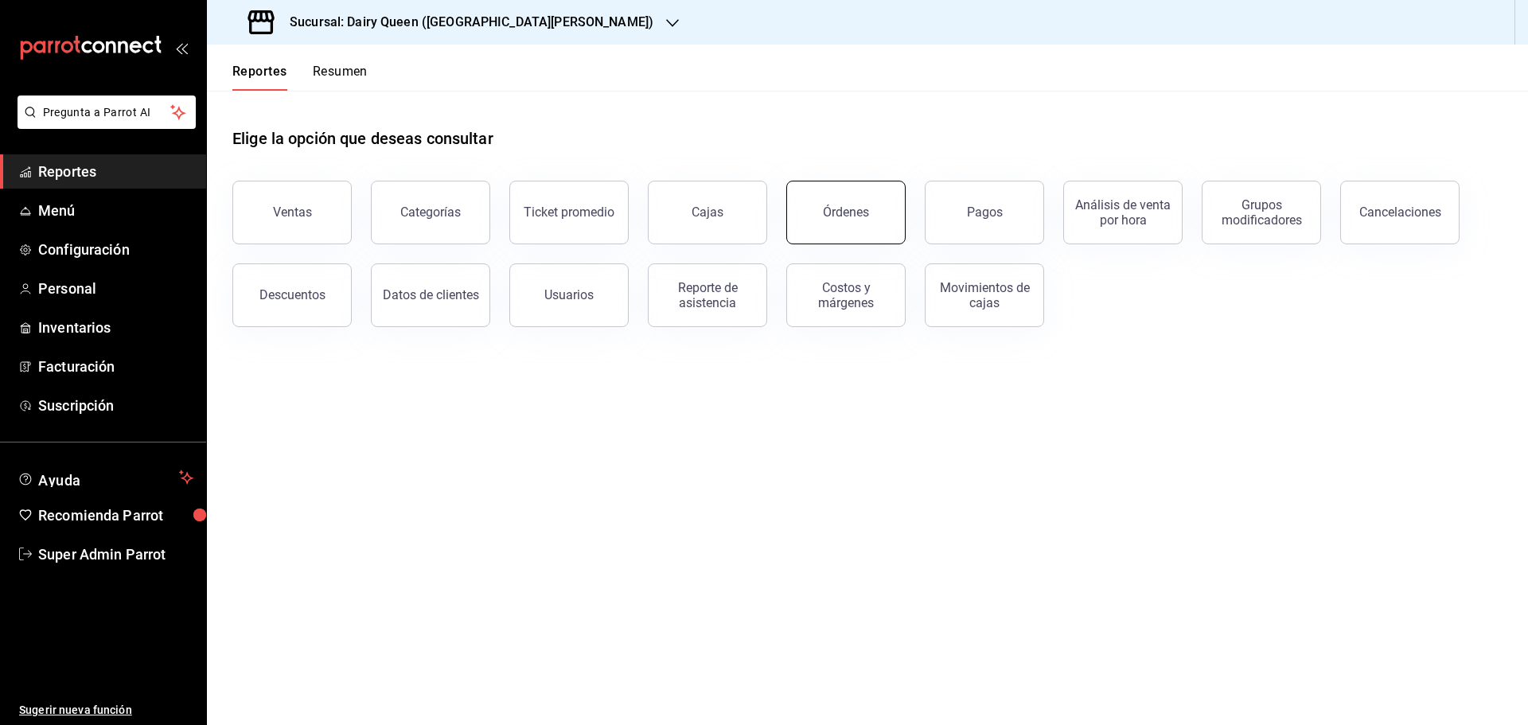
click at [830, 228] on button "Órdenes" at bounding box center [846, 213] width 119 height 64
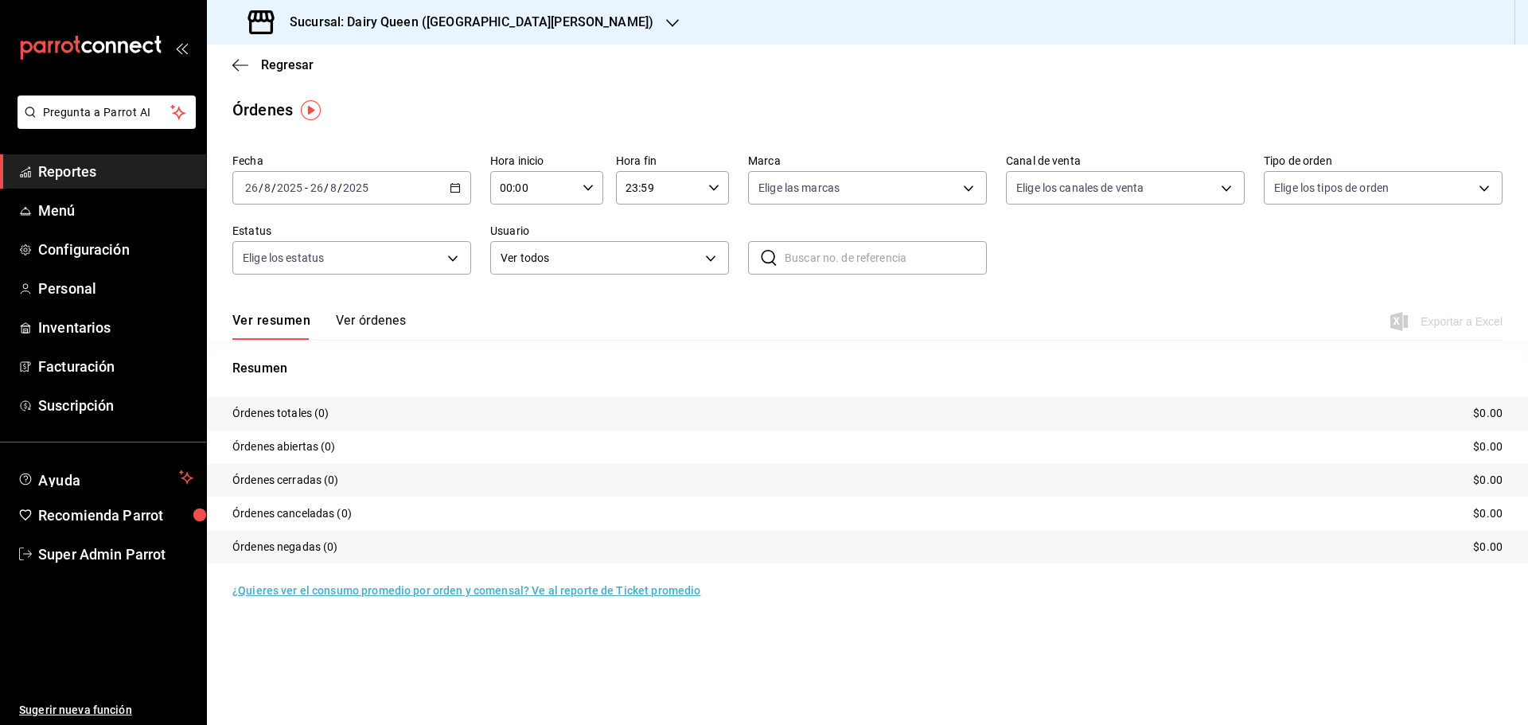
click at [456, 193] on div "2025-08-26 26 / 8 / 2025 - 2025-08-26 26 / 8 / 2025" at bounding box center [351, 187] width 239 height 33
click at [284, 420] on span "Rango de fechas" at bounding box center [307, 415] width 123 height 17
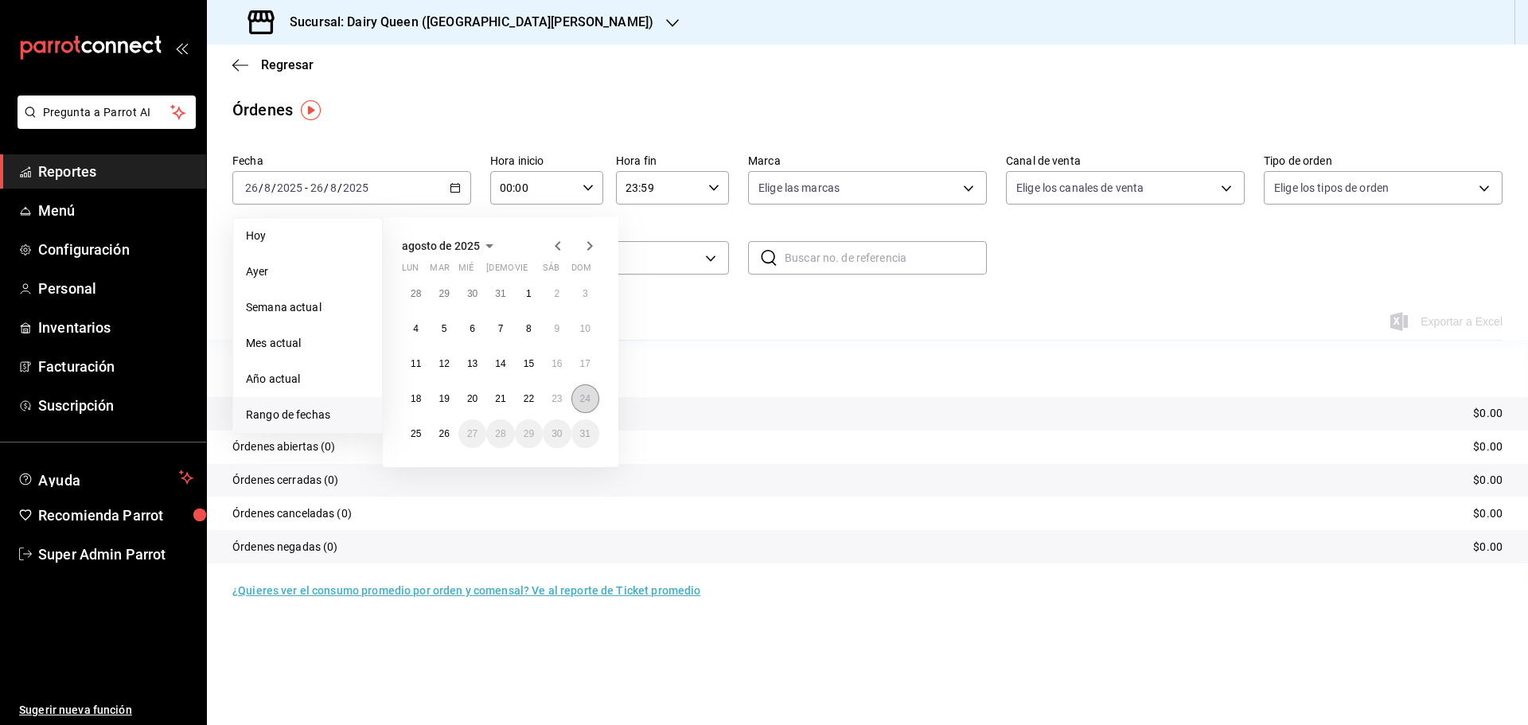
click at [591, 401] on button "24" at bounding box center [586, 399] width 28 height 29
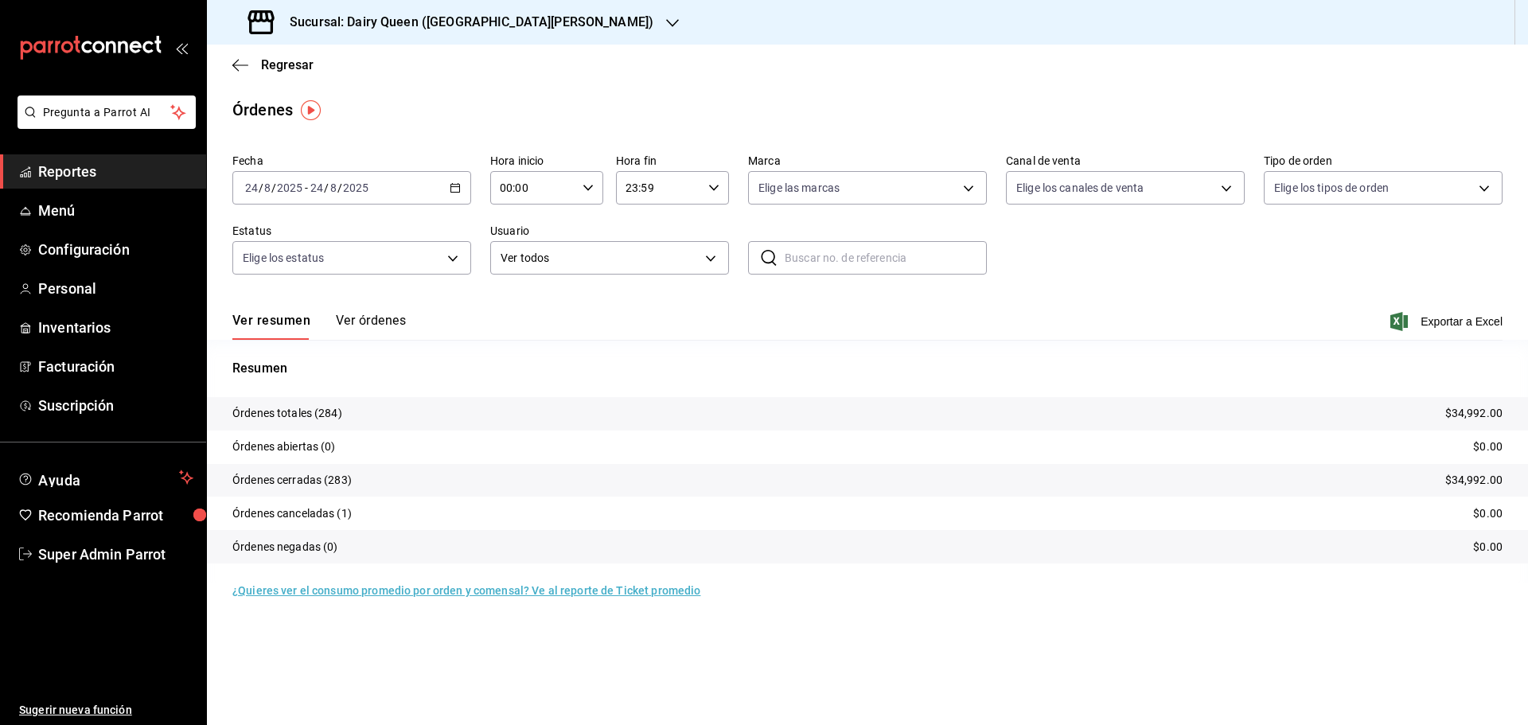
click at [380, 20] on h3 "Sucursal: Dairy Queen ([GEOGRAPHIC_DATA][PERSON_NAME])" at bounding box center [465, 22] width 377 height 19
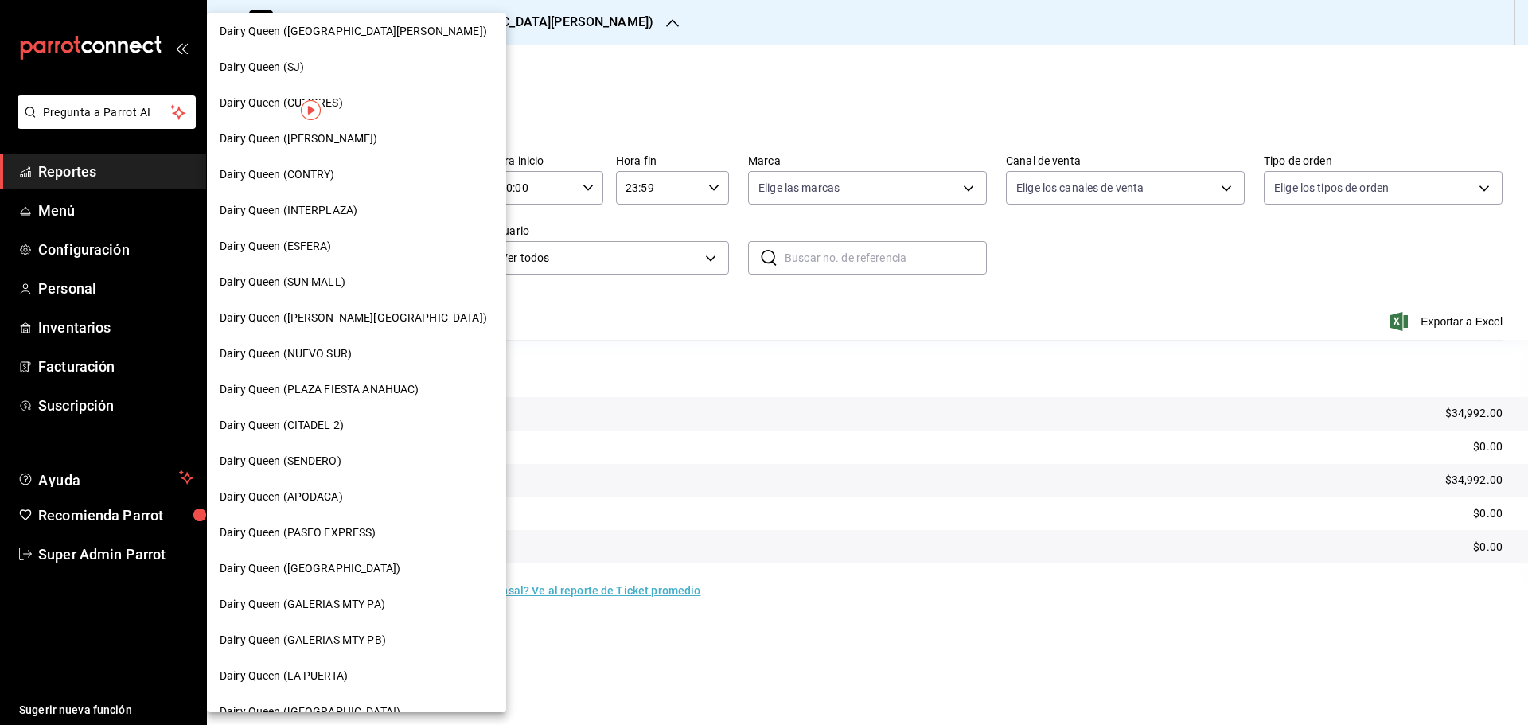
scroll to position [133, 0]
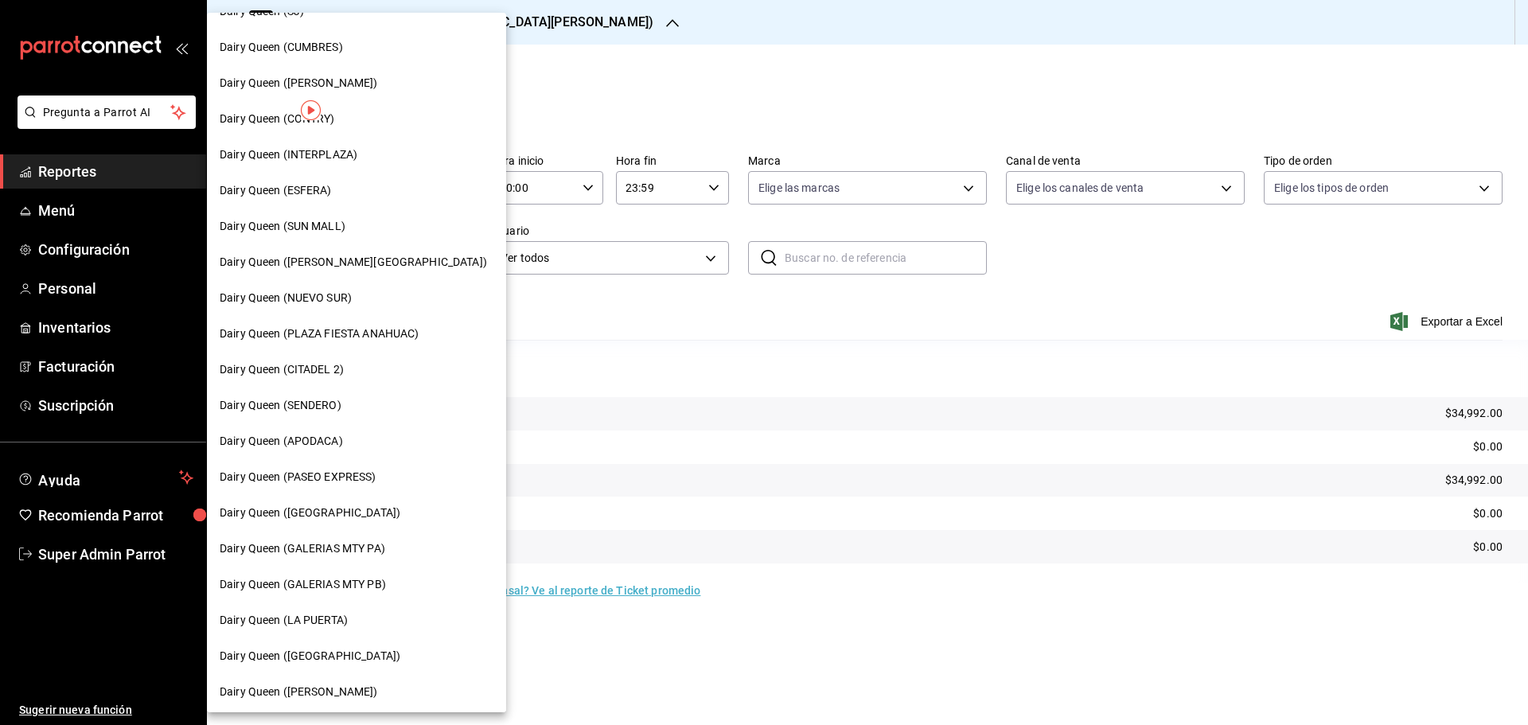
click at [329, 511] on span "Dairy Queen ([GEOGRAPHIC_DATA])" at bounding box center [310, 513] width 181 height 17
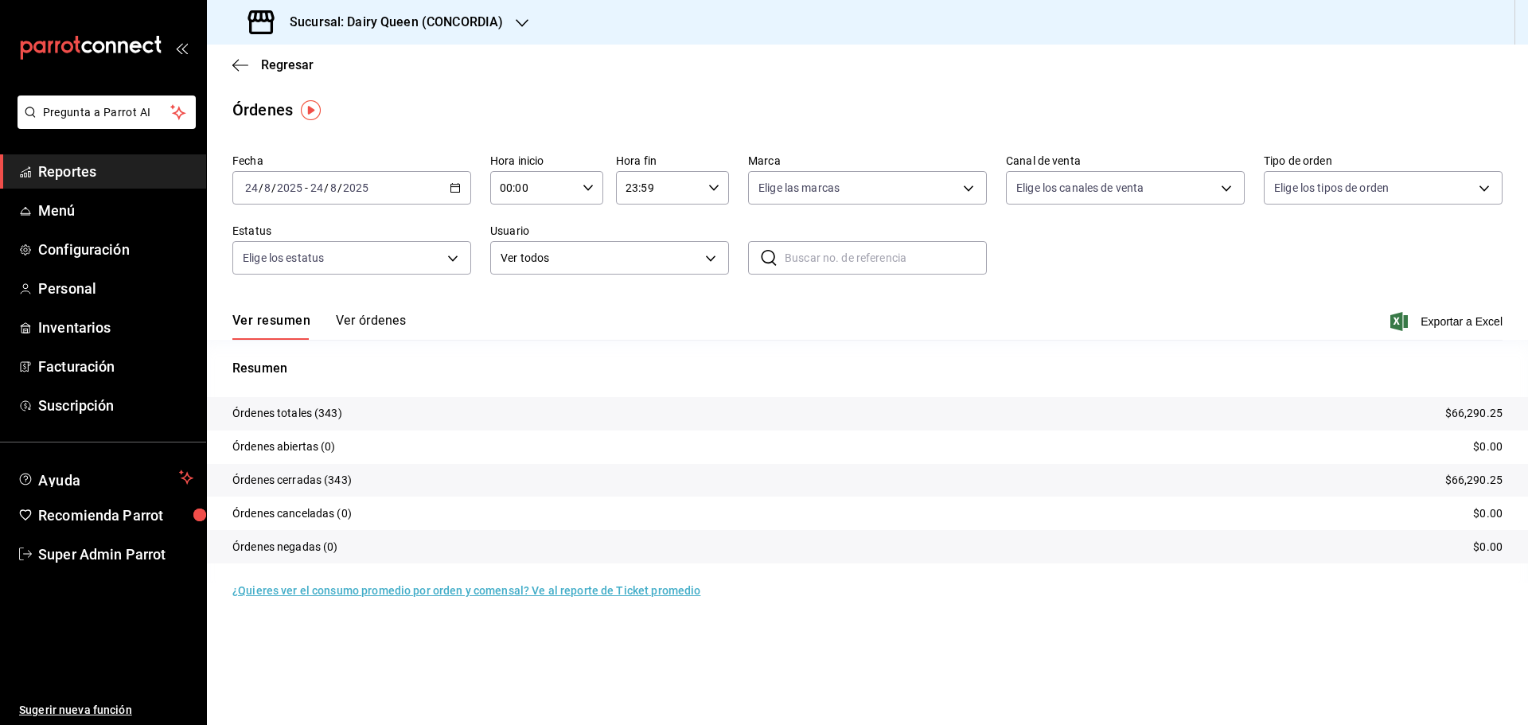
click at [311, 18] on h3 "Sucursal: Dairy Queen (CONCORDIA)" at bounding box center [390, 22] width 226 height 19
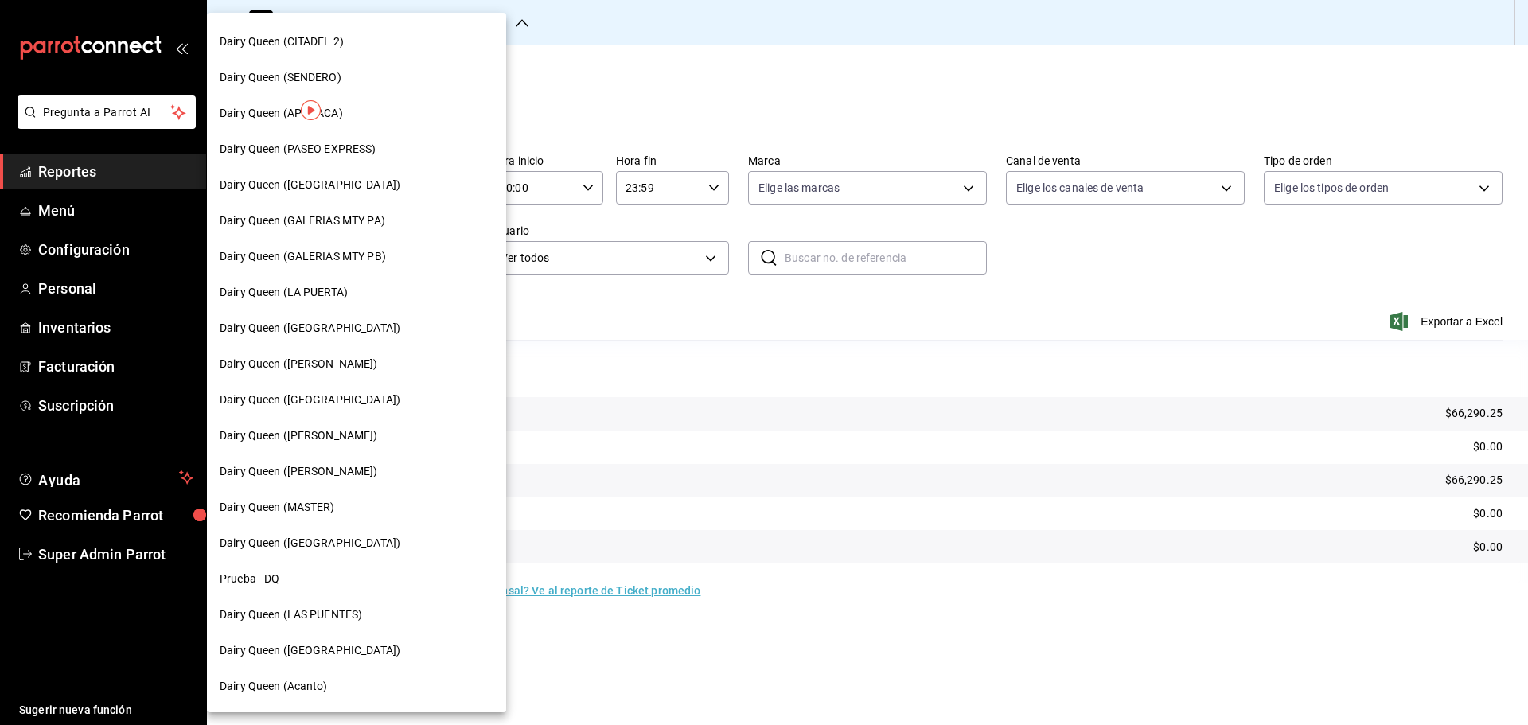
scroll to position [495, 0]
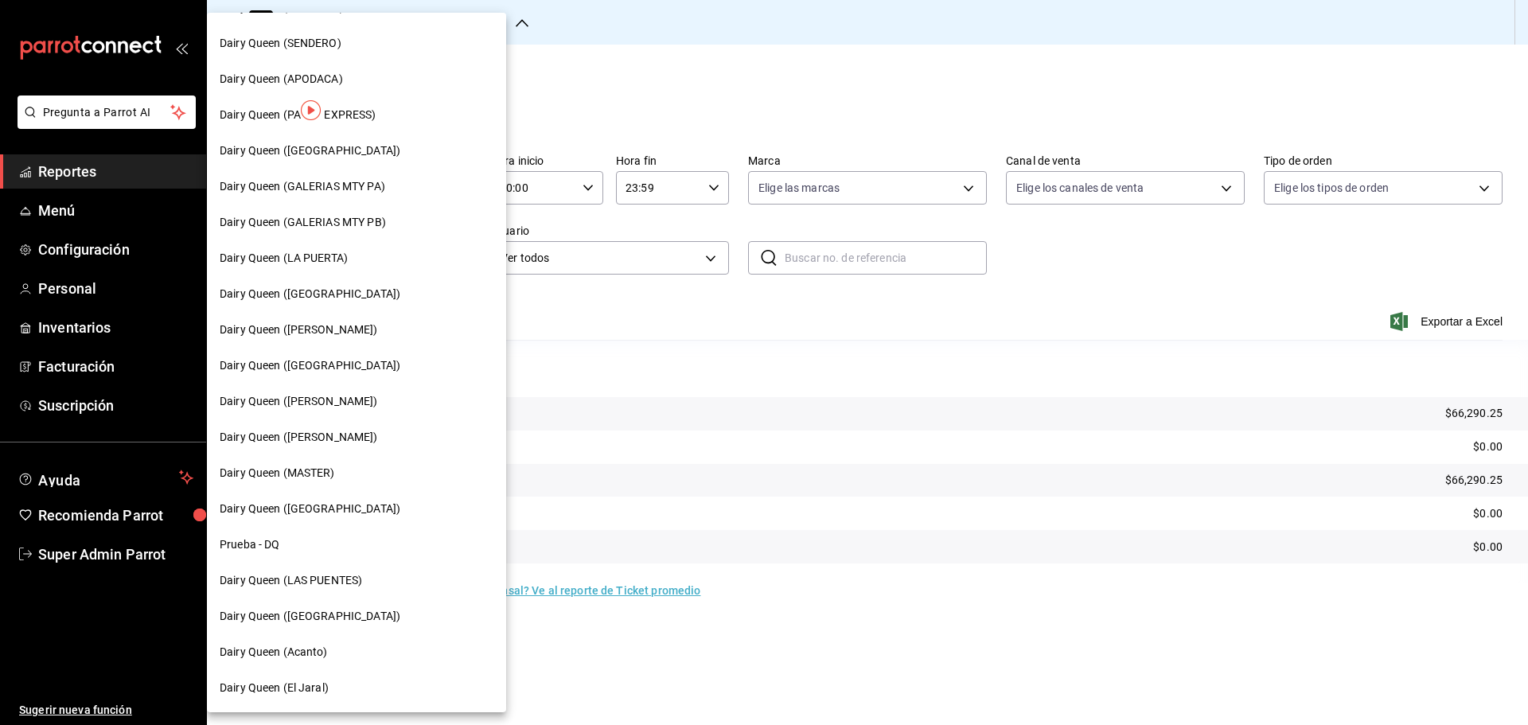
click at [343, 372] on span "Dairy Queen ([GEOGRAPHIC_DATA])" at bounding box center [310, 365] width 181 height 17
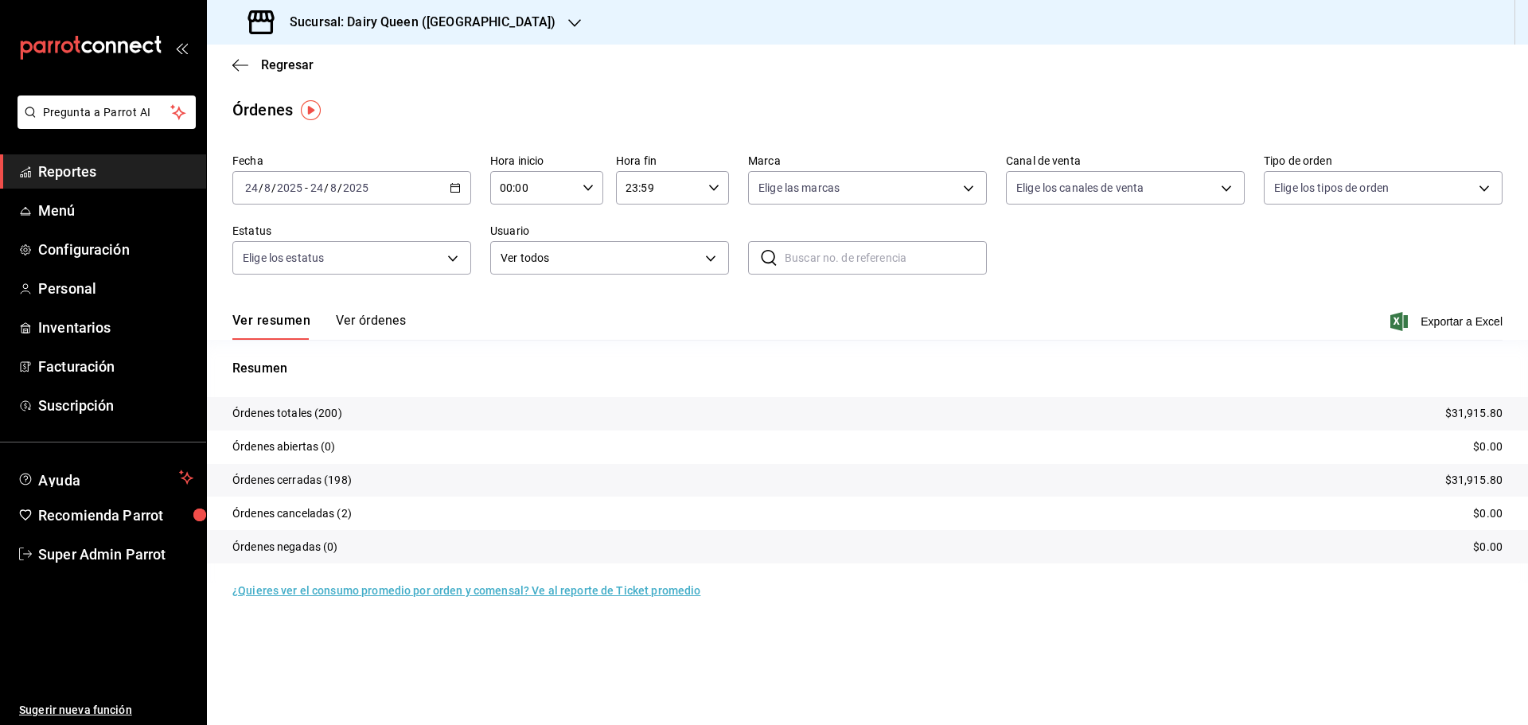
click at [339, 24] on h3 "Sucursal: Dairy Queen ([GEOGRAPHIC_DATA])" at bounding box center [416, 22] width 279 height 19
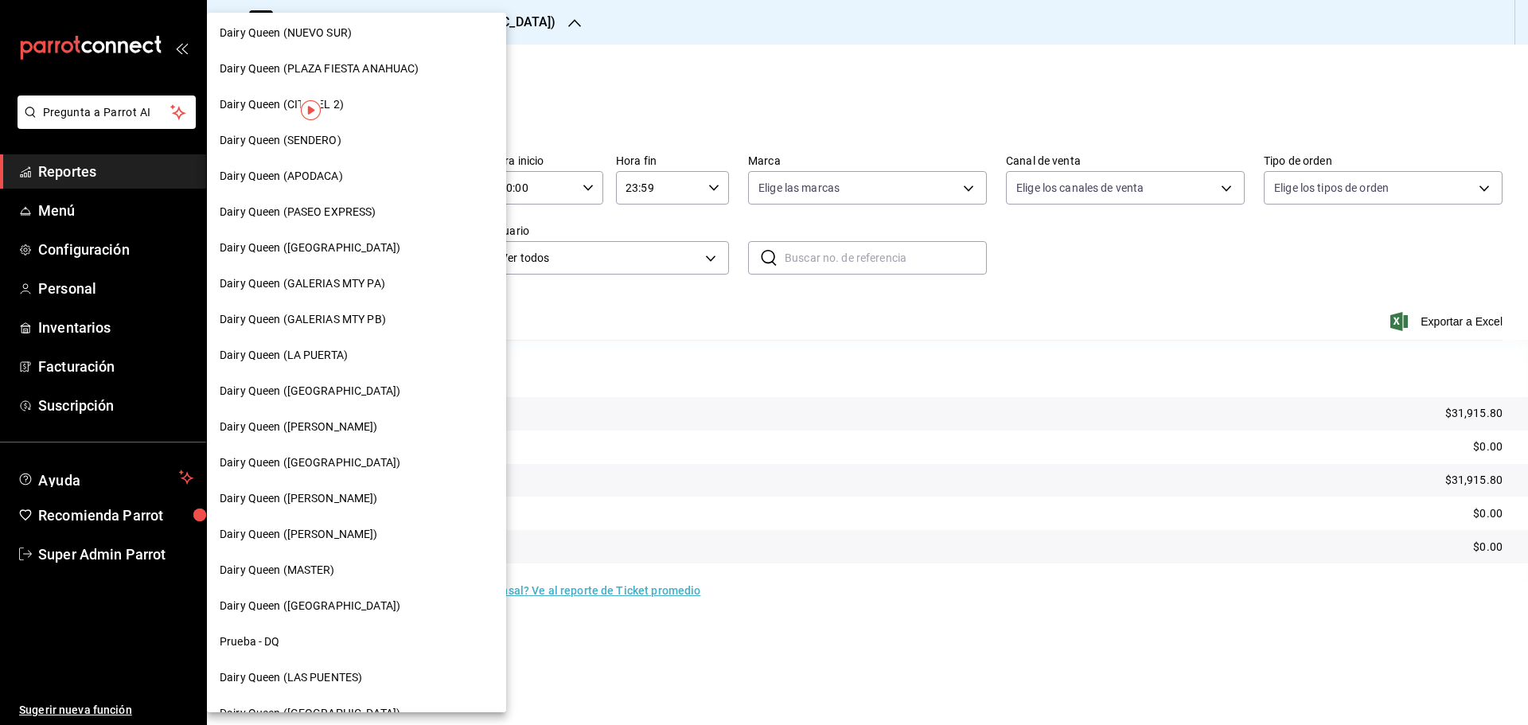
scroll to position [495, 0]
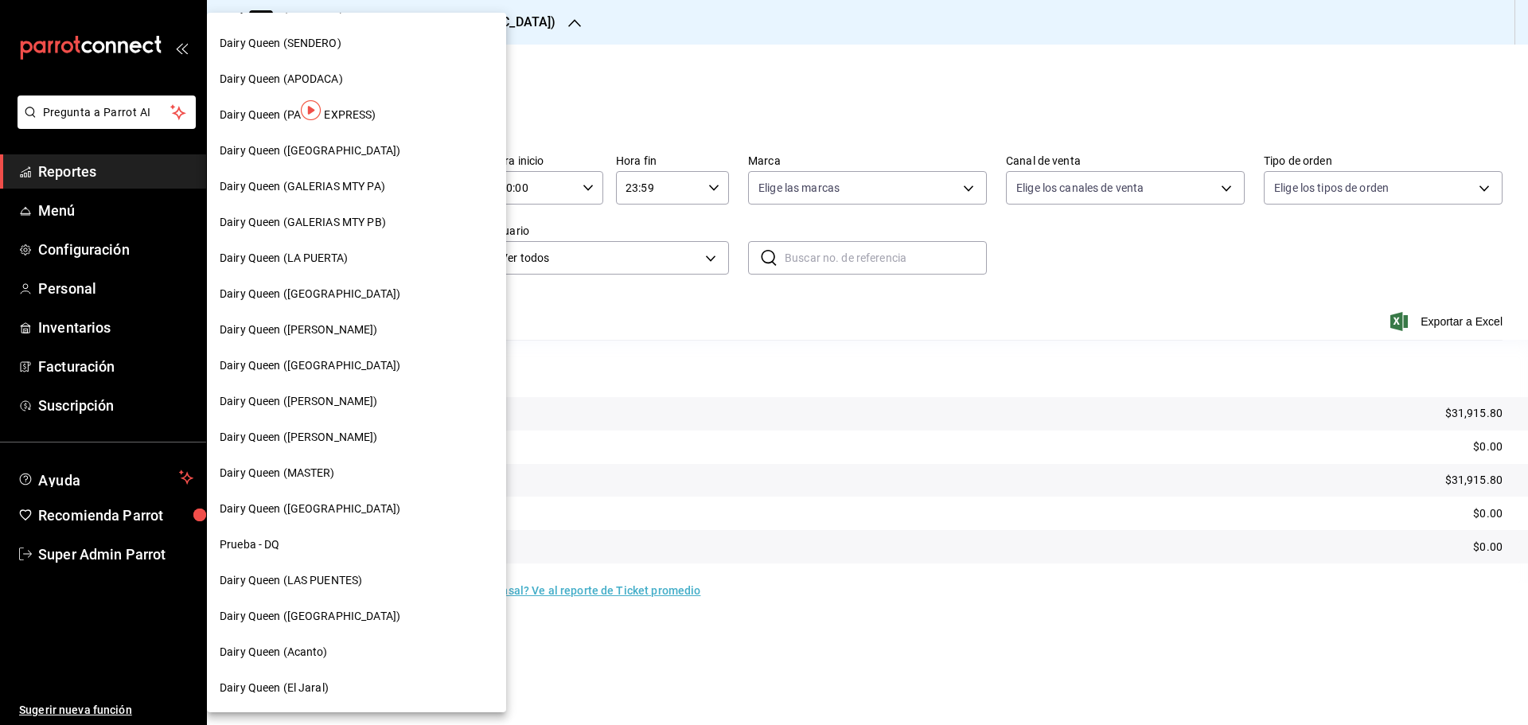
click at [365, 404] on span "Dairy Queen ([PERSON_NAME])" at bounding box center [299, 401] width 158 height 17
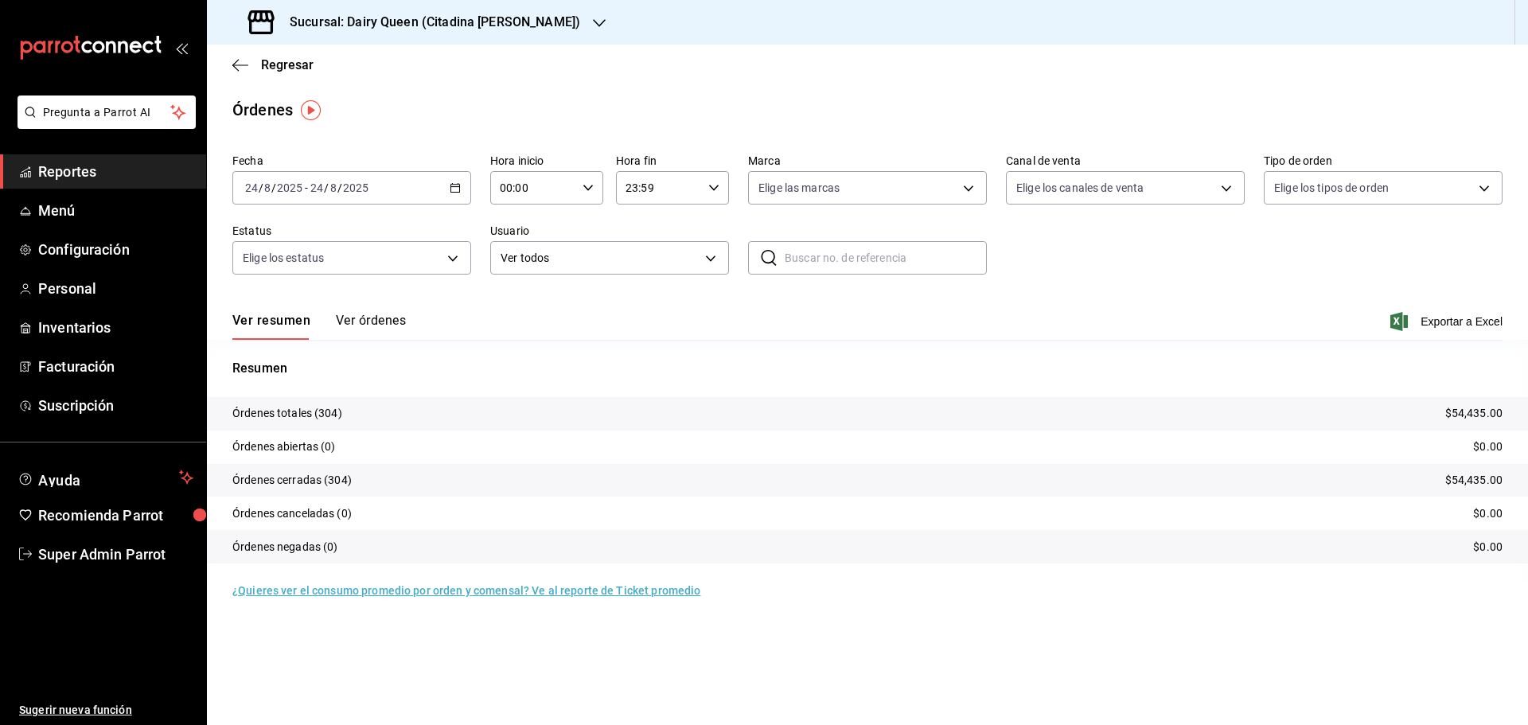
click at [348, 30] on h3 "Sucursal: Dairy Queen (Citadina [PERSON_NAME])" at bounding box center [428, 22] width 303 height 19
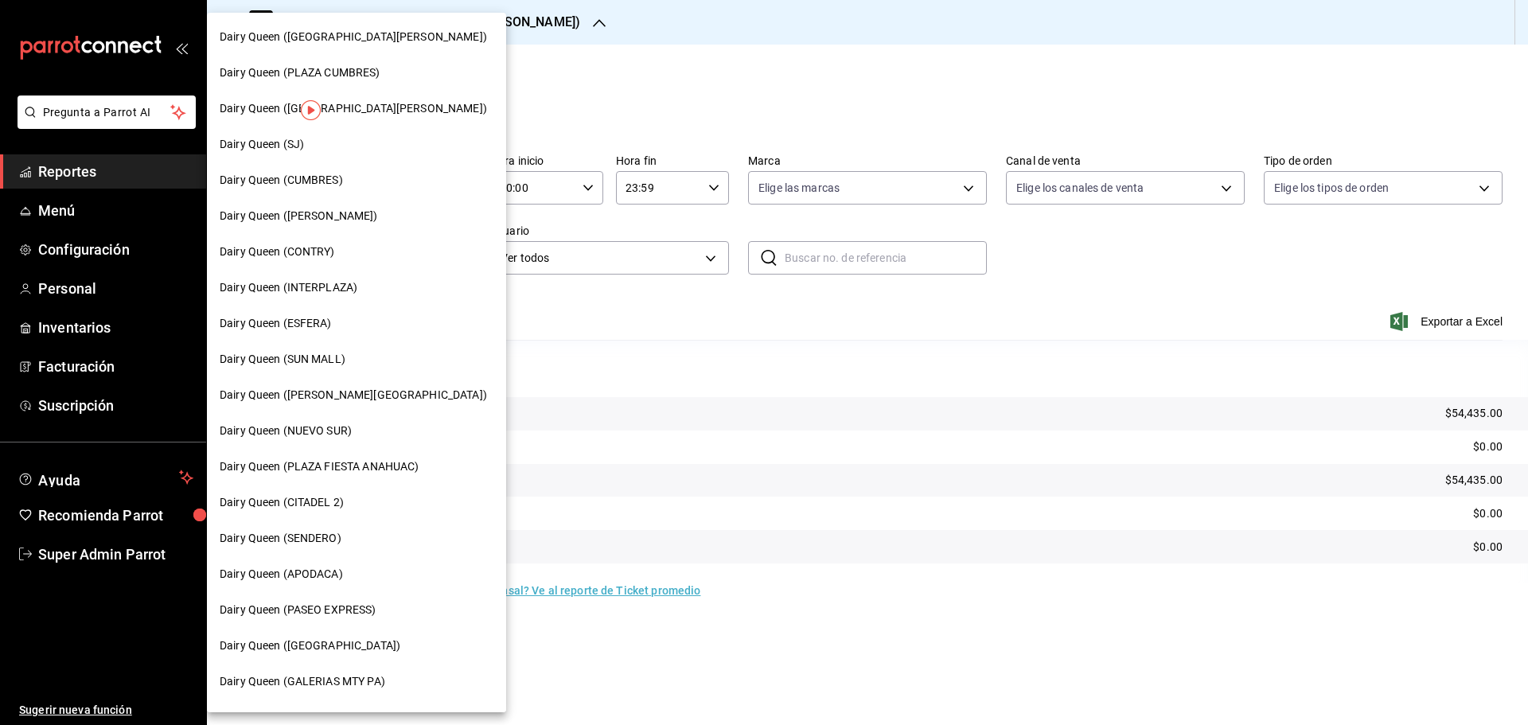
click at [369, 109] on span "Dairy Queen ([GEOGRAPHIC_DATA][PERSON_NAME])" at bounding box center [353, 108] width 267 height 17
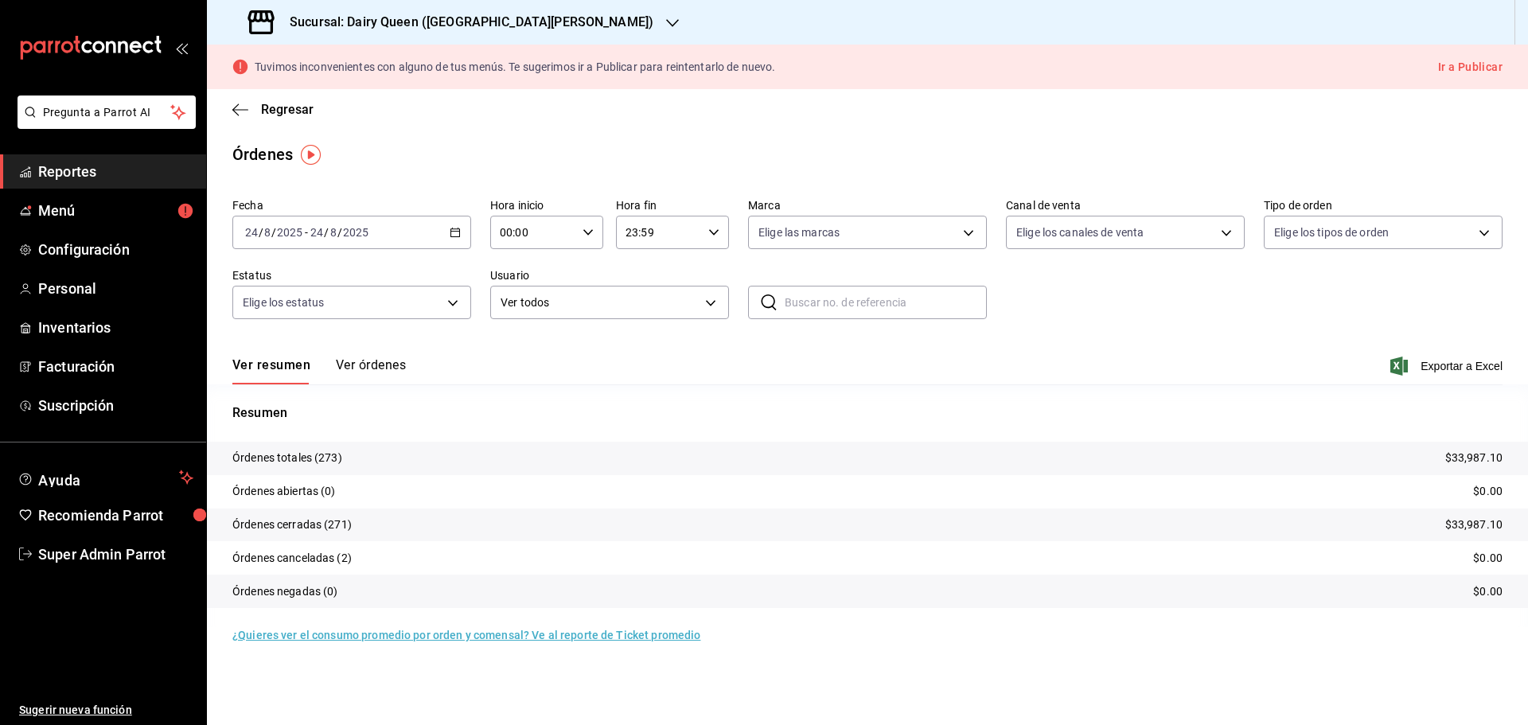
click at [364, 20] on h3 "Sucursal: Dairy Queen ([GEOGRAPHIC_DATA][PERSON_NAME])" at bounding box center [465, 22] width 377 height 19
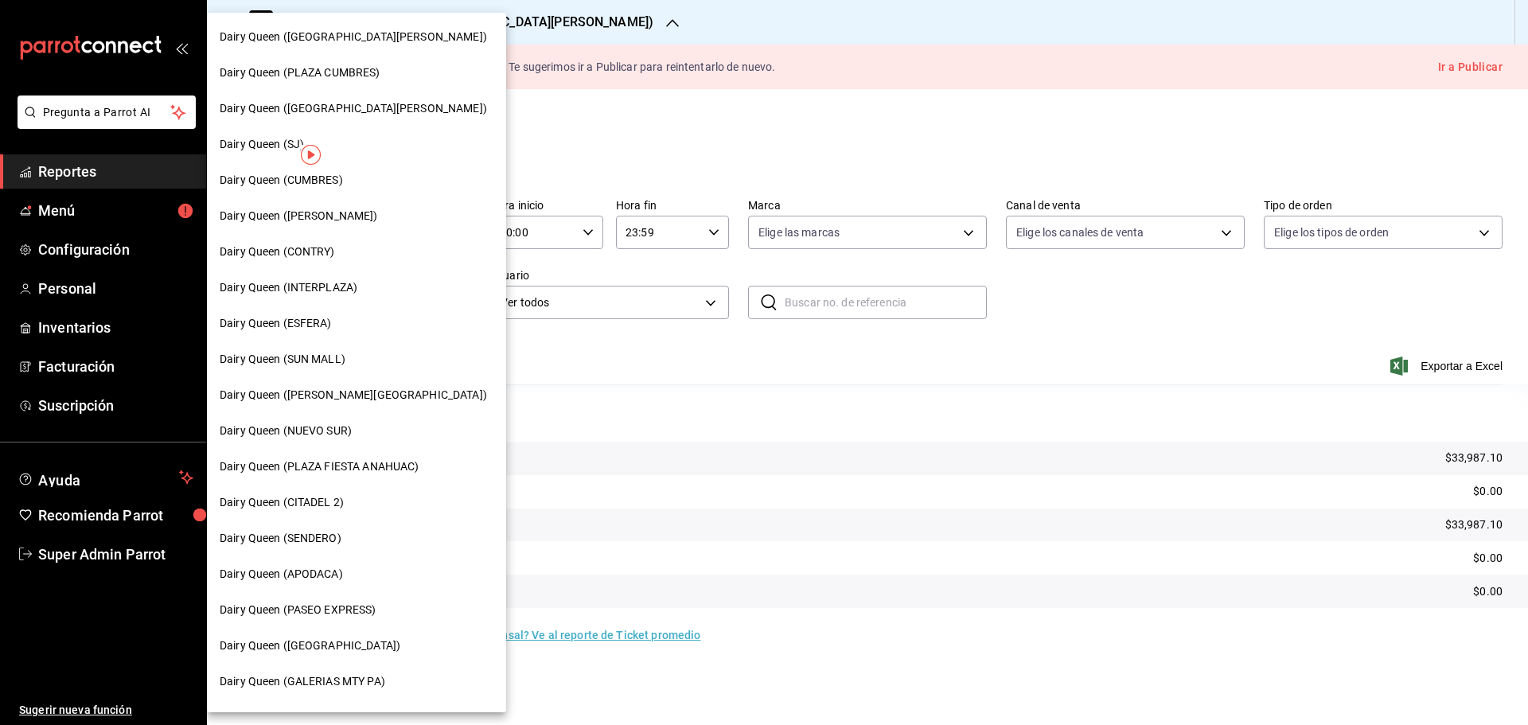
click at [336, 213] on span "Dairy Queen ([PERSON_NAME])" at bounding box center [299, 216] width 158 height 17
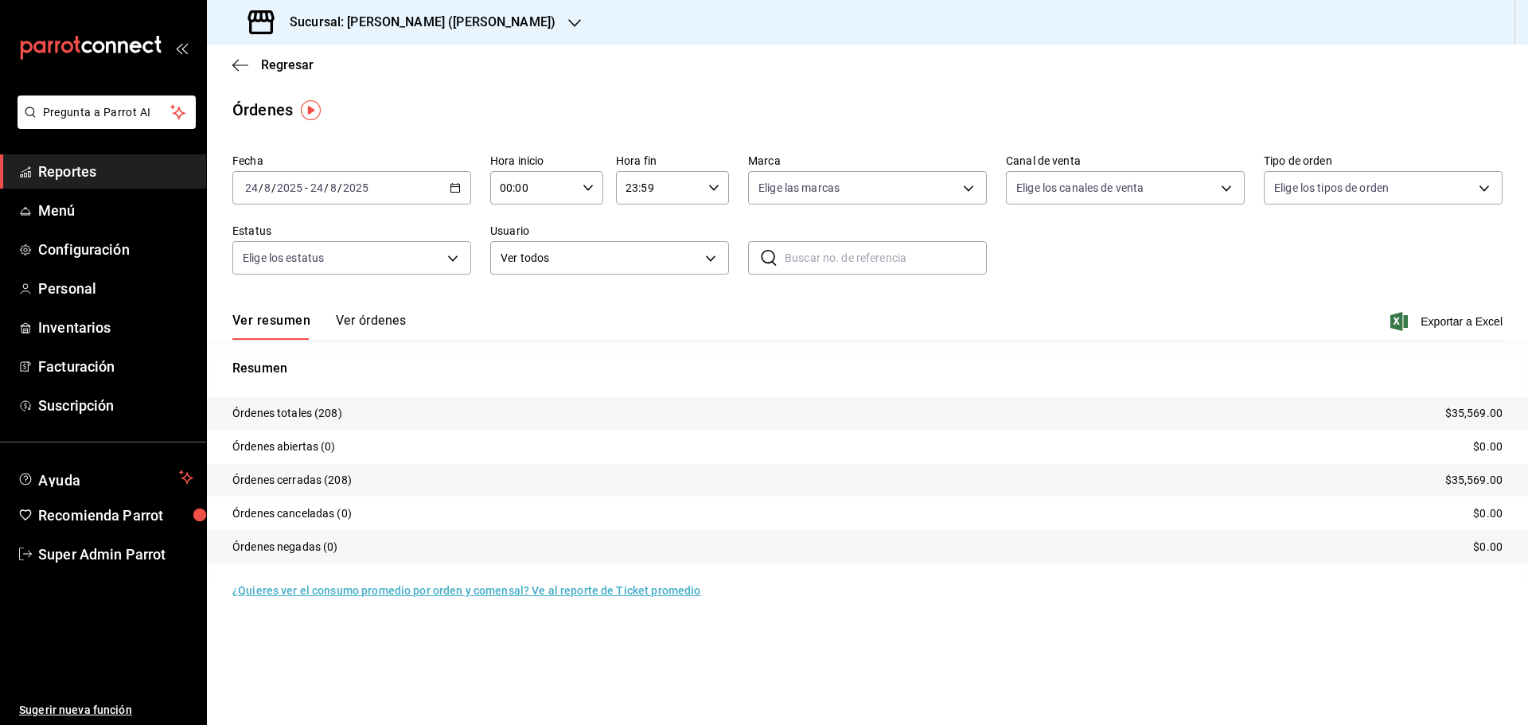
click at [365, 25] on h3 "Sucursal: [PERSON_NAME] ([PERSON_NAME])" at bounding box center [416, 22] width 279 height 19
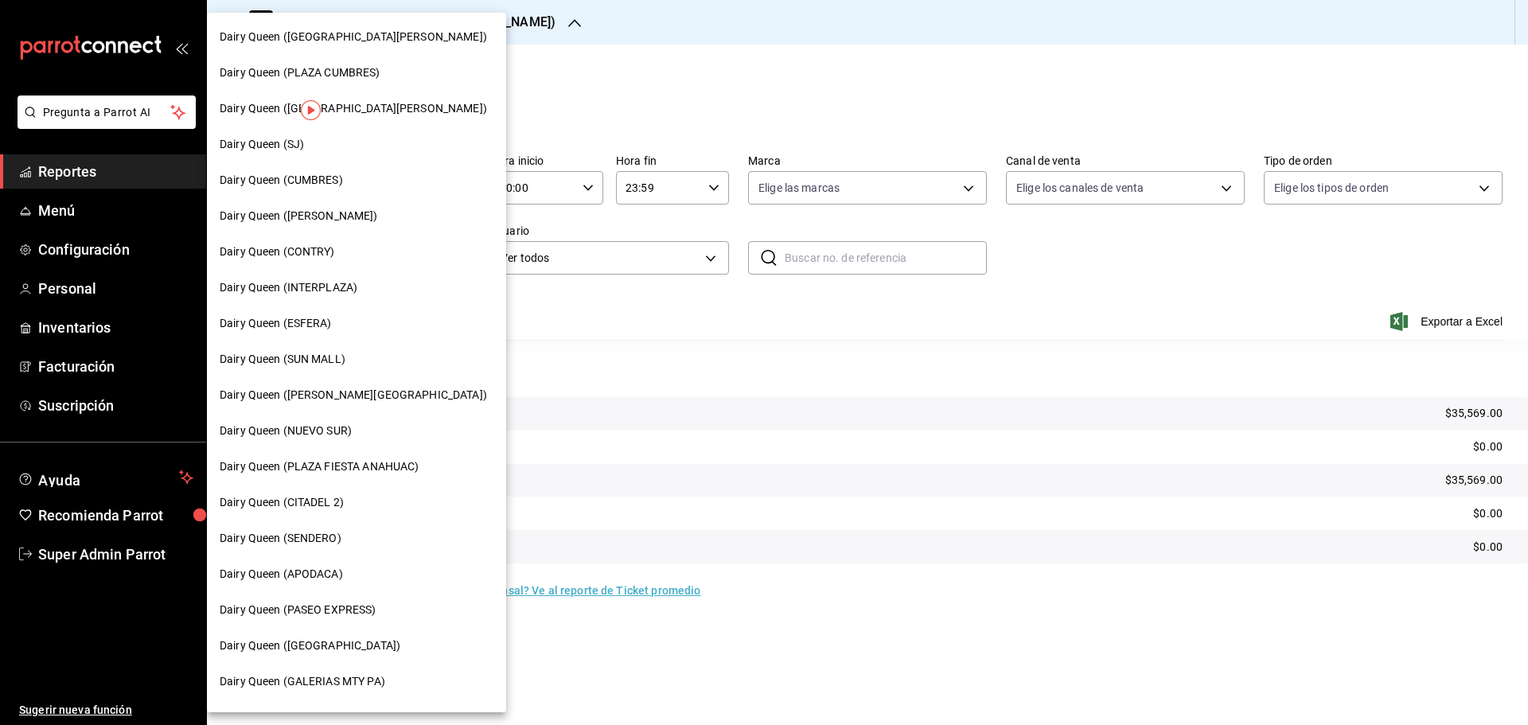
click at [362, 37] on span "Dairy Queen ([GEOGRAPHIC_DATA][PERSON_NAME])" at bounding box center [353, 37] width 267 height 17
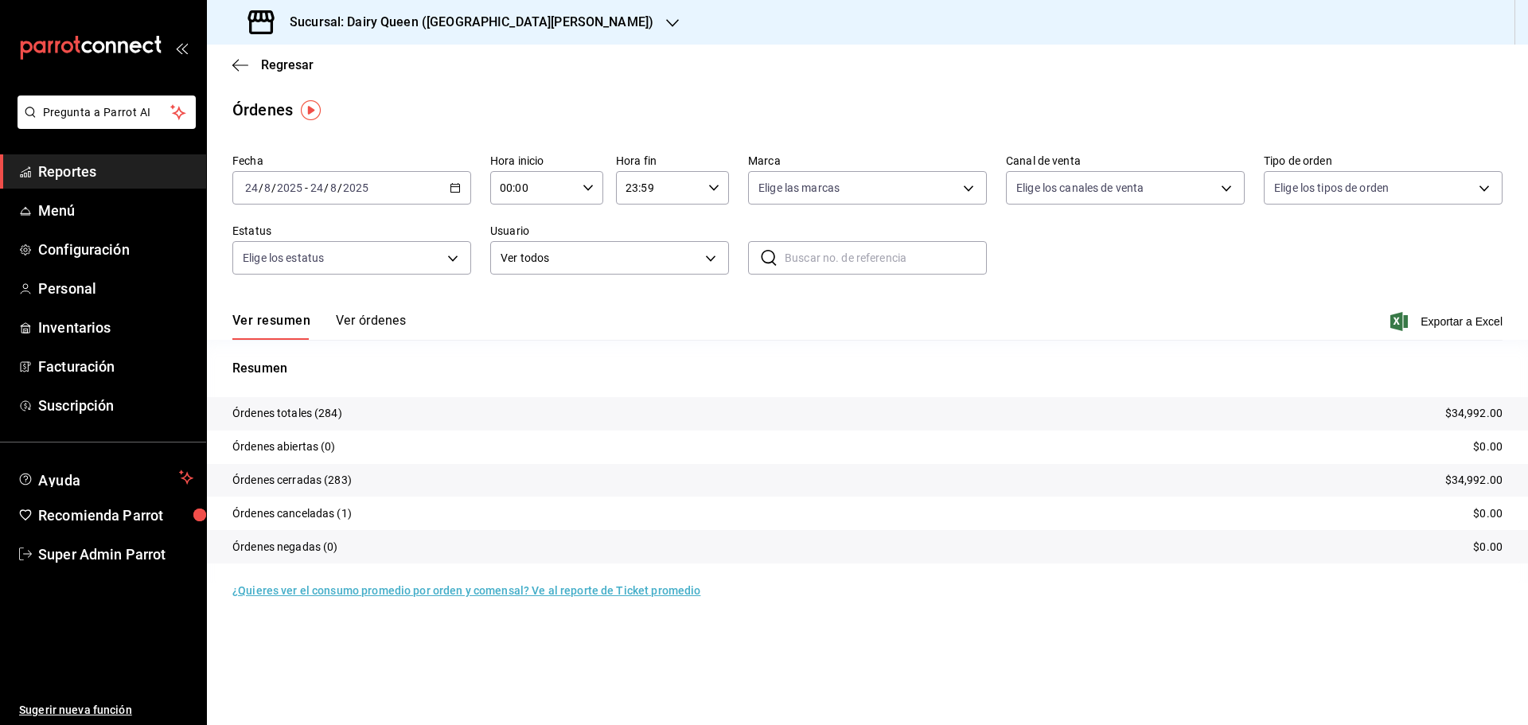
click at [404, 22] on h3 "Sucursal: Dairy Queen ([GEOGRAPHIC_DATA][PERSON_NAME])" at bounding box center [465, 22] width 377 height 19
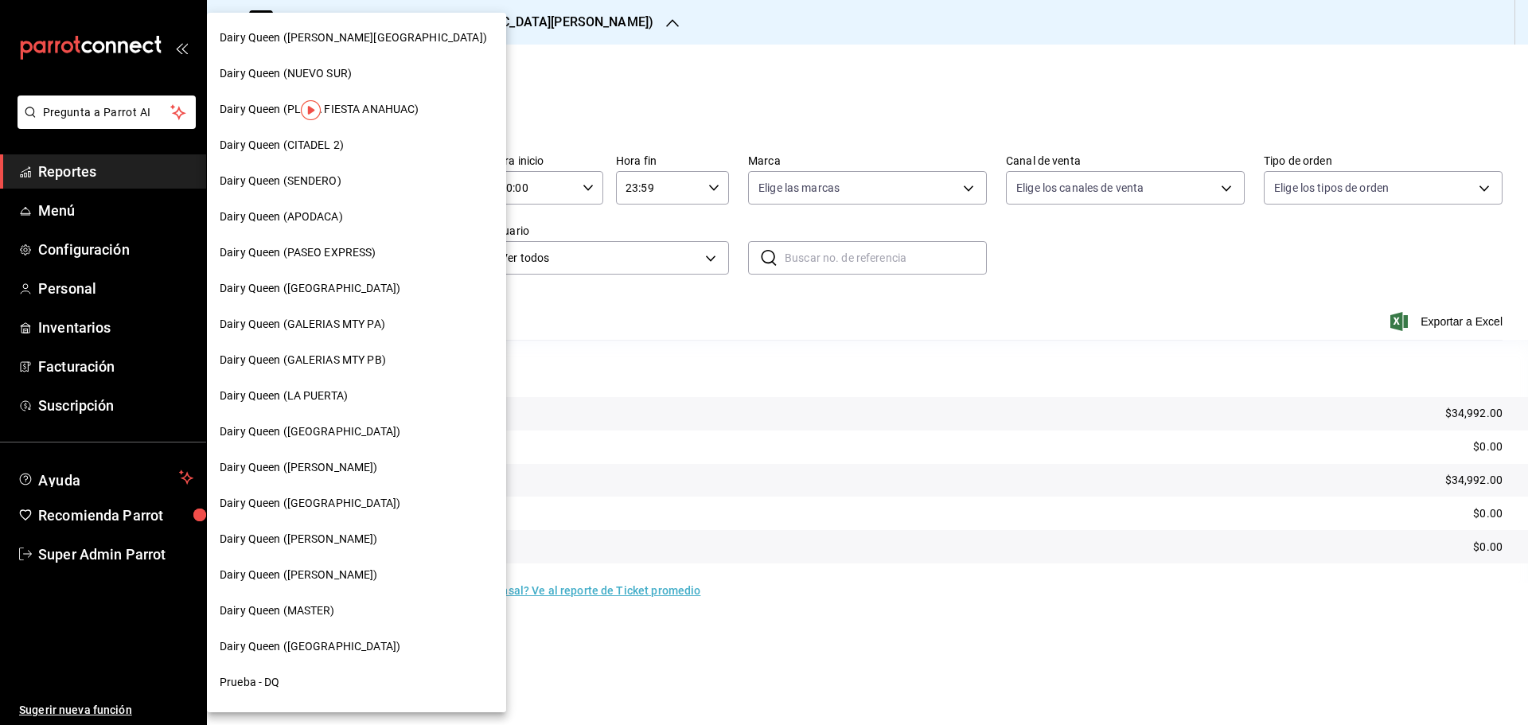
scroll to position [495, 0]
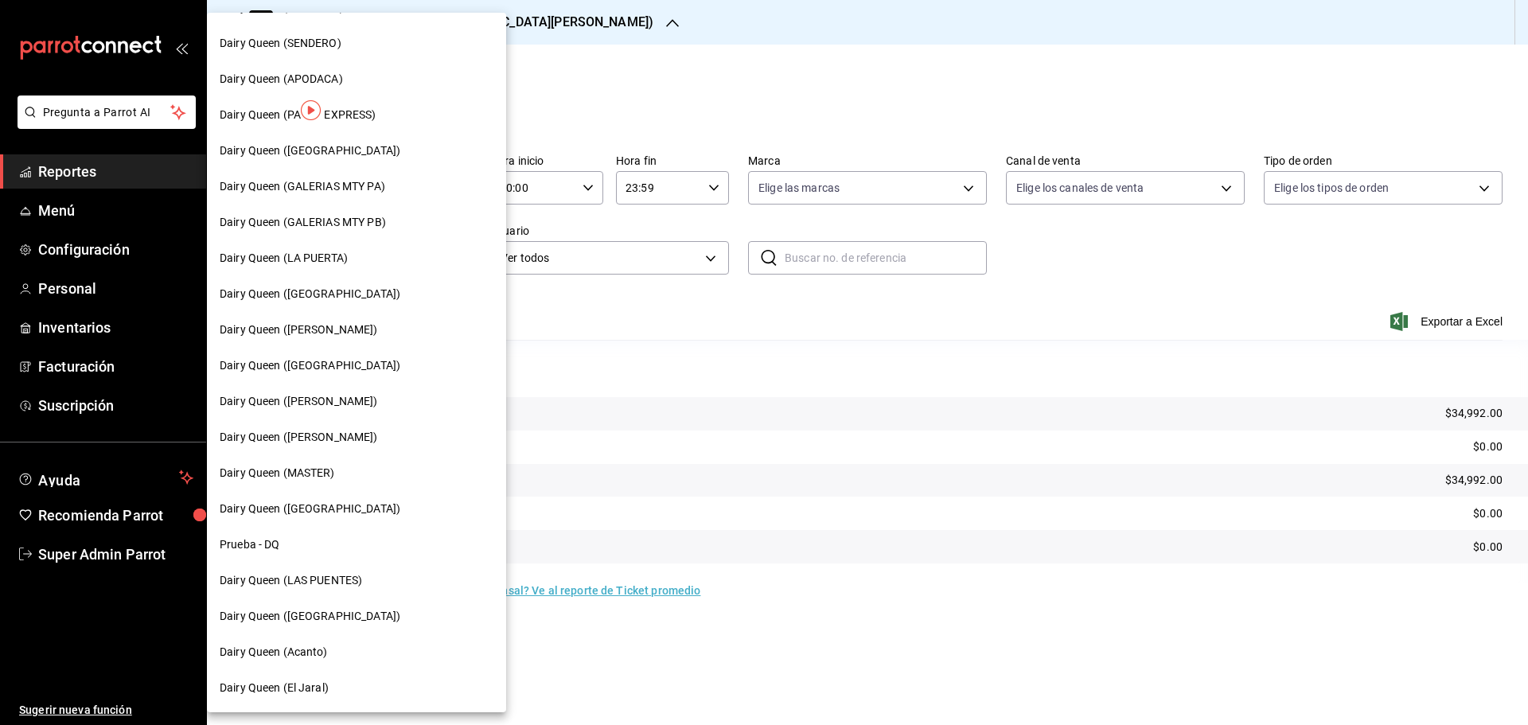
click at [370, 228] on span "Dairy Queen (GALERIAS MTY PB)" at bounding box center [303, 222] width 166 height 17
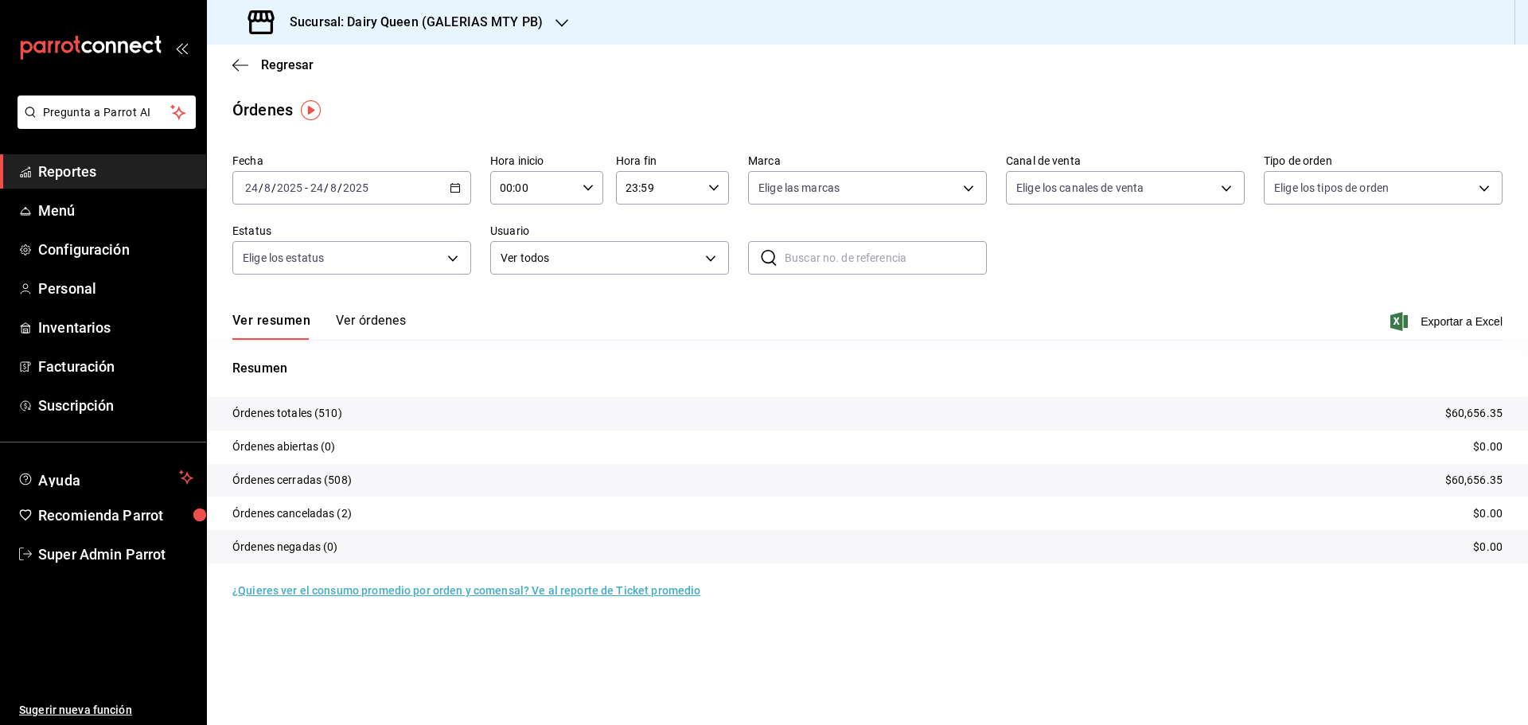
click at [347, 26] on h3 "Sucursal: Dairy Queen (GALERIAS MTY PB)" at bounding box center [410, 22] width 266 height 19
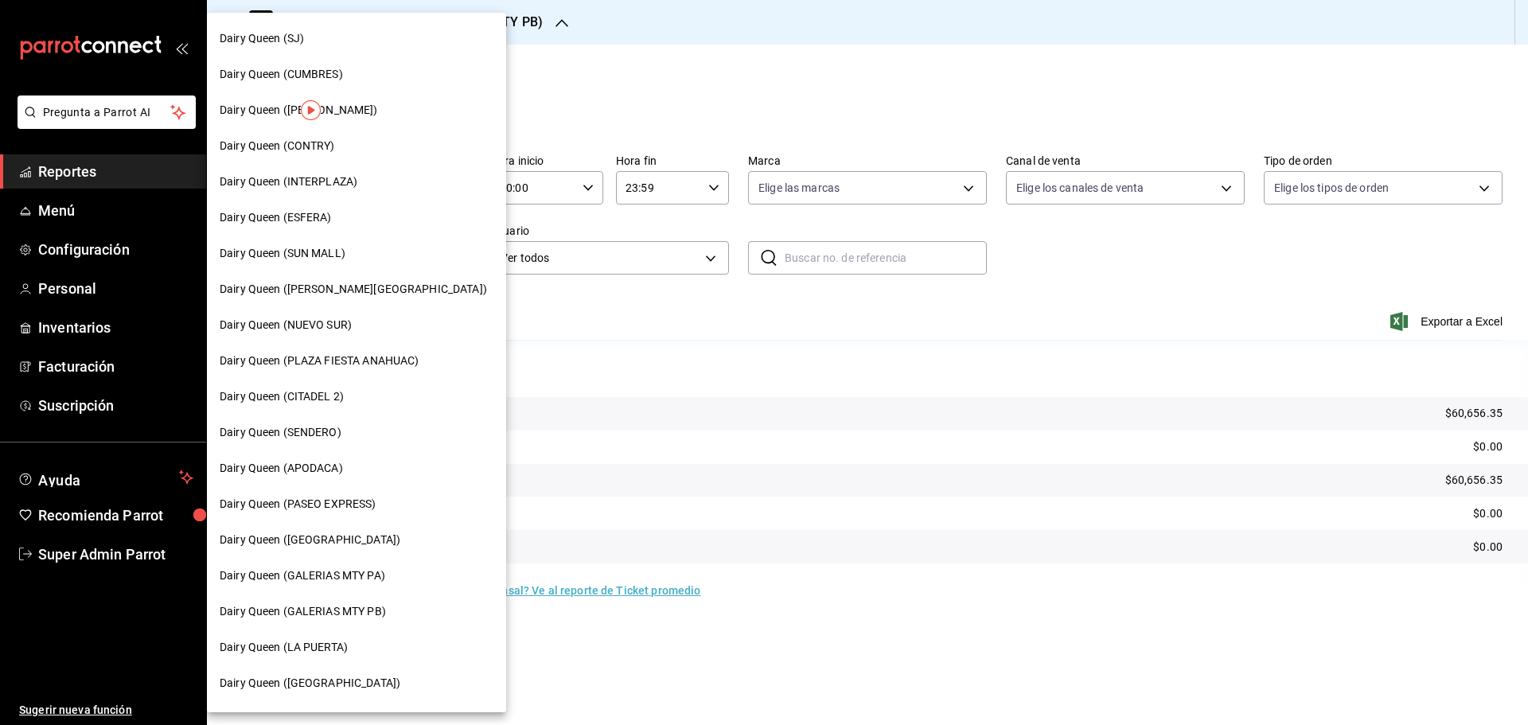
scroll to position [265, 0]
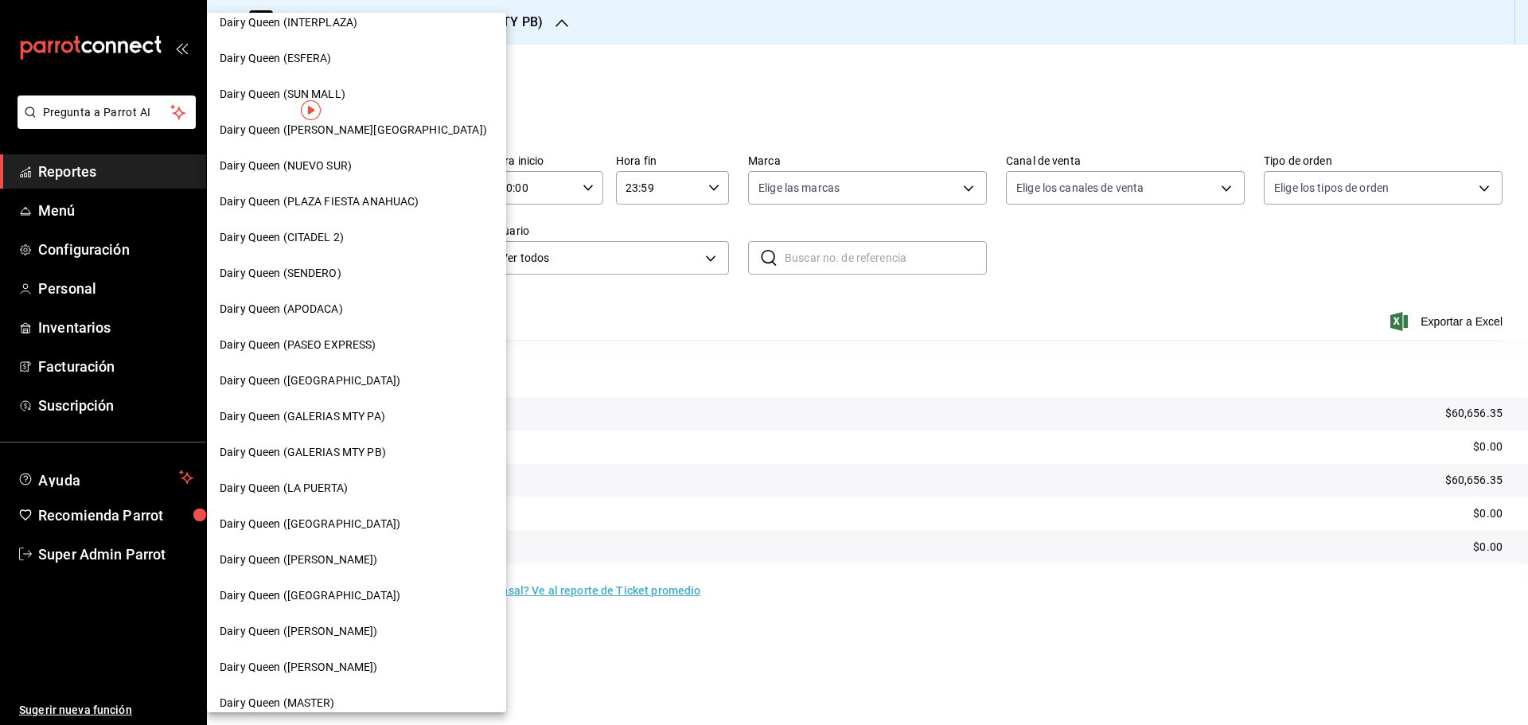
click at [343, 411] on span "Dairy Queen (GALERIAS MTY PA)" at bounding box center [303, 416] width 166 height 17
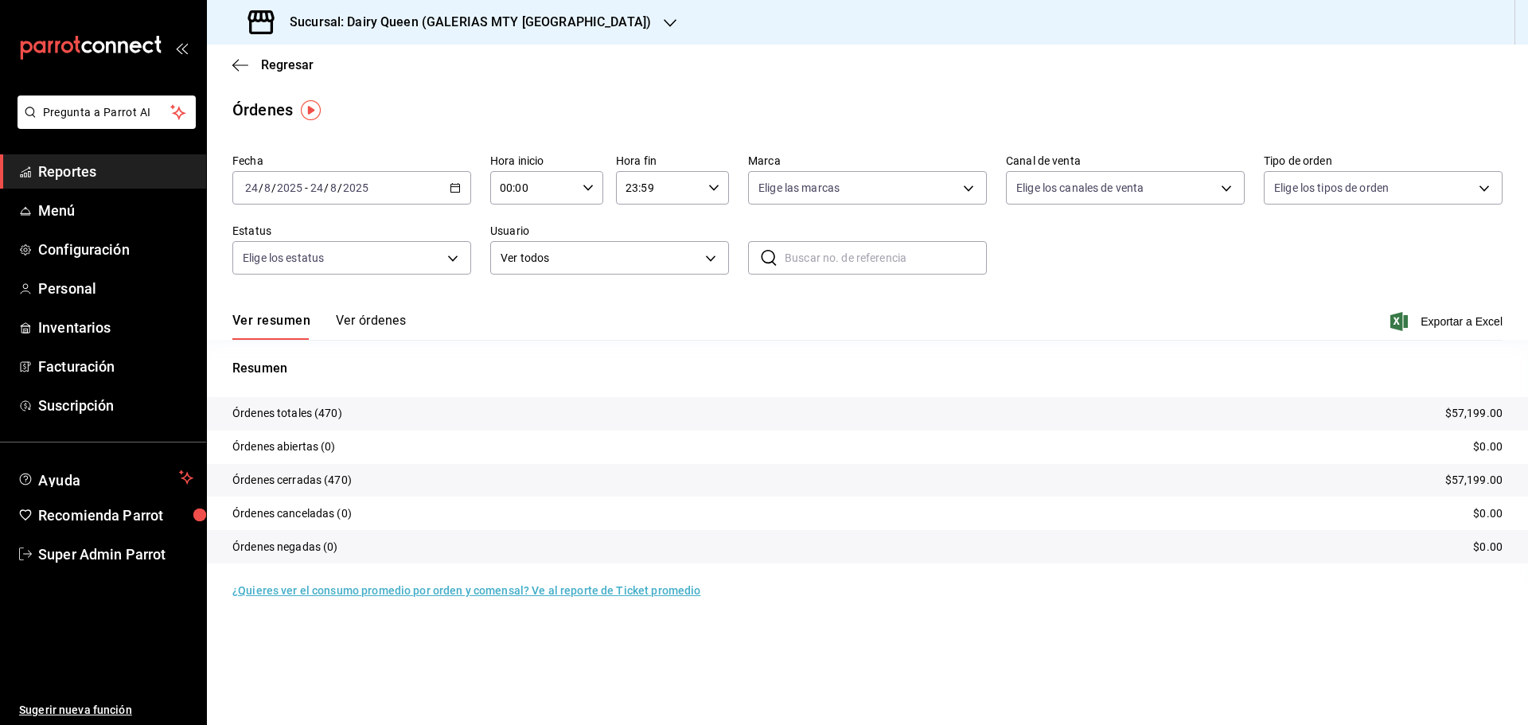
click at [357, 21] on h3 "Sucursal: Dairy Queen (GALERIAS MTY [GEOGRAPHIC_DATA])" at bounding box center [464, 22] width 374 height 19
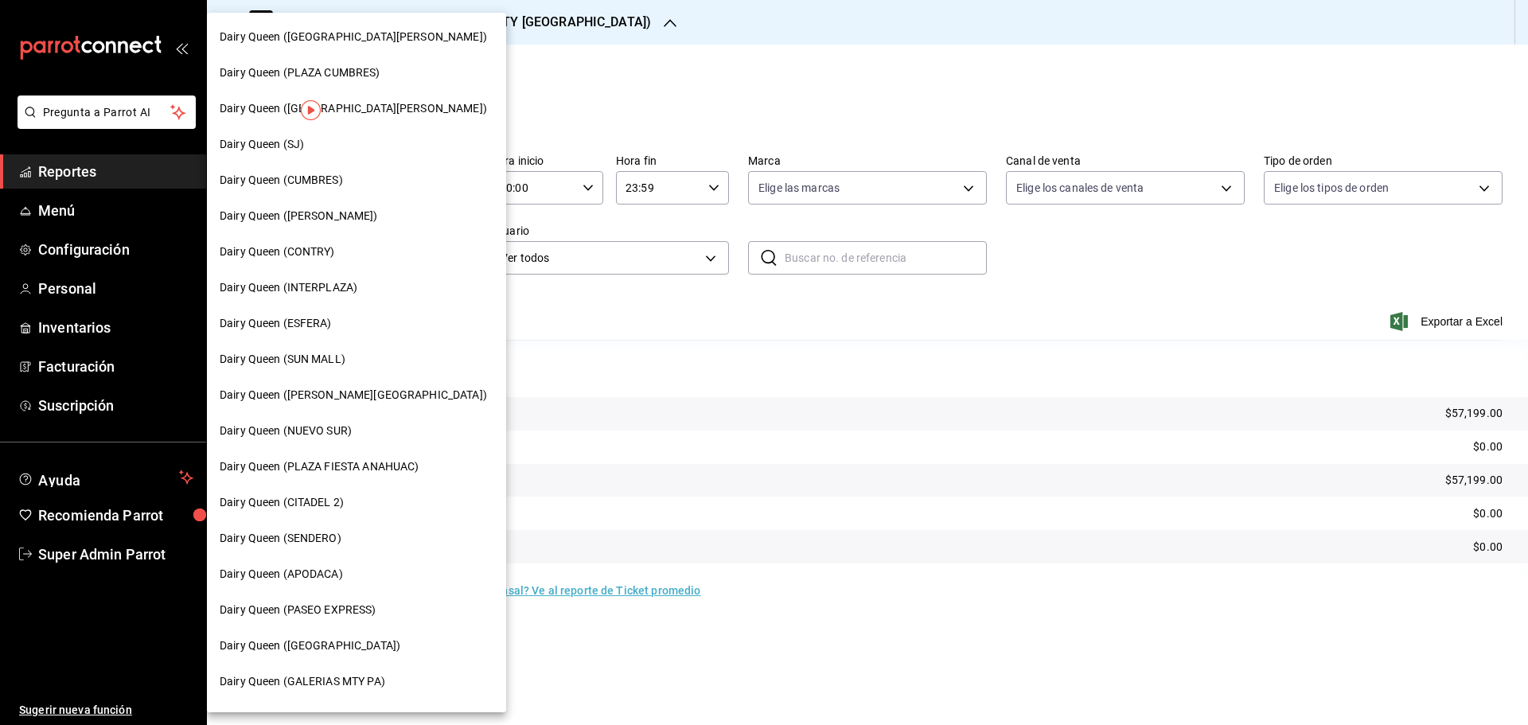
click at [349, 357] on div "Dairy Queen (SUN MALL)" at bounding box center [357, 359] width 274 height 17
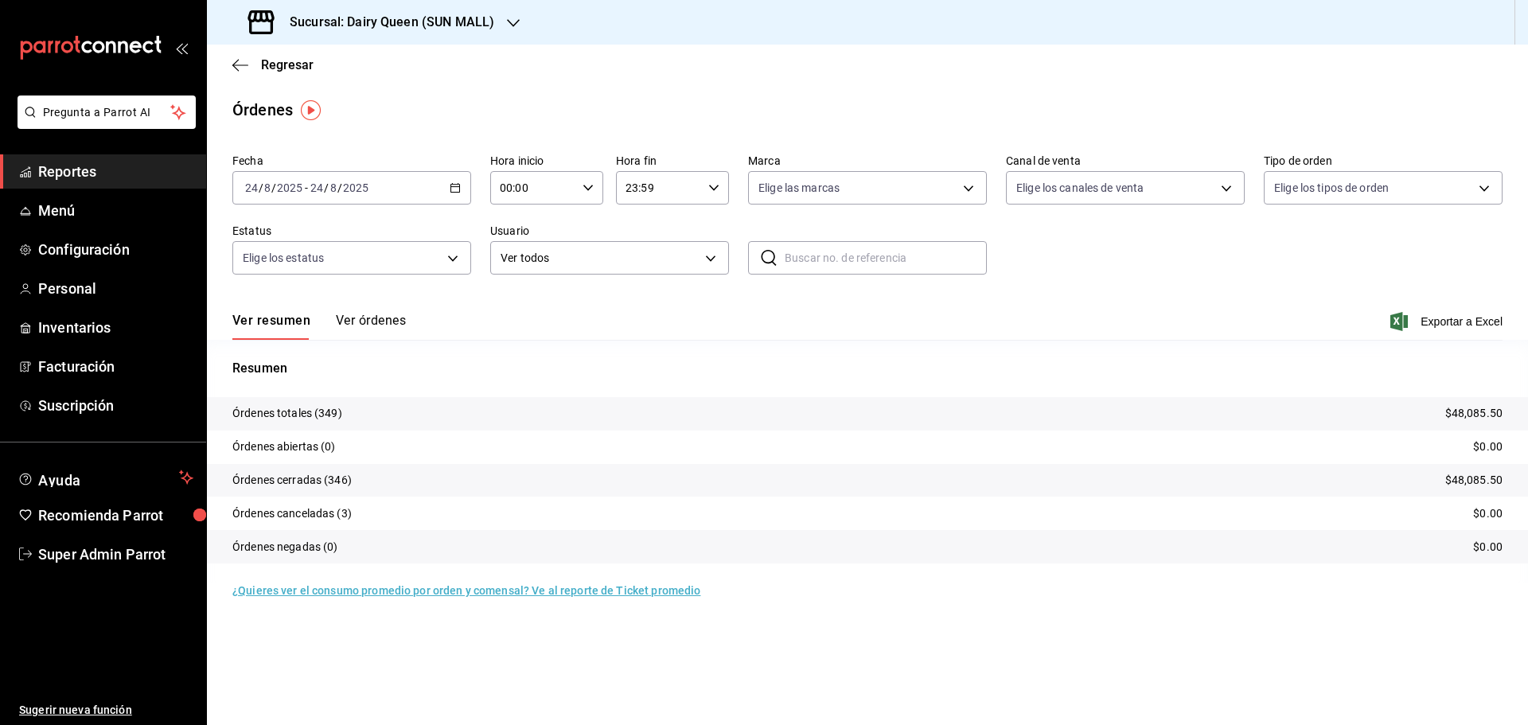
click at [344, 32] on div "Sucursal: Dairy Queen (SUN MALL)" at bounding box center [373, 22] width 306 height 45
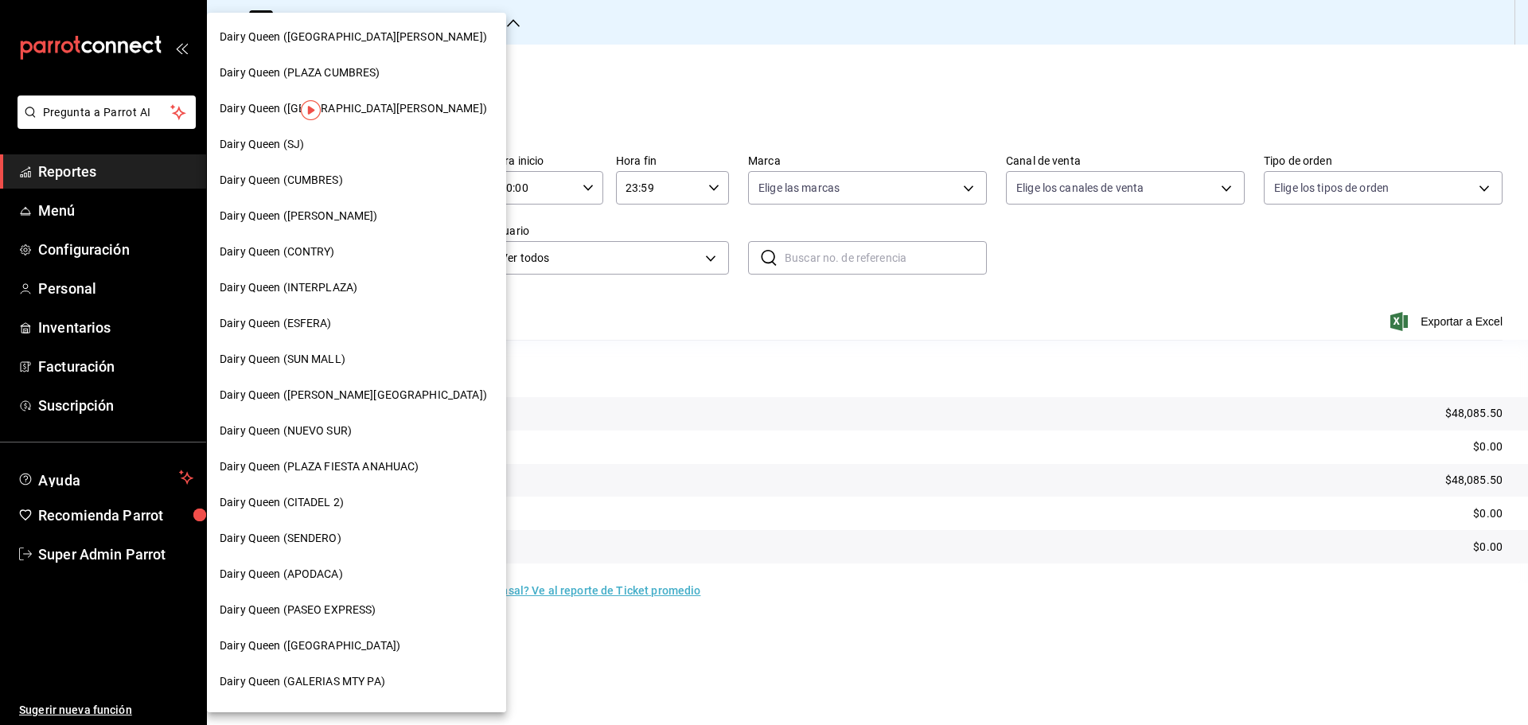
click at [333, 568] on span "Dairy Queen (APODACA)" at bounding box center [281, 574] width 123 height 17
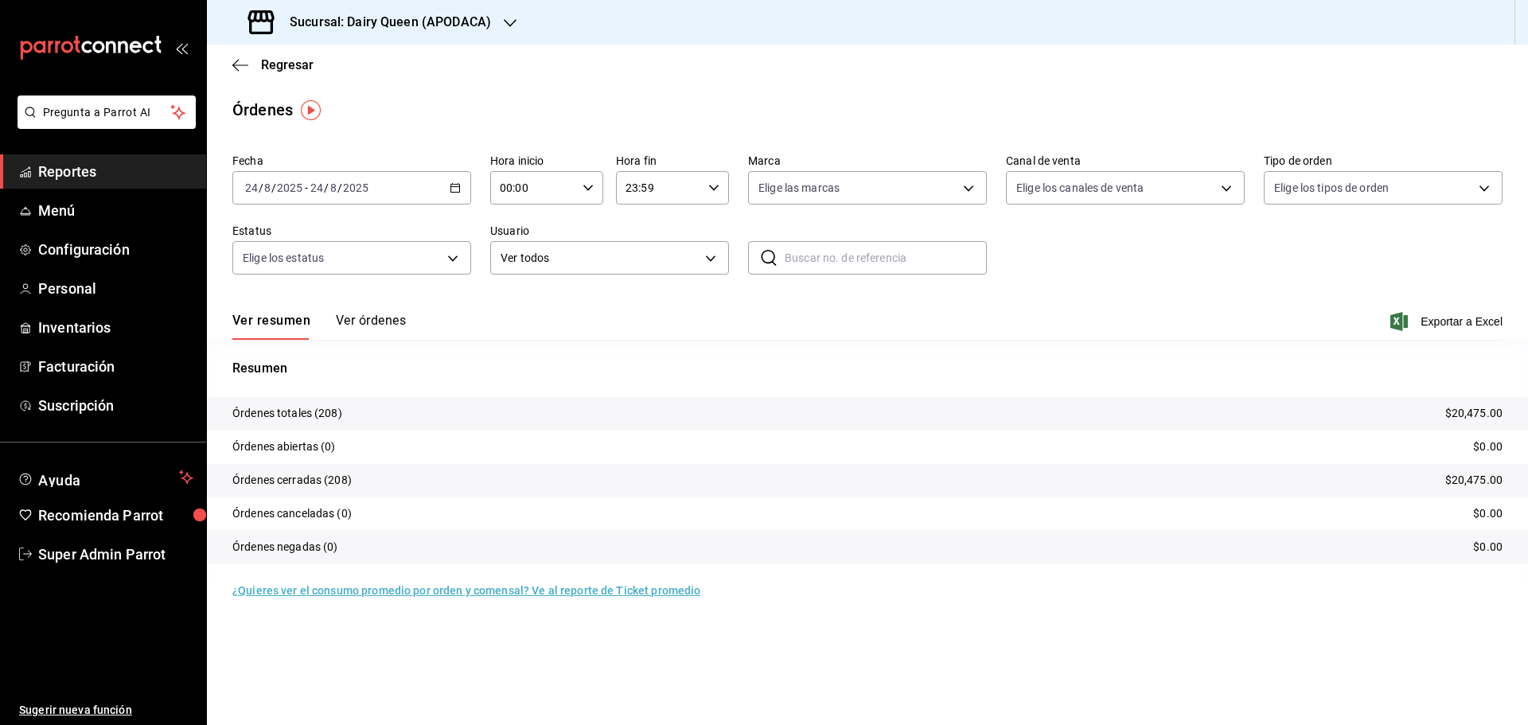
click at [402, 27] on h3 "Sucursal: Dairy Queen (APODACA)" at bounding box center [384, 22] width 214 height 19
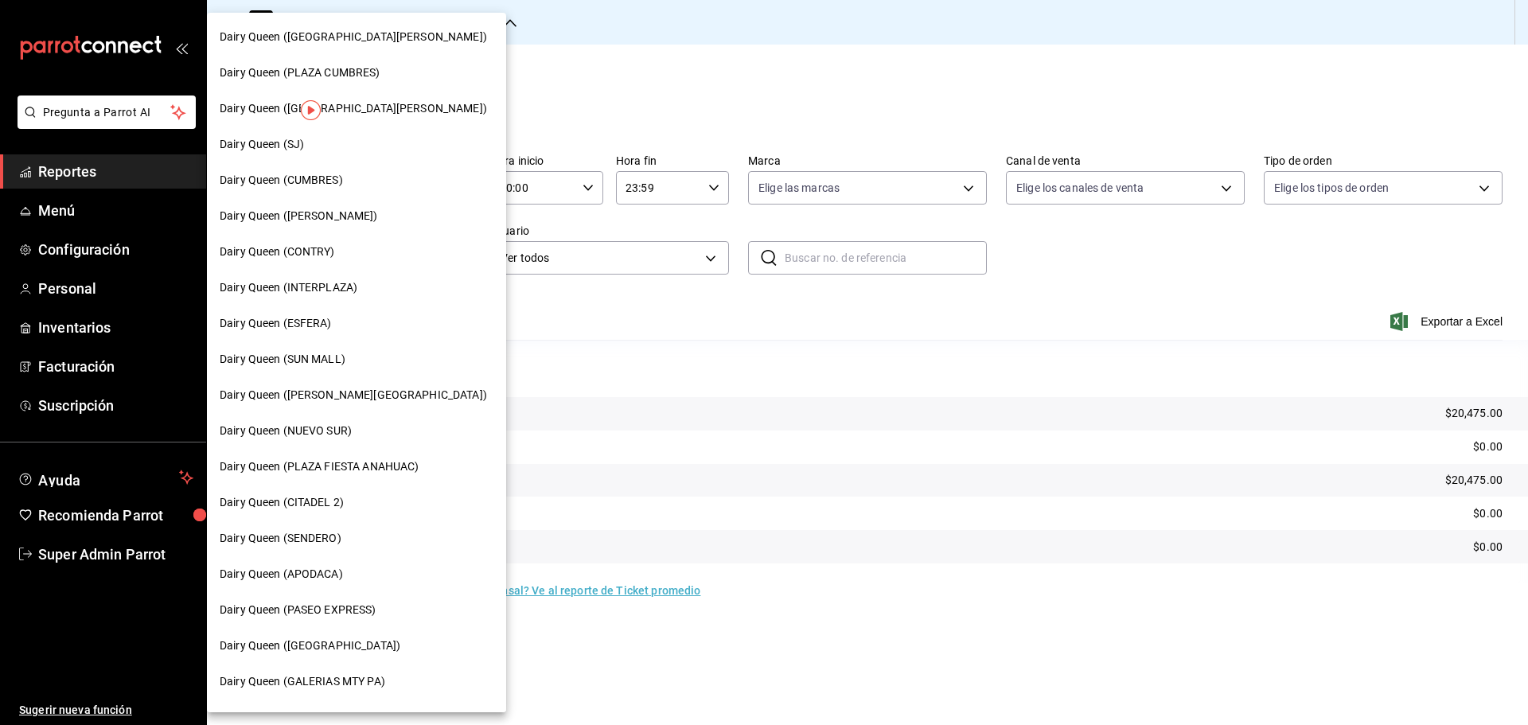
click at [338, 436] on span "Dairy Queen (NUEVO SUR)" at bounding box center [286, 431] width 132 height 17
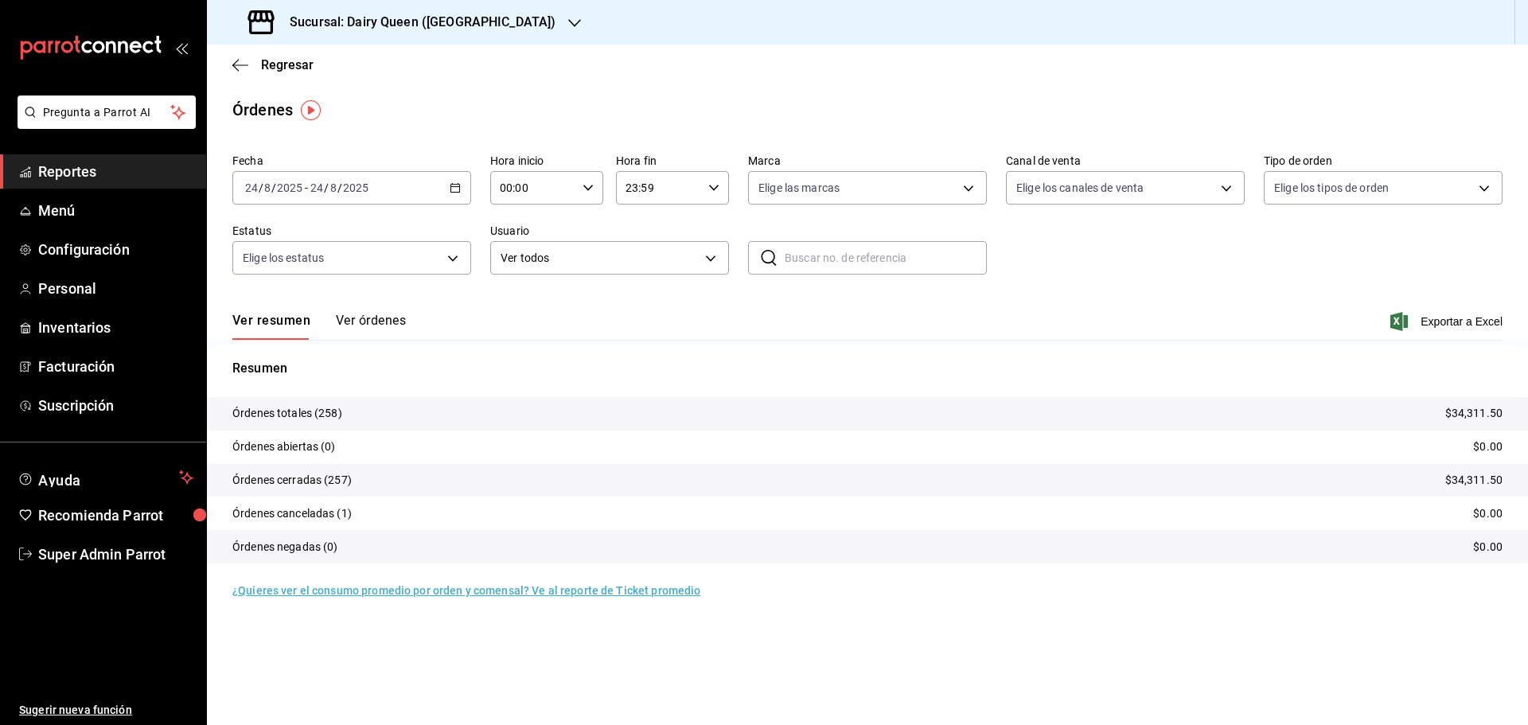
click at [374, 28] on h3 "Sucursal: Dairy Queen ([GEOGRAPHIC_DATA])" at bounding box center [416, 22] width 279 height 19
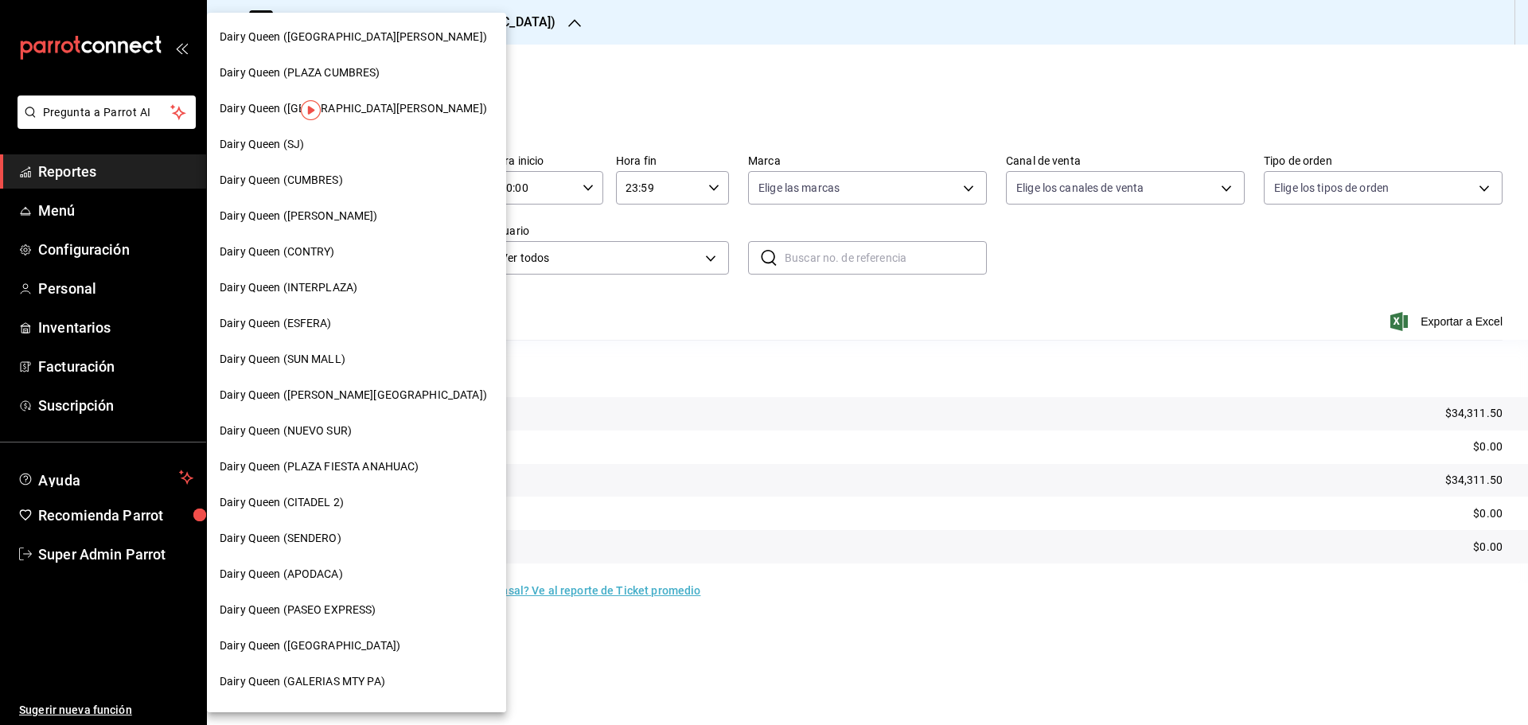
click at [336, 329] on div "Dairy Queen (ESFERA)" at bounding box center [357, 323] width 274 height 17
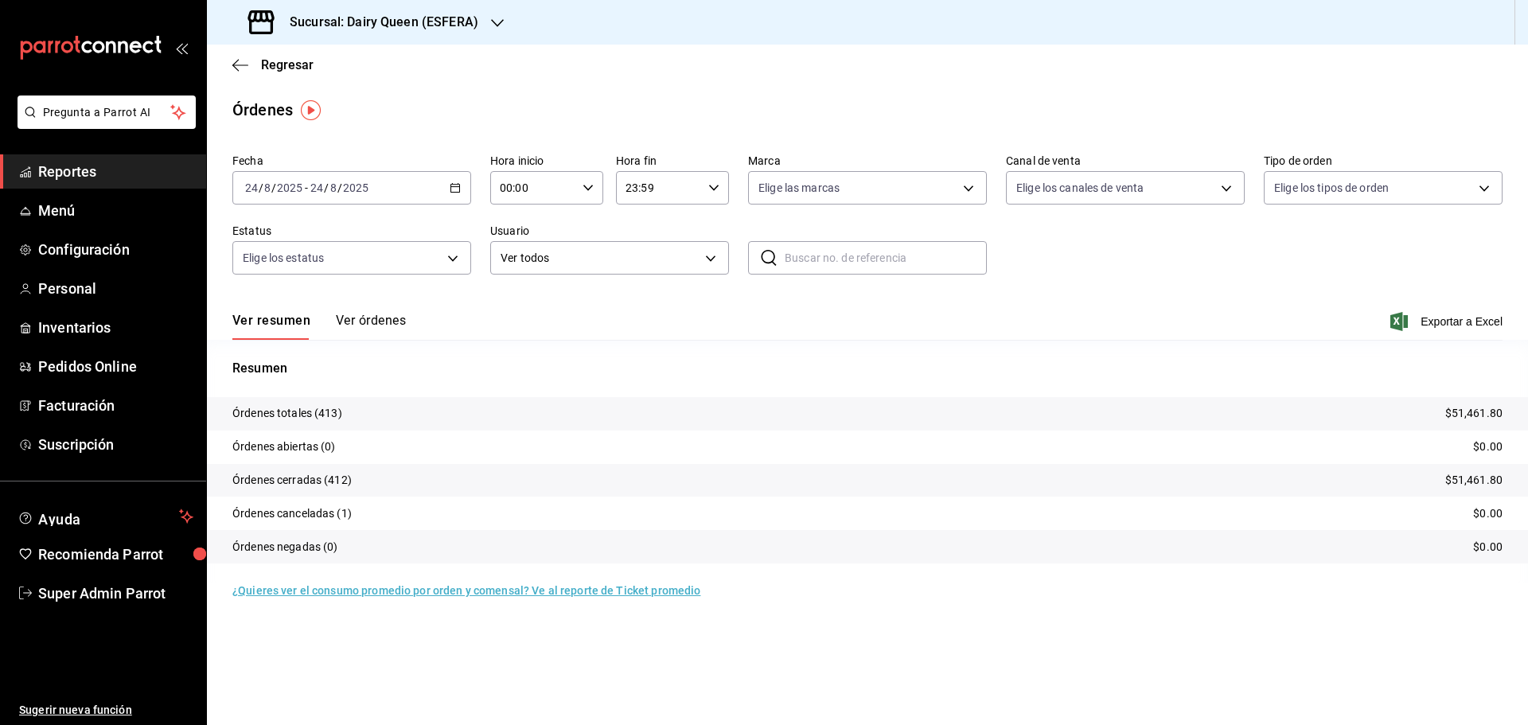
click at [463, 26] on h3 "Sucursal: Dairy Queen (ESFERA)" at bounding box center [377, 22] width 201 height 19
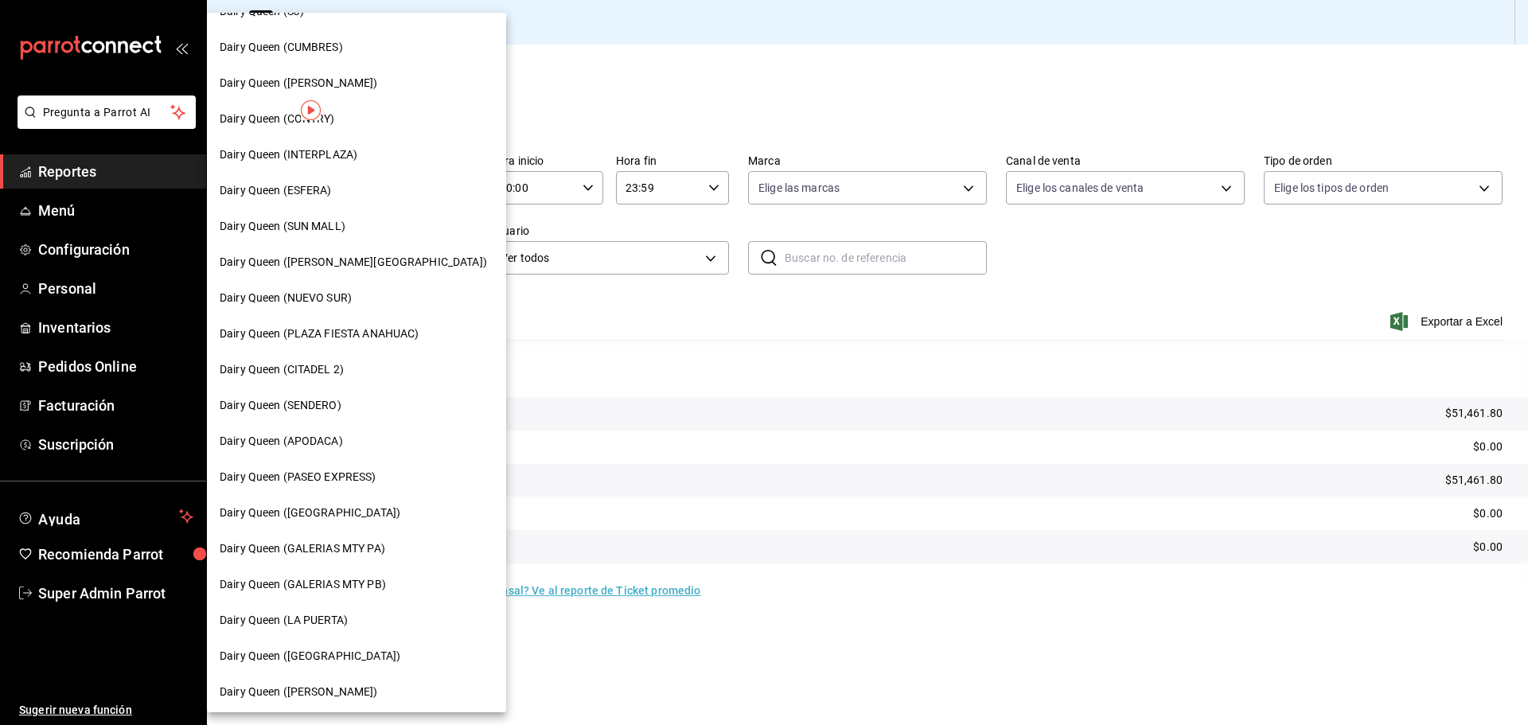
scroll to position [265, 0]
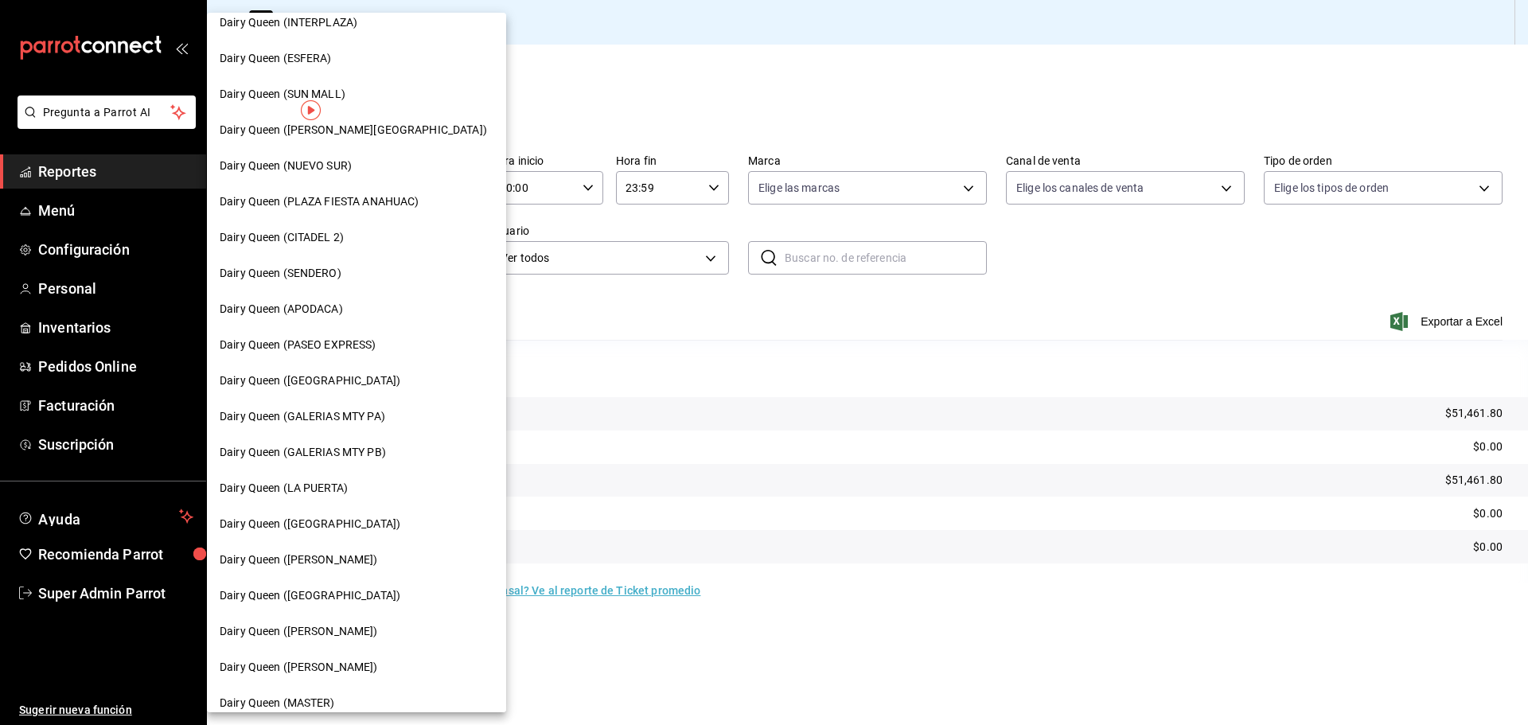
click at [314, 571] on div "Dairy Queen ([PERSON_NAME])" at bounding box center [356, 560] width 299 height 36
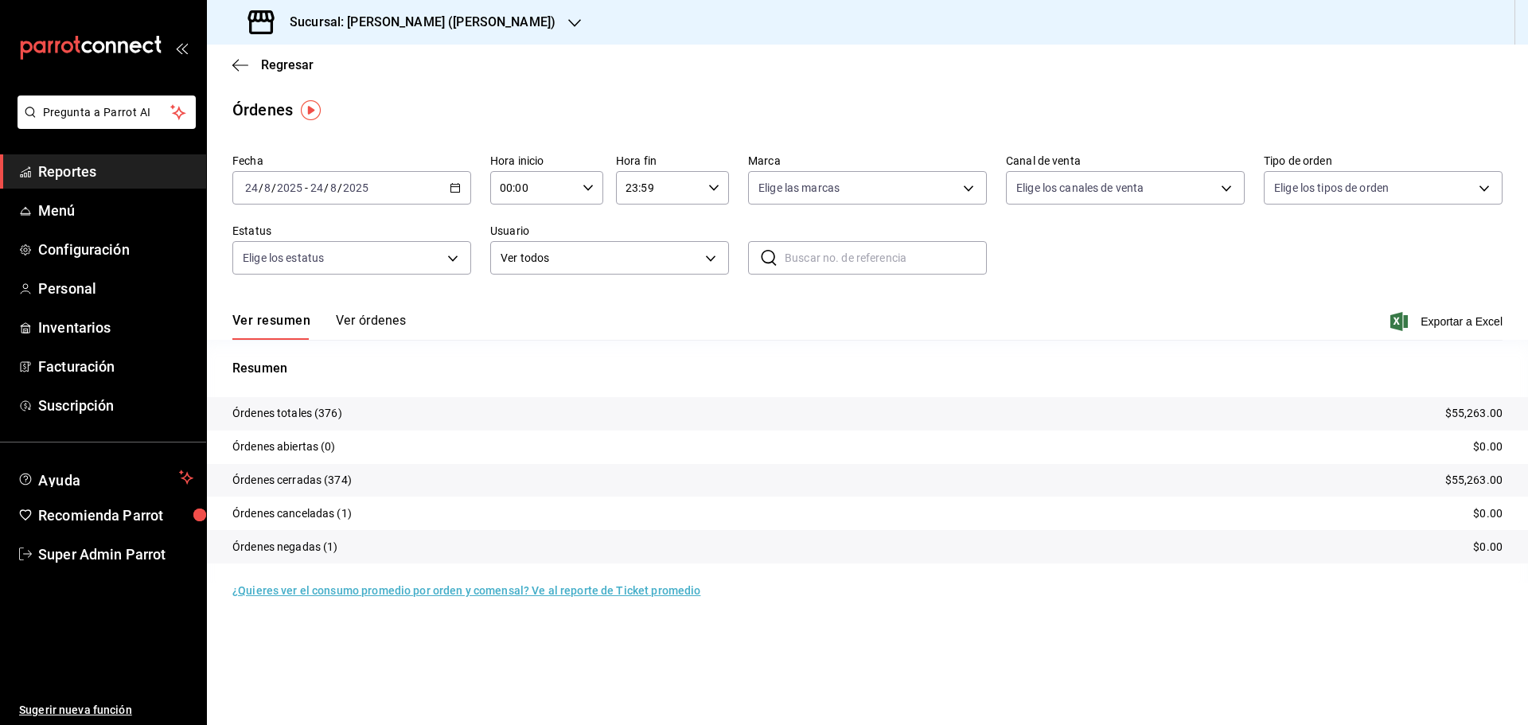
click at [412, 33] on div "Sucursal: [PERSON_NAME] ([PERSON_NAME])" at bounding box center [404, 22] width 368 height 45
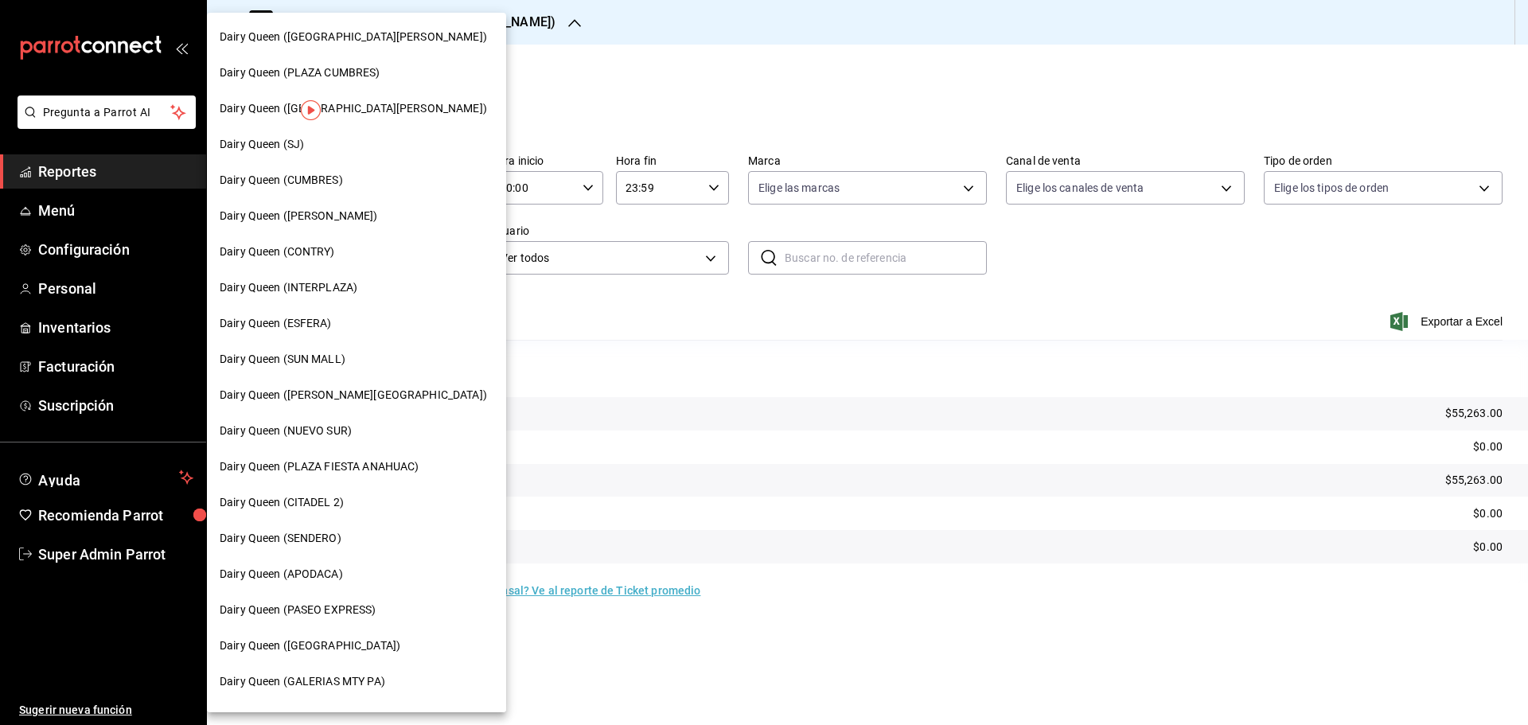
click at [343, 284] on span "Dairy Queen (INTERPLAZA)" at bounding box center [289, 287] width 138 height 17
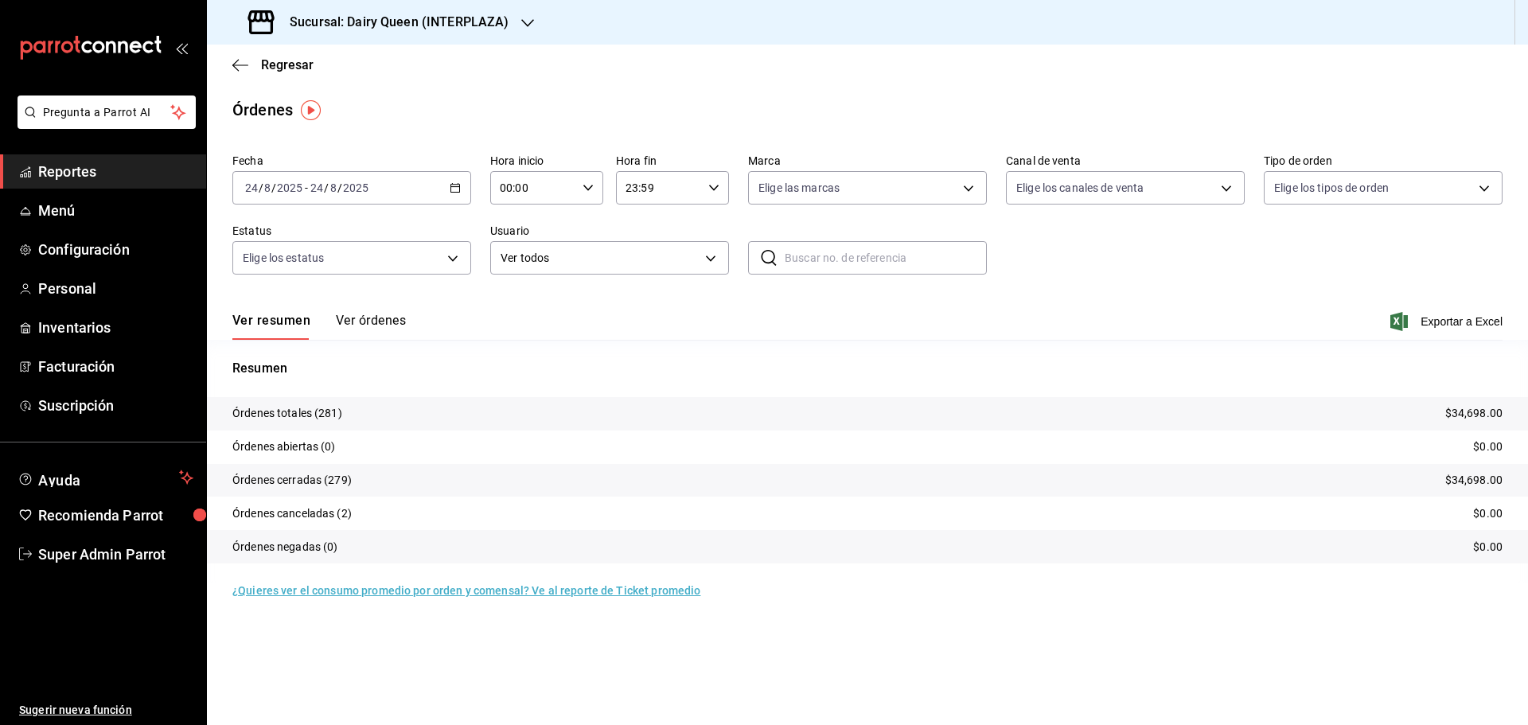
click at [388, 21] on h3 "Sucursal: Dairy Queen (INTERPLAZA)" at bounding box center [393, 22] width 232 height 19
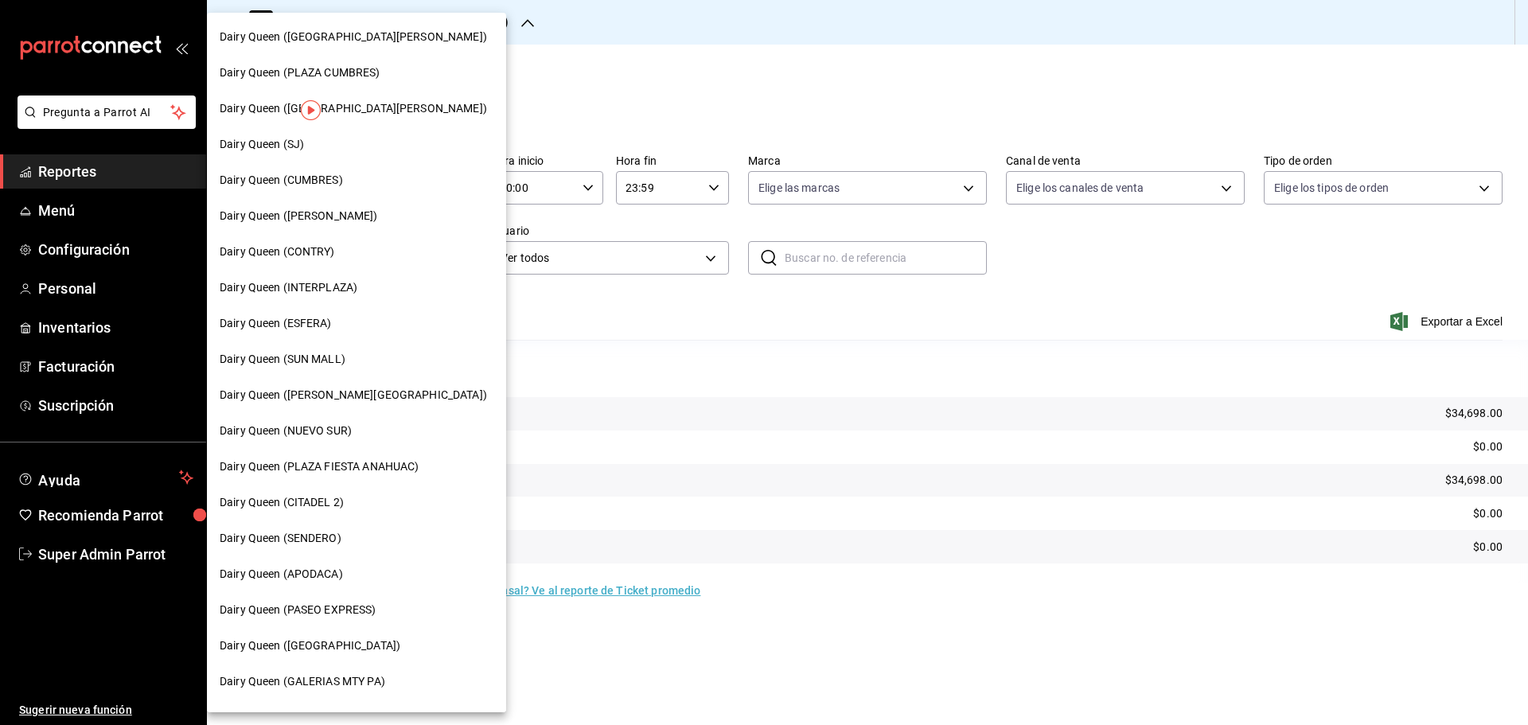
click at [336, 507] on span "Dairy Queen (CITADEL 2)" at bounding box center [282, 502] width 124 height 17
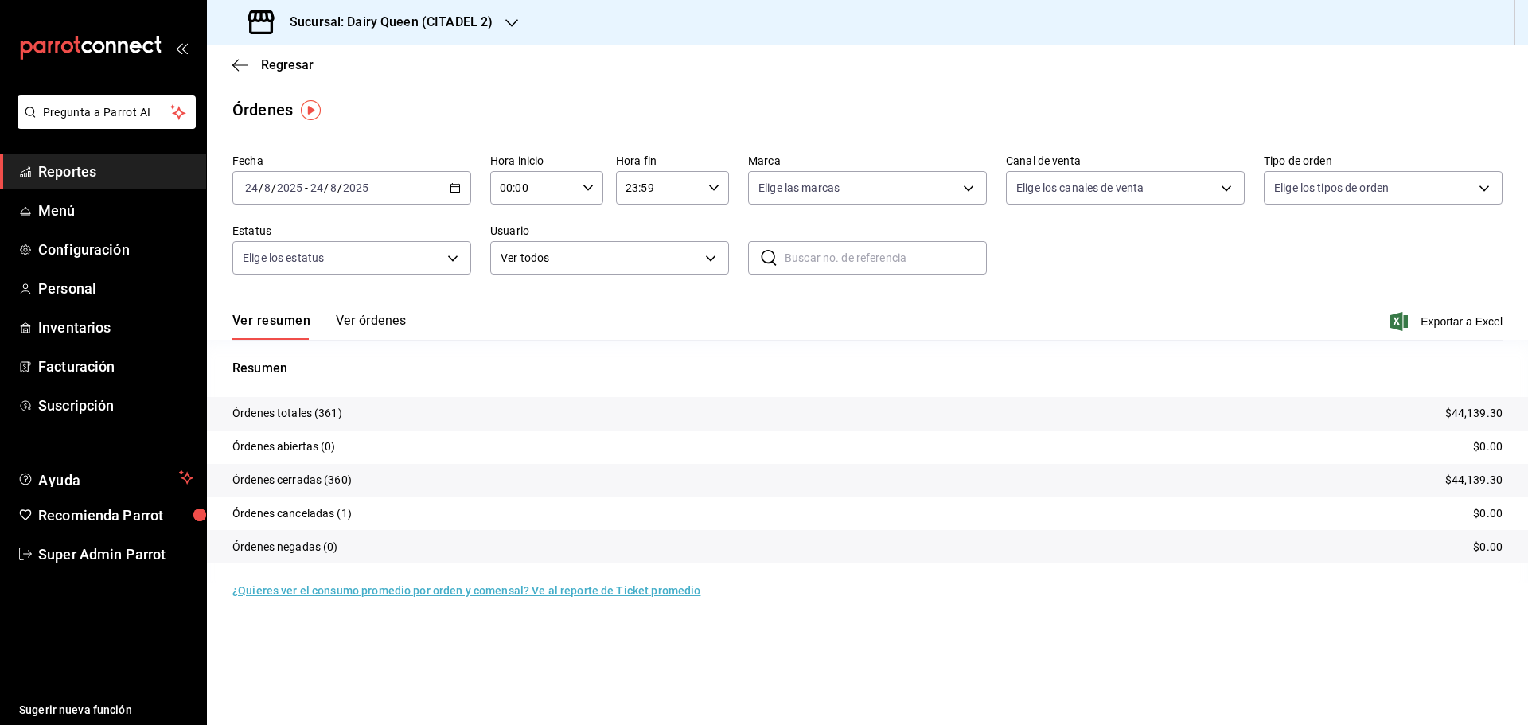
click at [344, 37] on div "Sucursal: Dairy Queen (CITADEL 2)" at bounding box center [372, 22] width 305 height 45
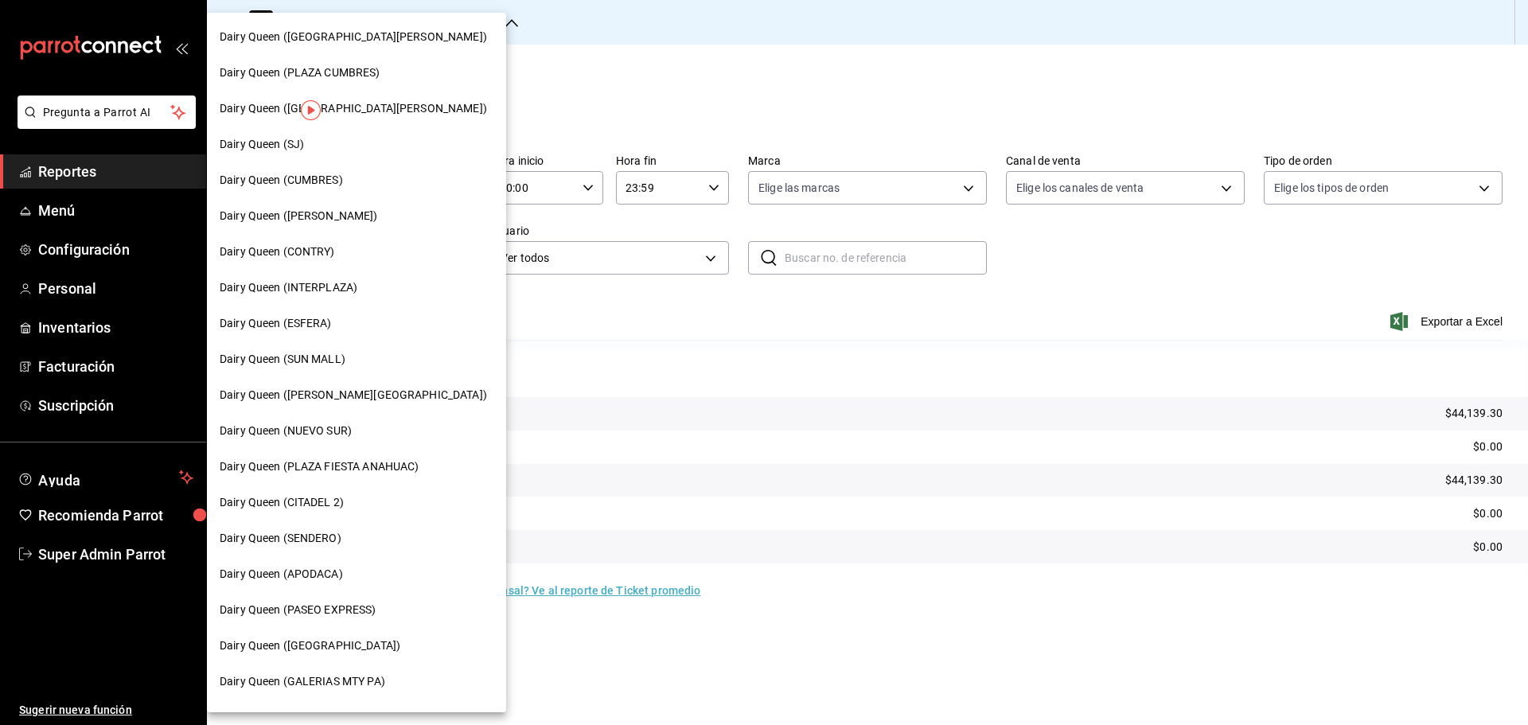
click at [355, 77] on span "Dairy Queen (PLAZA CUMBRES)" at bounding box center [300, 72] width 161 height 17
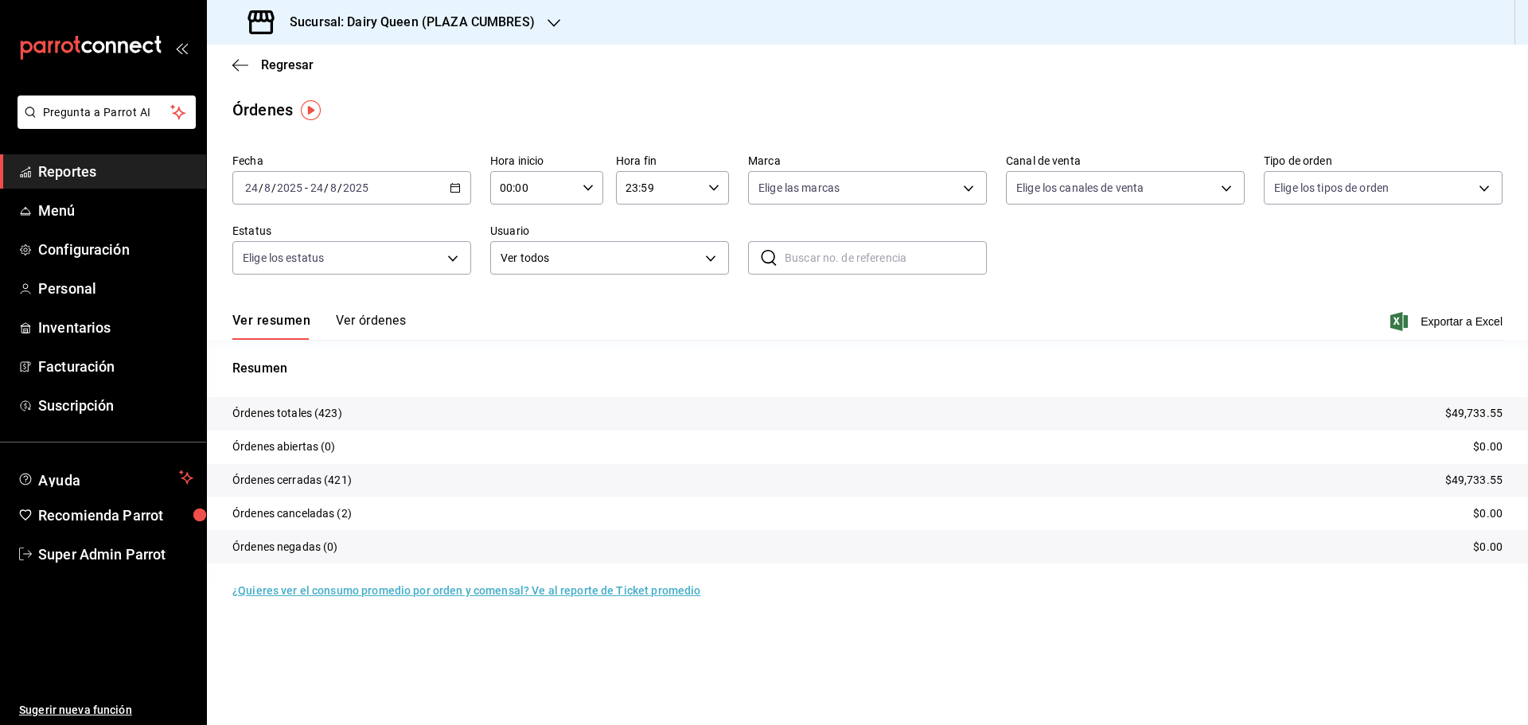
click at [424, 29] on h3 "Sucursal: Dairy Queen (PLAZA CUMBRES)" at bounding box center [406, 22] width 258 height 19
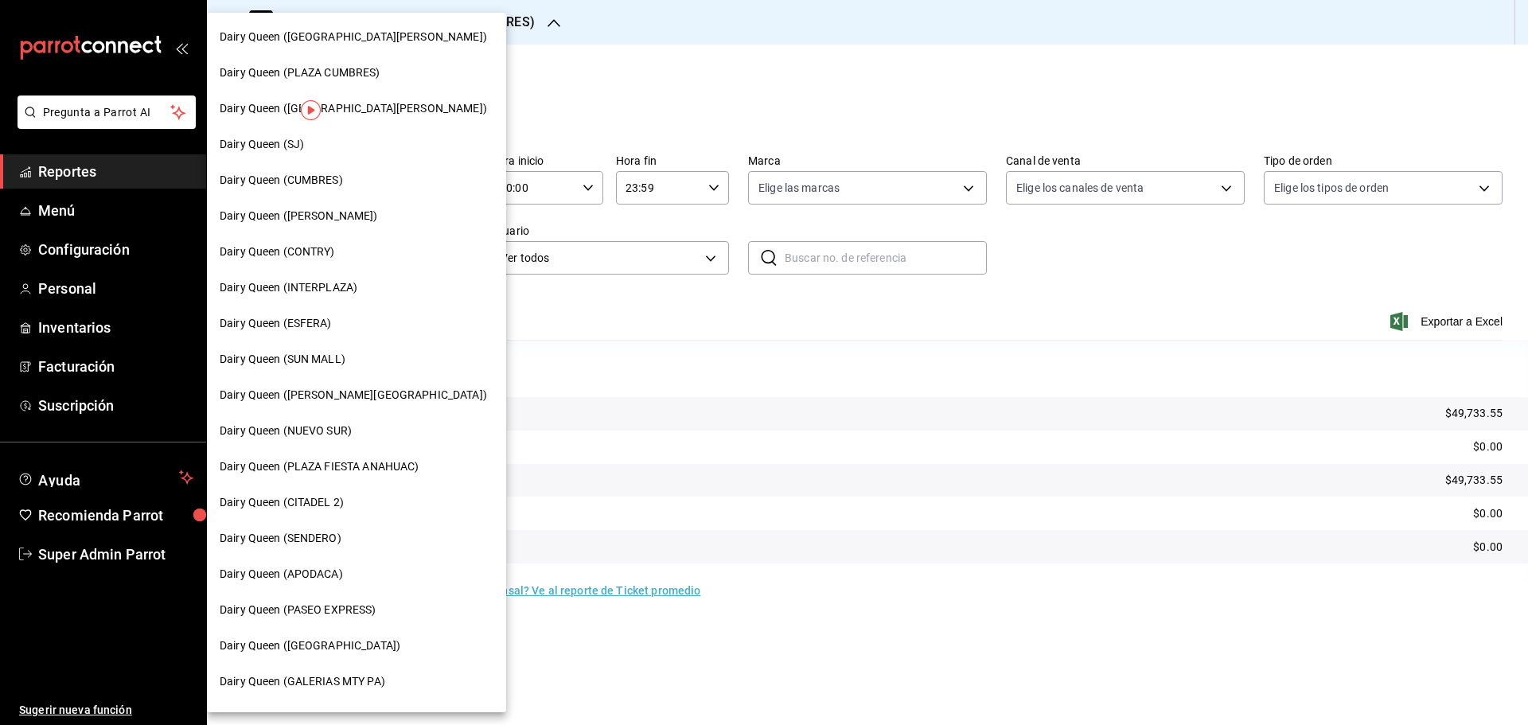
click at [367, 467] on span "Dairy Queen (PLAZA FIESTA ANAHUAC)" at bounding box center [319, 467] width 199 height 17
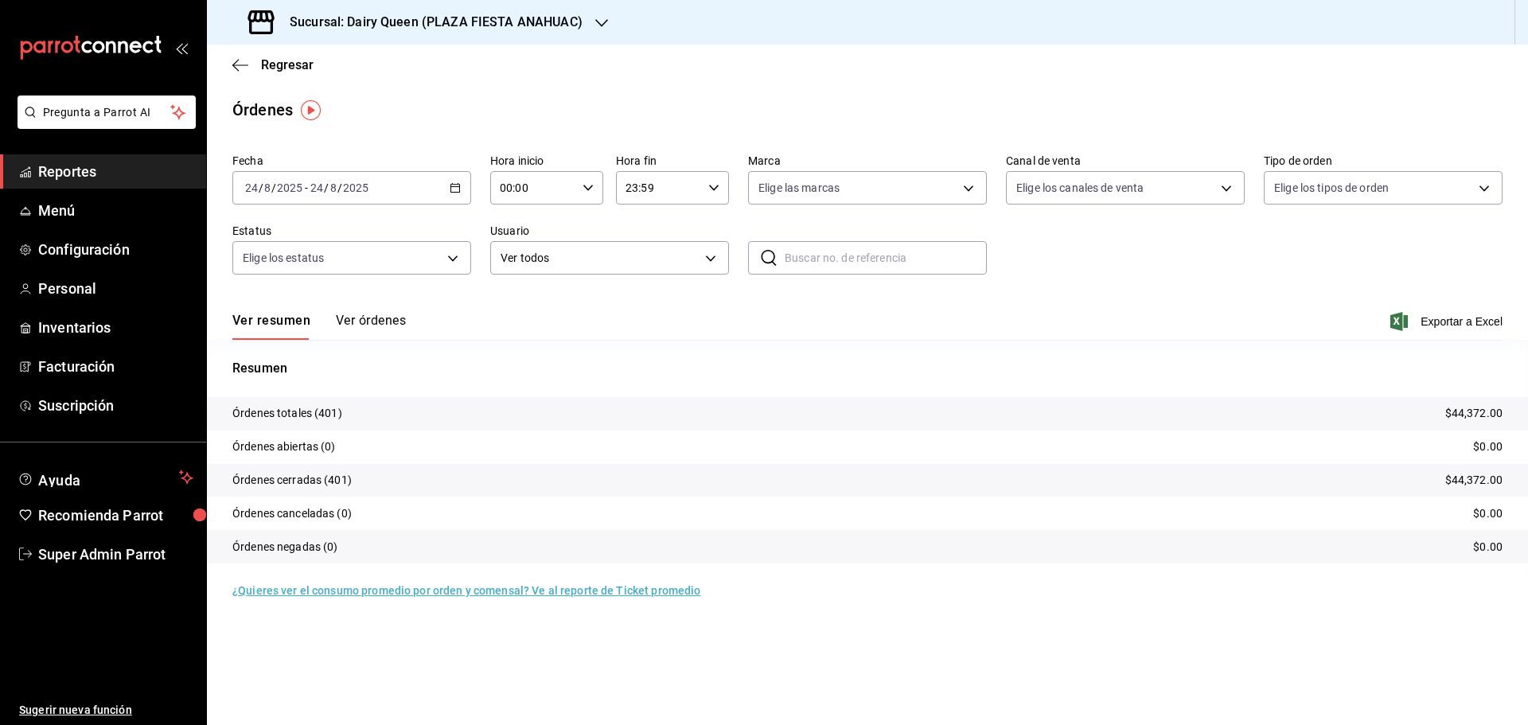
click at [365, 21] on h3 "Sucursal: Dairy Queen (PLAZA FIESTA ANAHUAC)" at bounding box center [430, 22] width 306 height 19
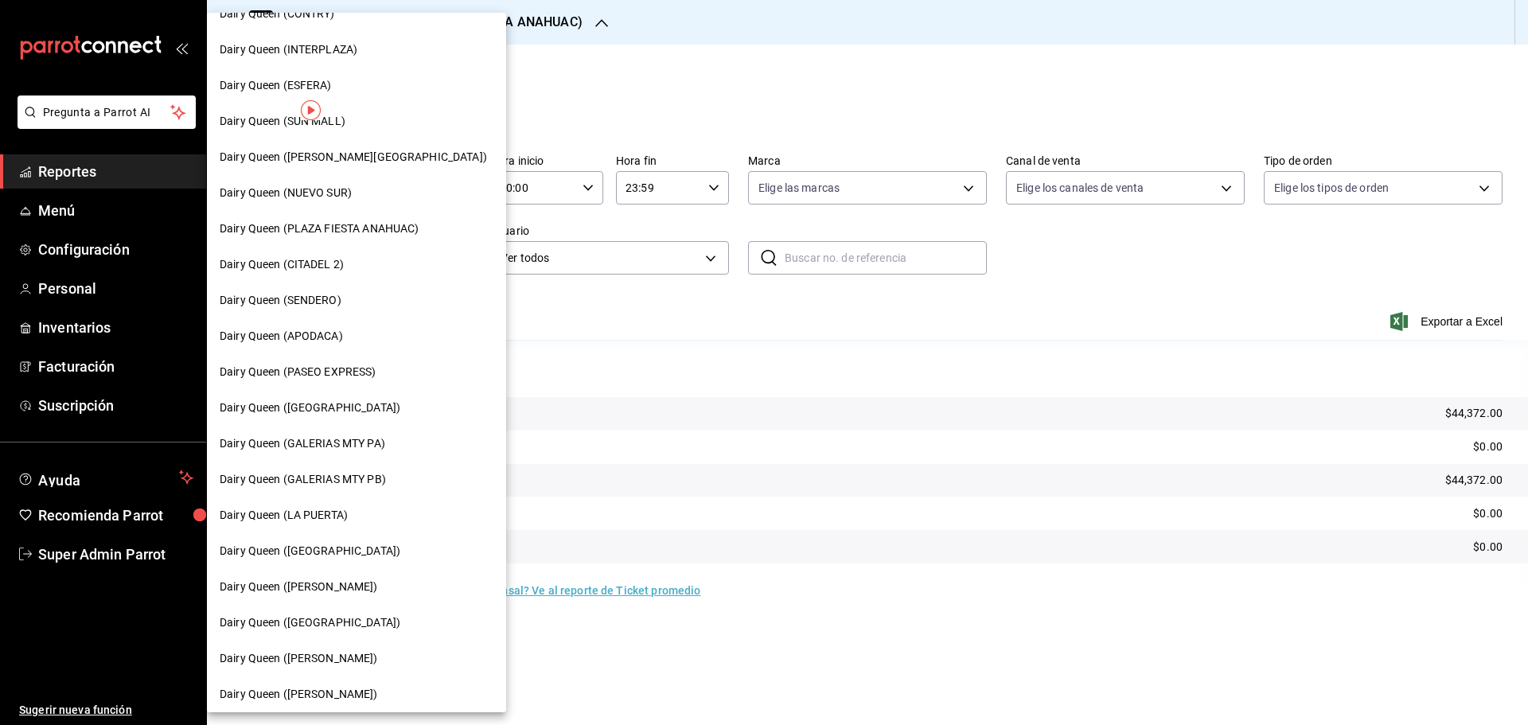
scroll to position [398, 0]
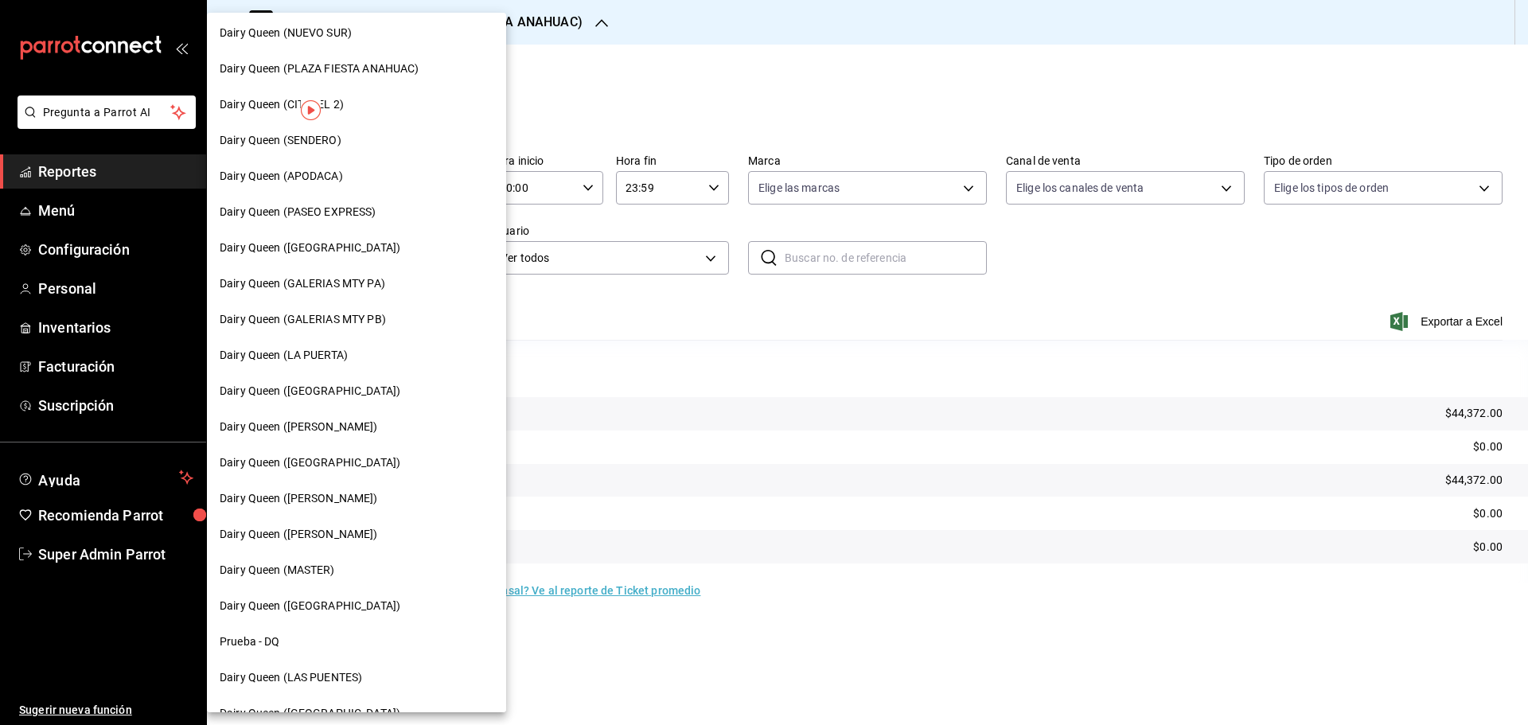
click at [339, 538] on span "Dairy Queen ([PERSON_NAME])" at bounding box center [299, 534] width 158 height 17
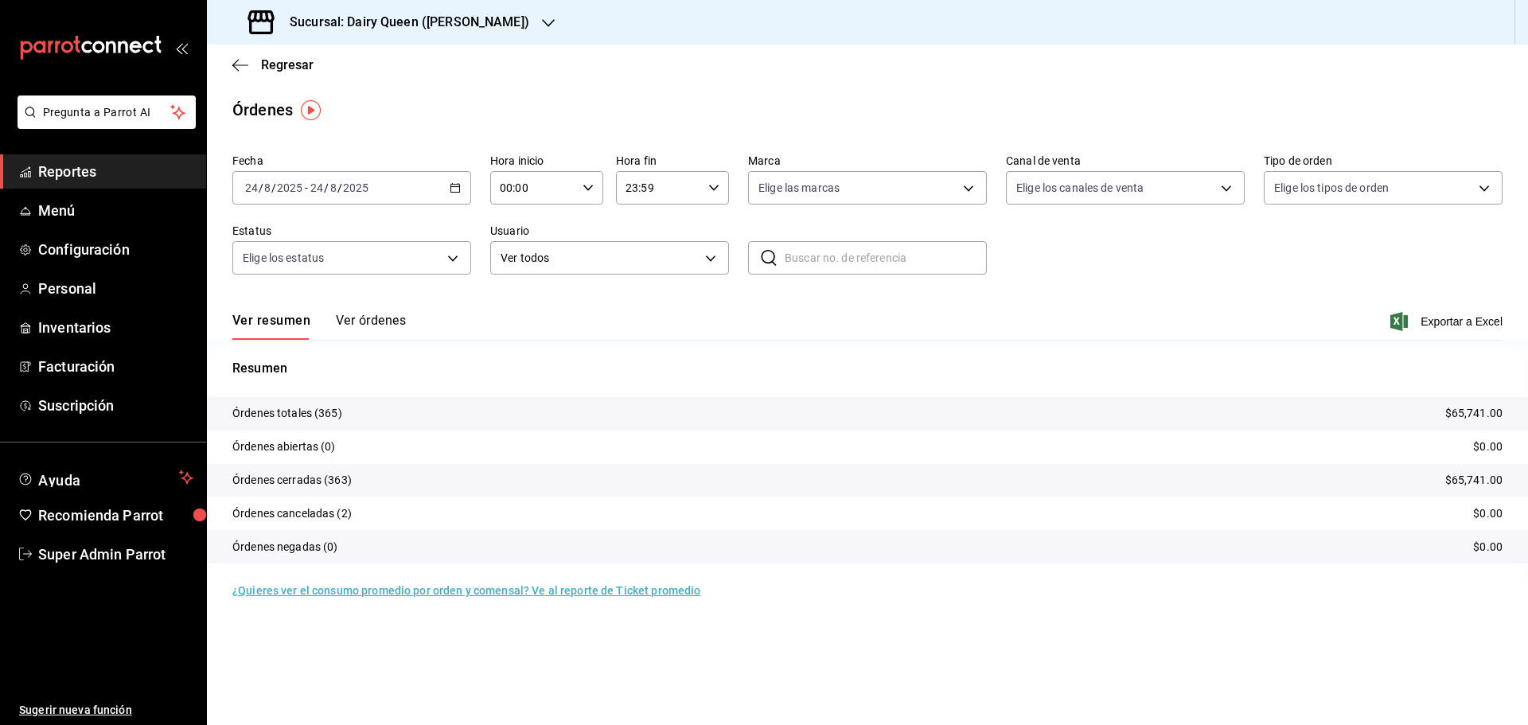
click at [427, 21] on h3 "Sucursal: Dairy Queen ([PERSON_NAME])" at bounding box center [403, 22] width 252 height 19
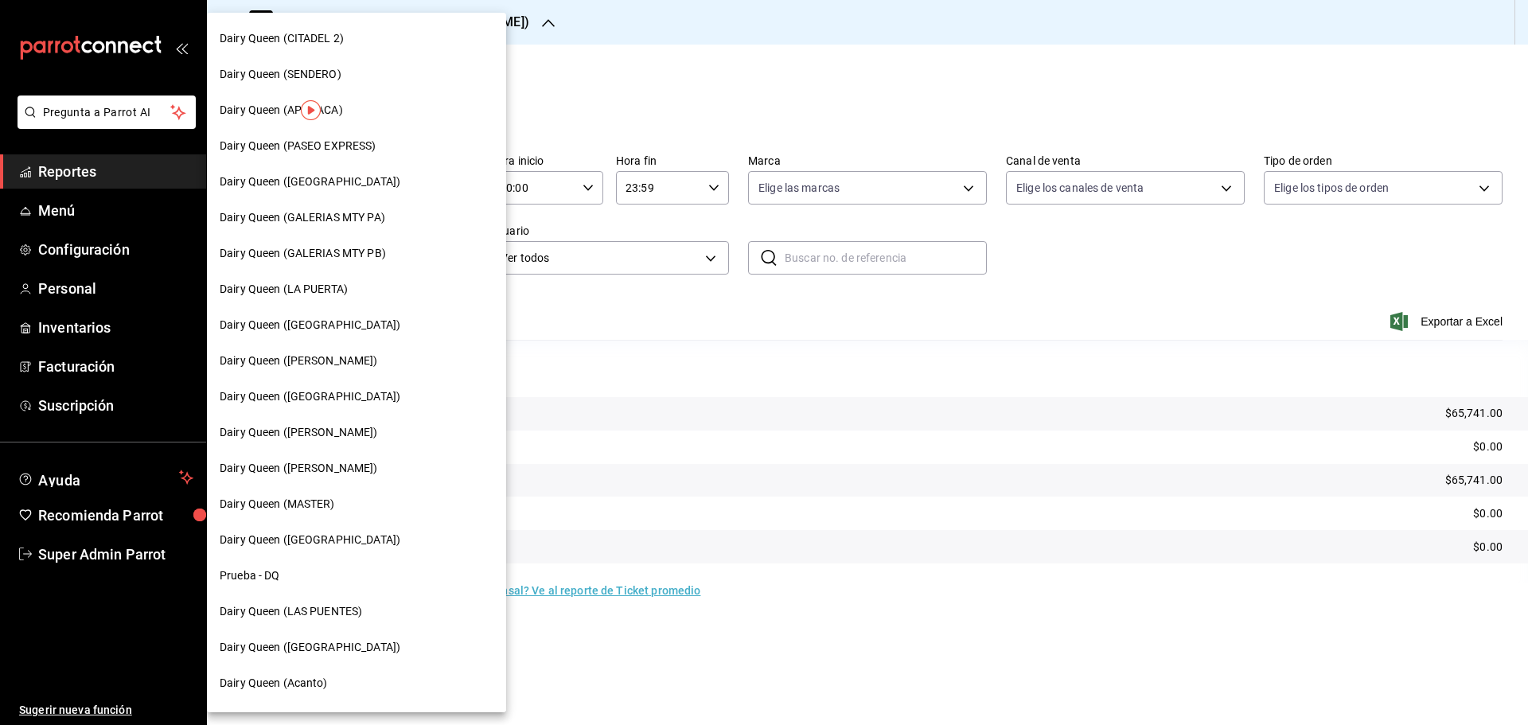
scroll to position [495, 0]
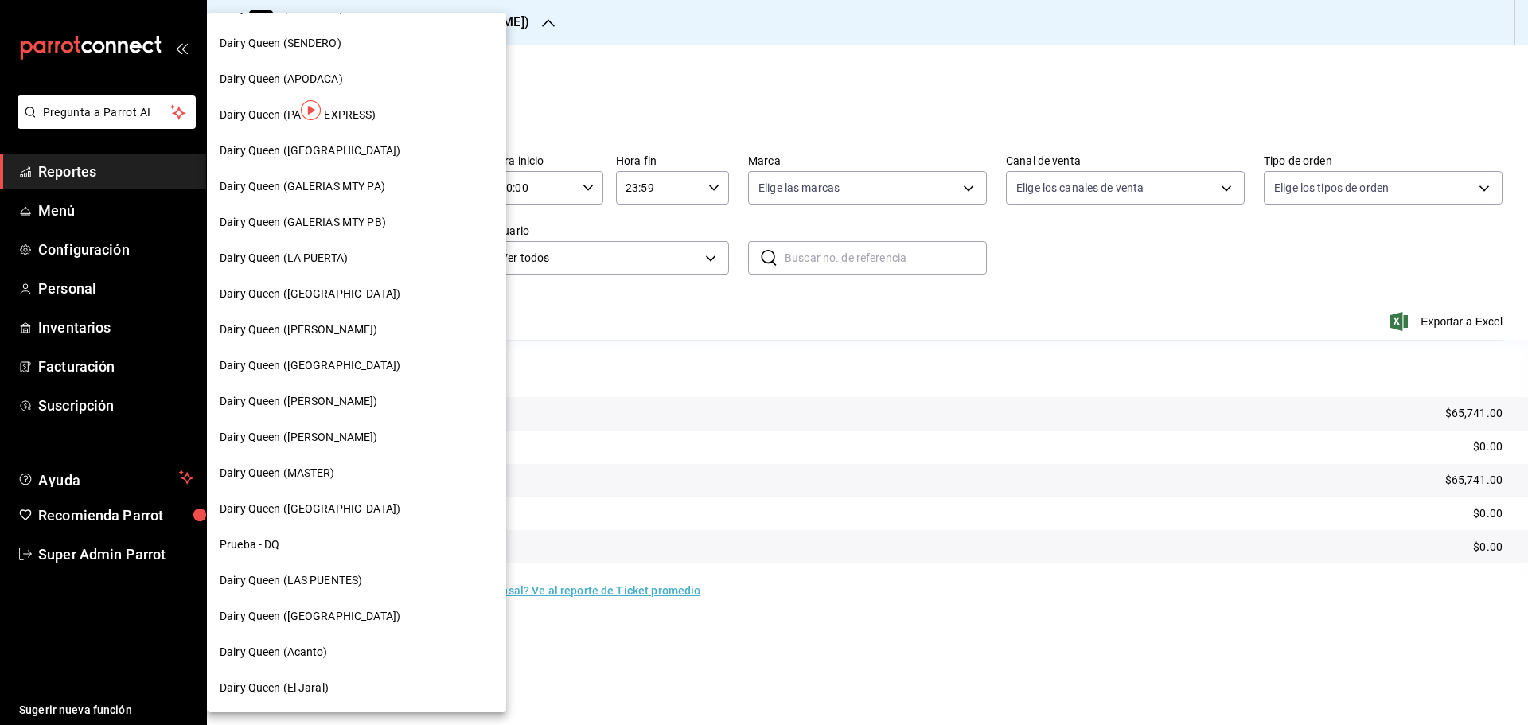
click at [334, 512] on span "Dairy Queen ([GEOGRAPHIC_DATA])" at bounding box center [310, 509] width 181 height 17
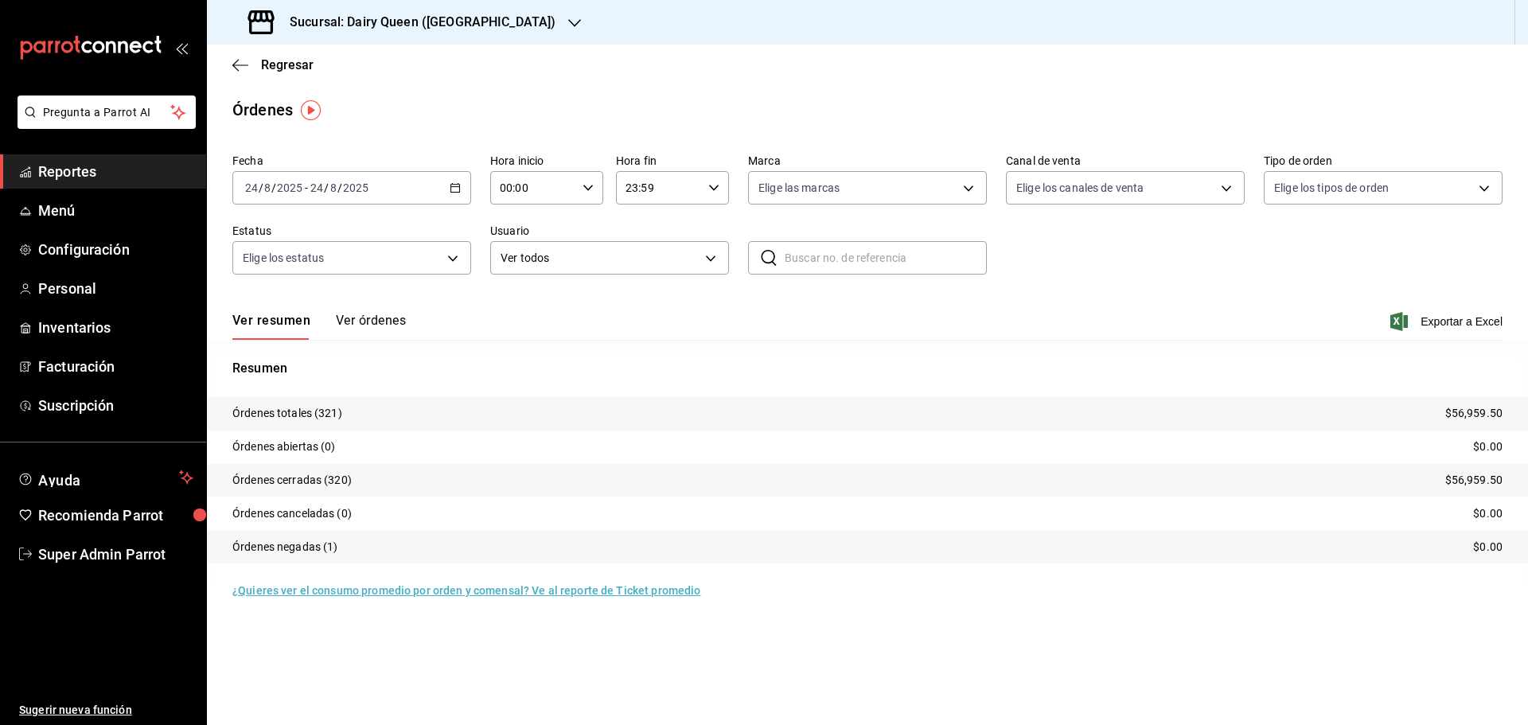
click at [358, 37] on div "Sucursal: Dairy Queen ([GEOGRAPHIC_DATA])" at bounding box center [404, 22] width 368 height 45
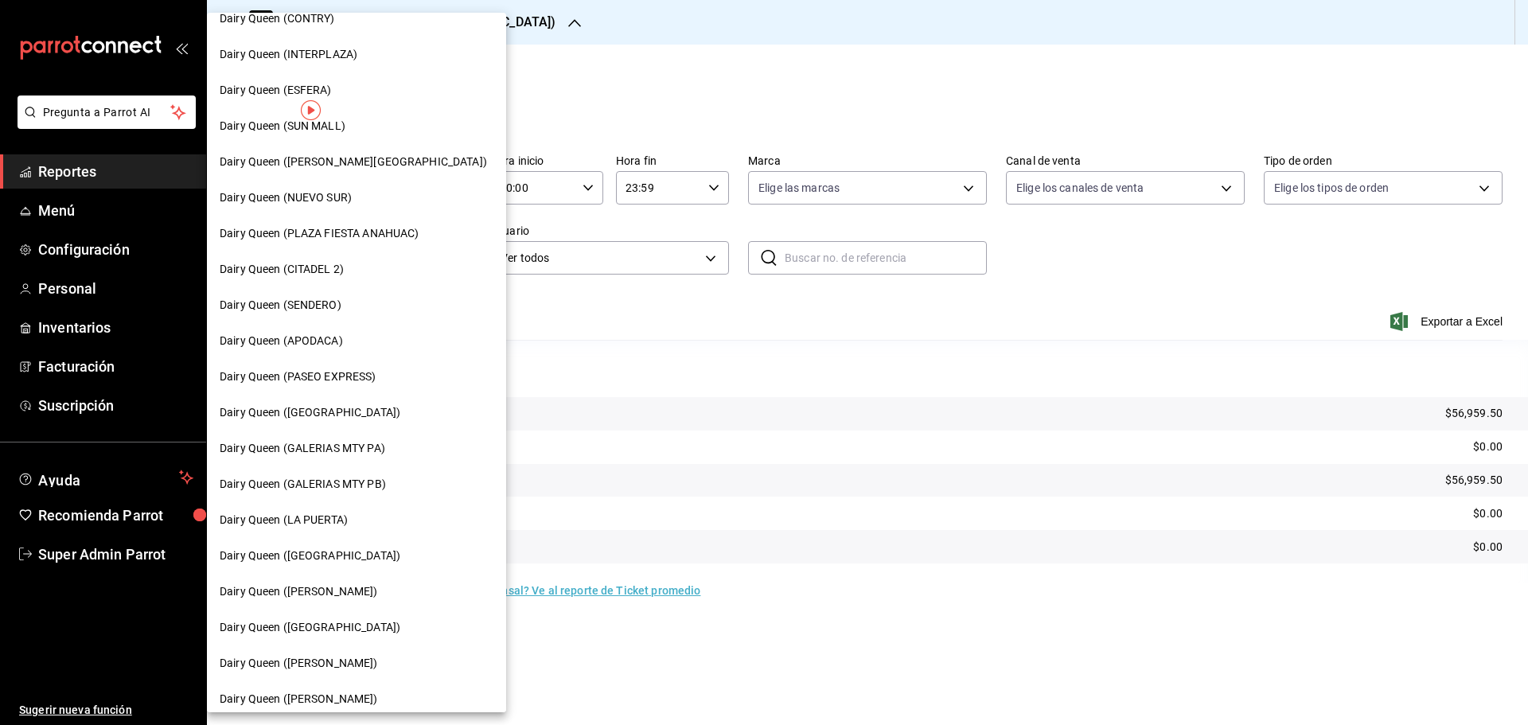
scroll to position [495, 0]
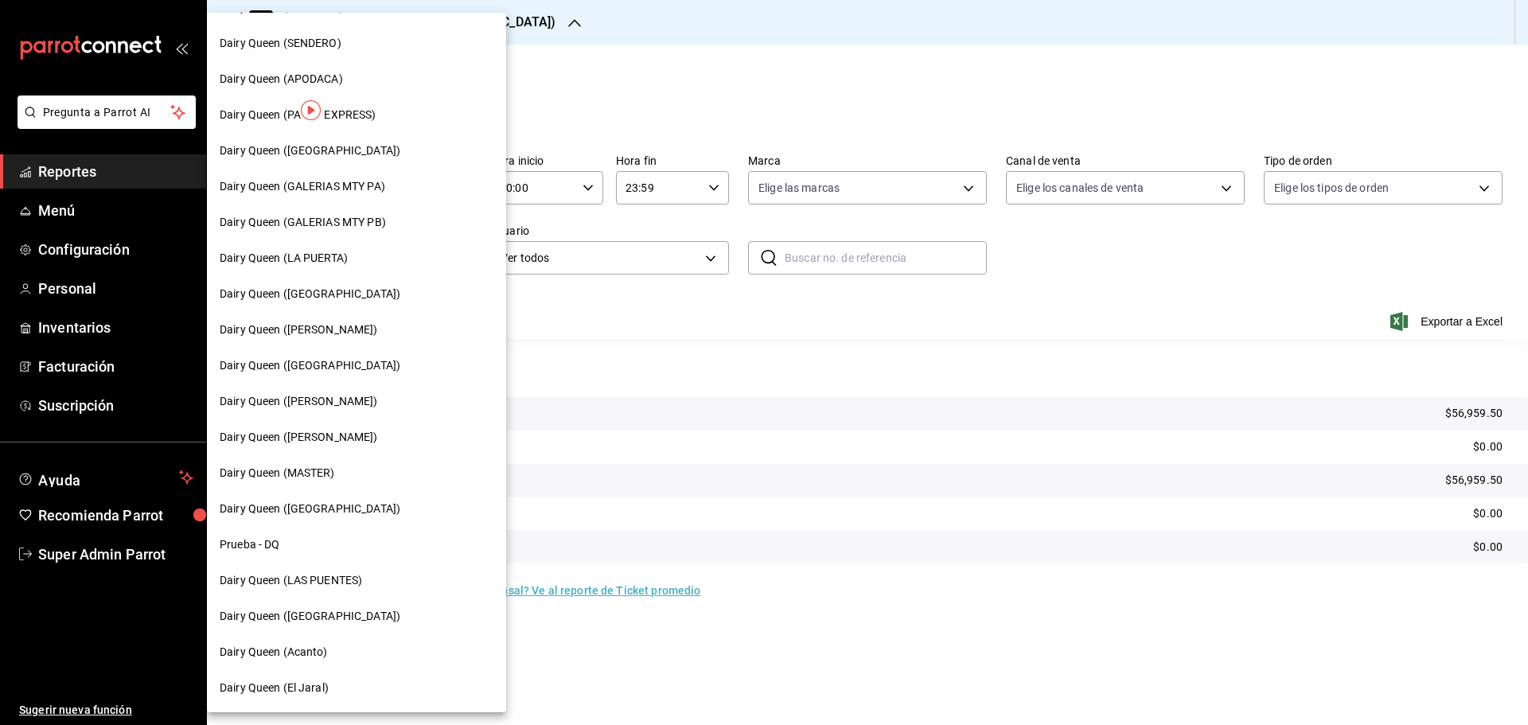
click at [327, 644] on span "Dairy Queen (Acanto)" at bounding box center [274, 652] width 108 height 17
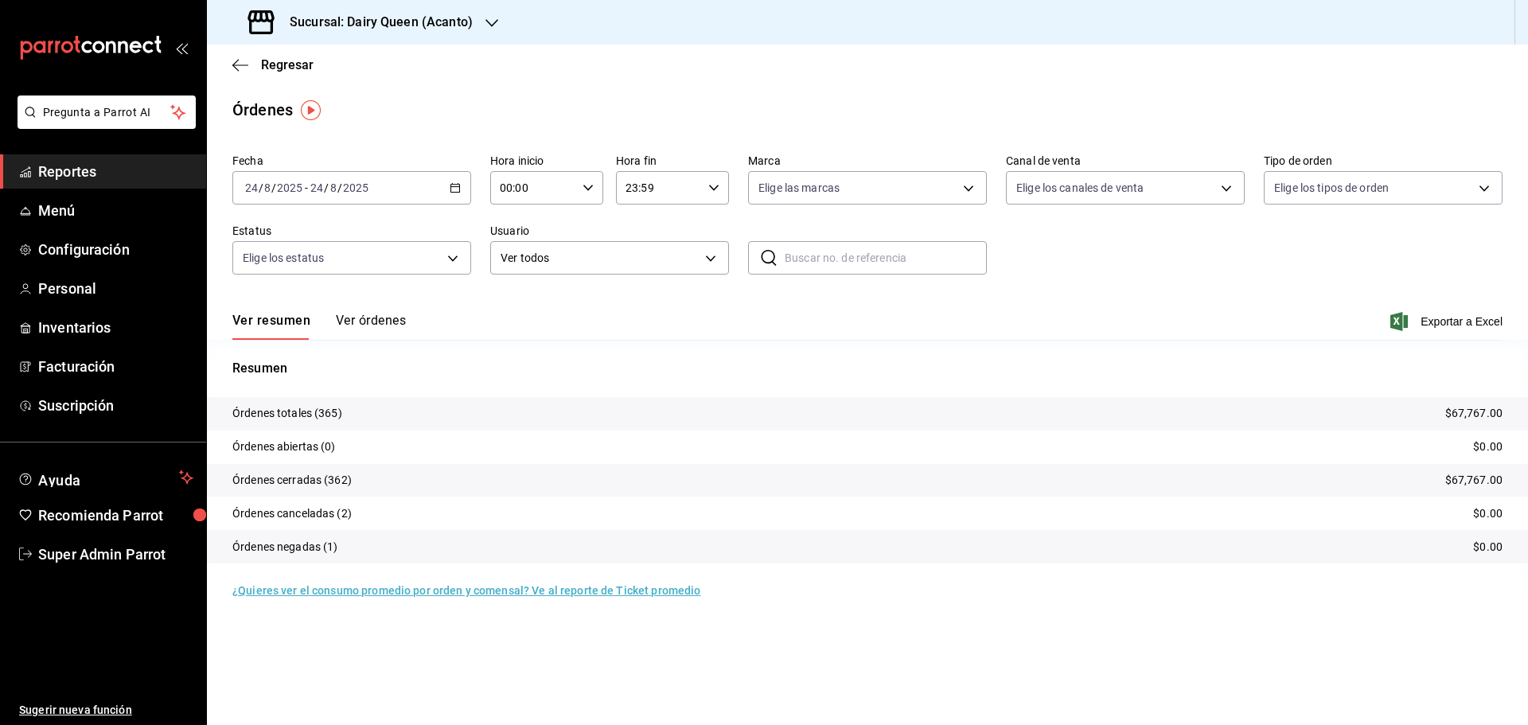
click at [97, 170] on span "Reportes" at bounding box center [115, 171] width 155 height 21
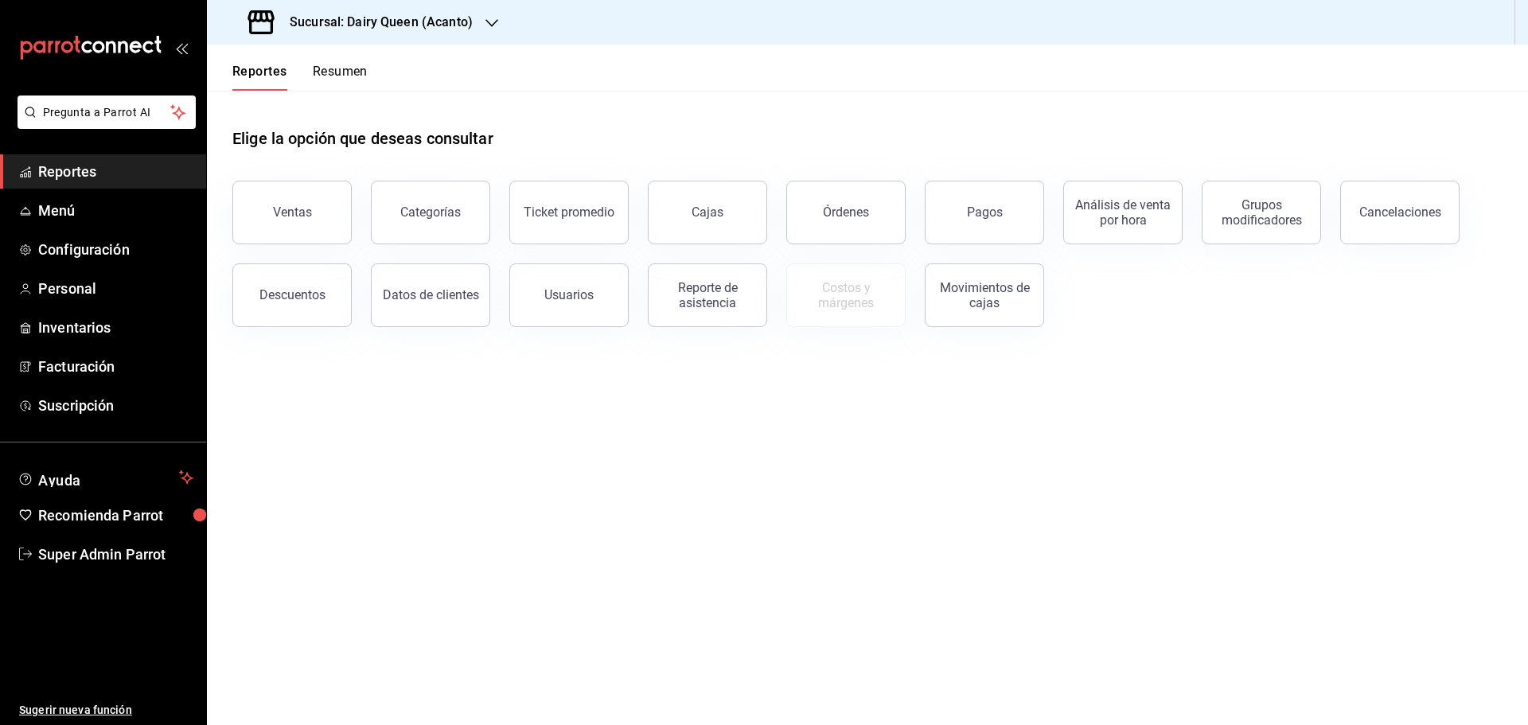
click at [341, 73] on button "Resumen" at bounding box center [340, 77] width 55 height 27
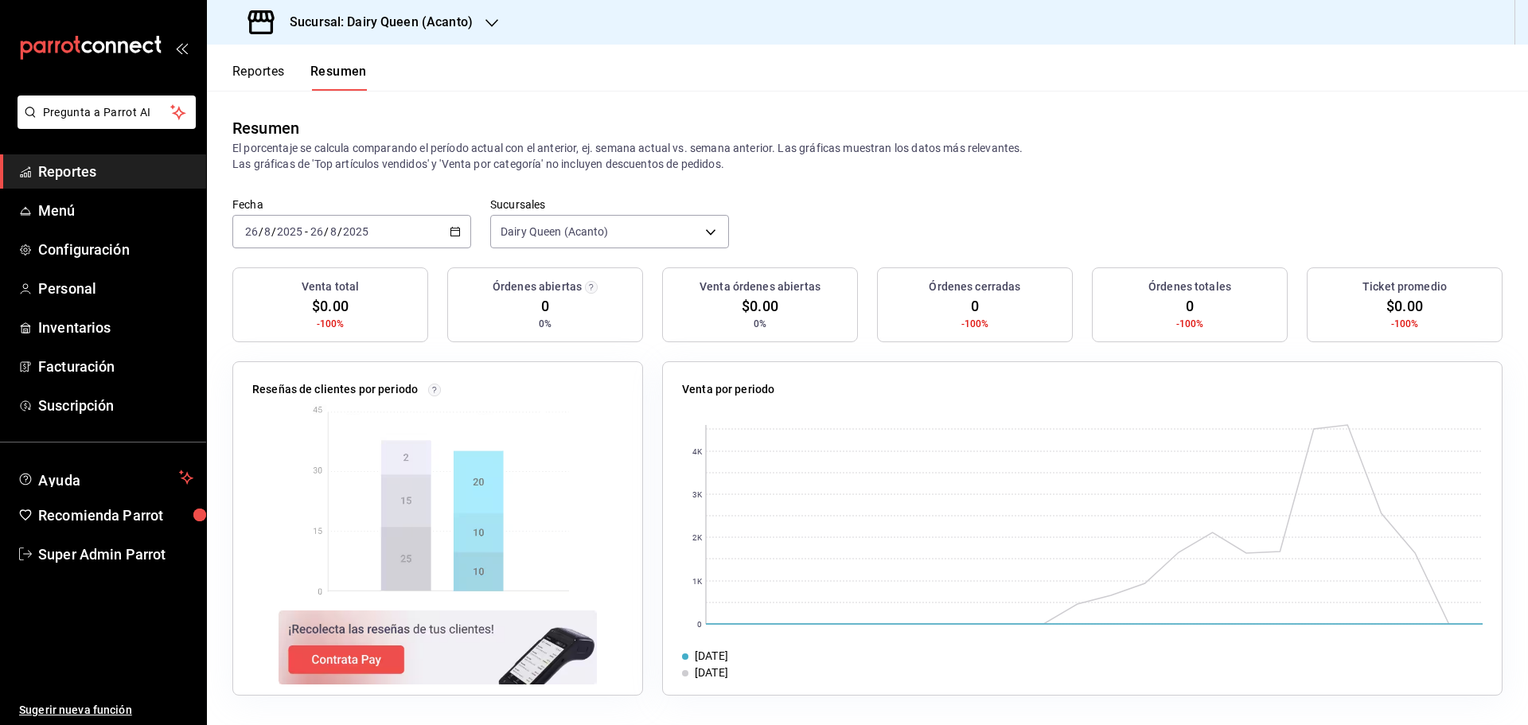
click at [453, 235] on icon "button" at bounding box center [455, 231] width 11 height 11
click at [298, 455] on span "Rango de fechas" at bounding box center [307, 459] width 123 height 17
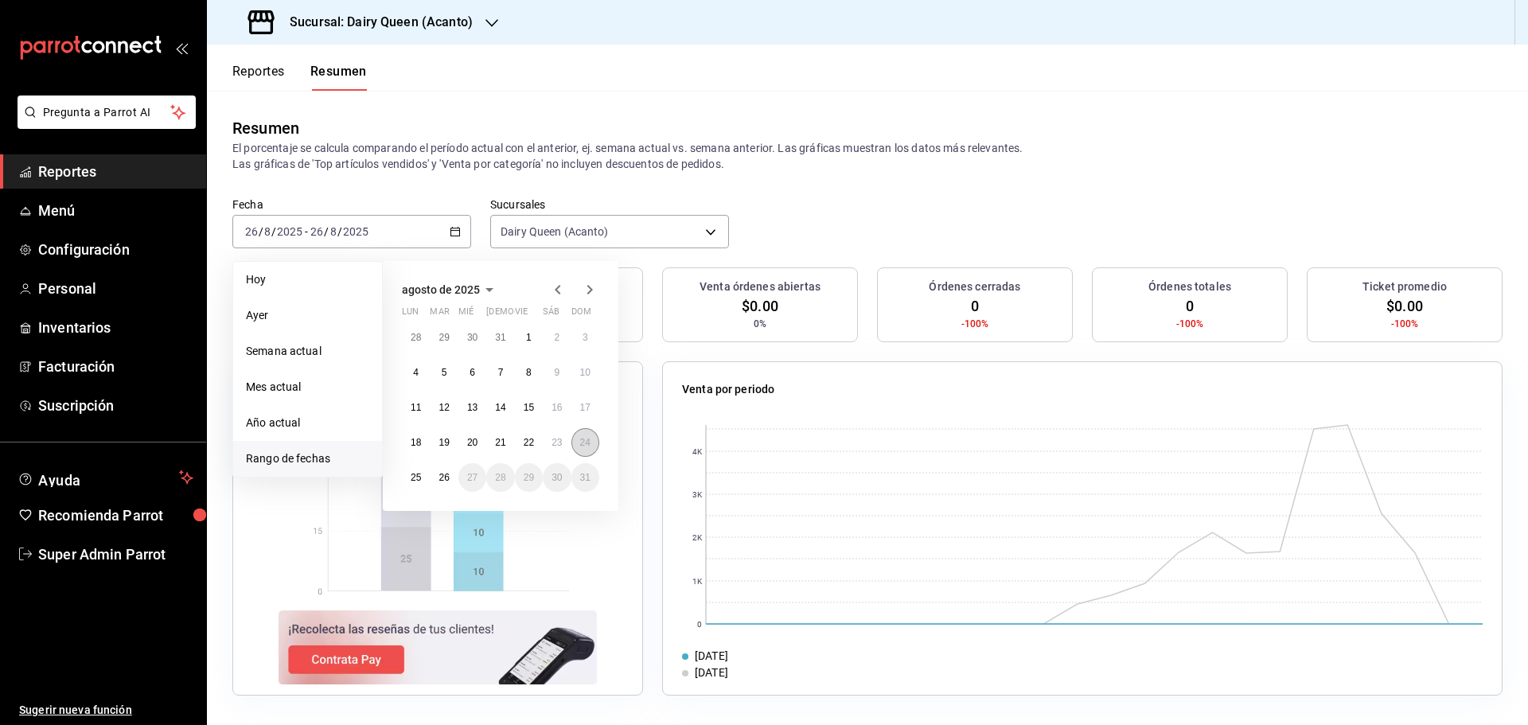
click at [591, 444] on button "24" at bounding box center [586, 442] width 28 height 29
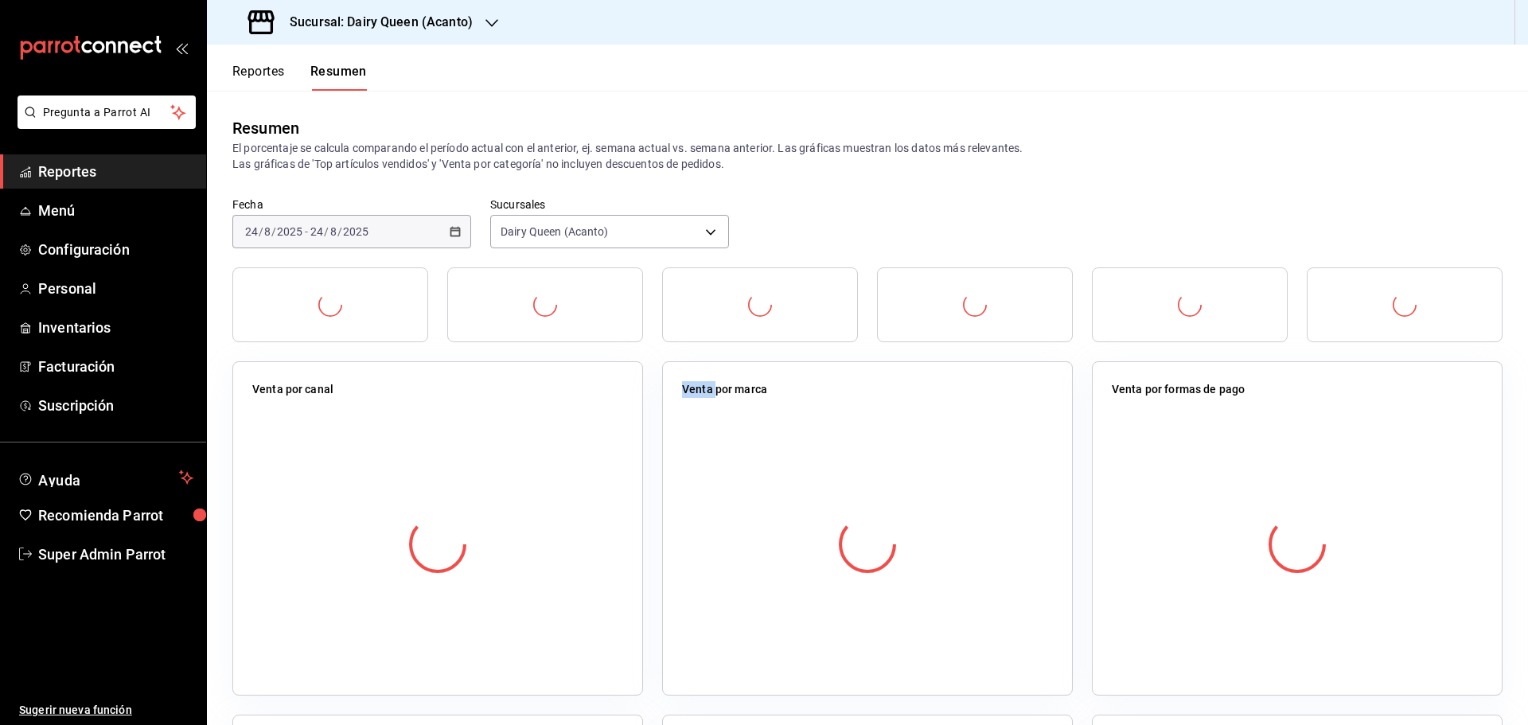
click at [591, 444] on div at bounding box center [437, 544] width 371 height 280
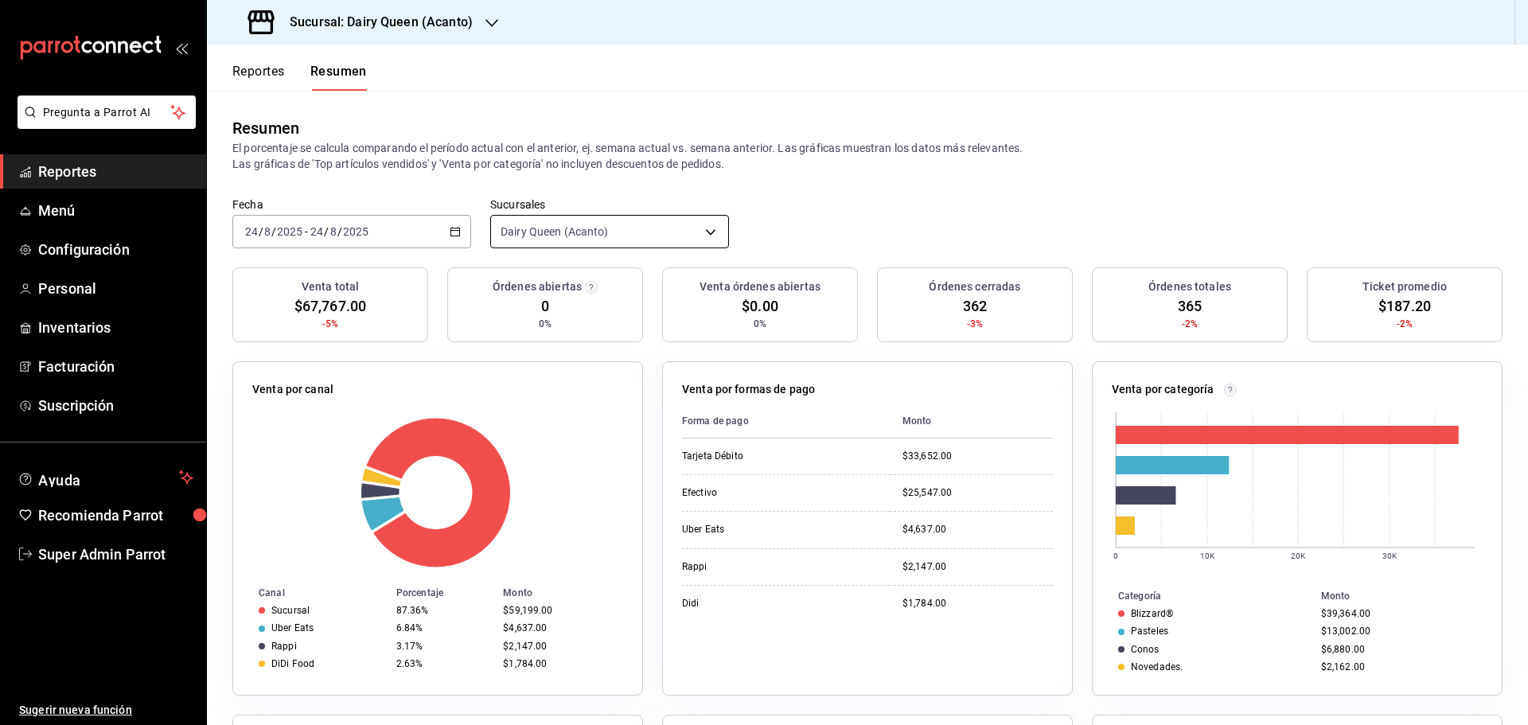
click at [564, 230] on body "Pregunta a Parrot AI Reportes Menú Configuración Personal Inventarios Facturaci…" at bounding box center [764, 362] width 1528 height 725
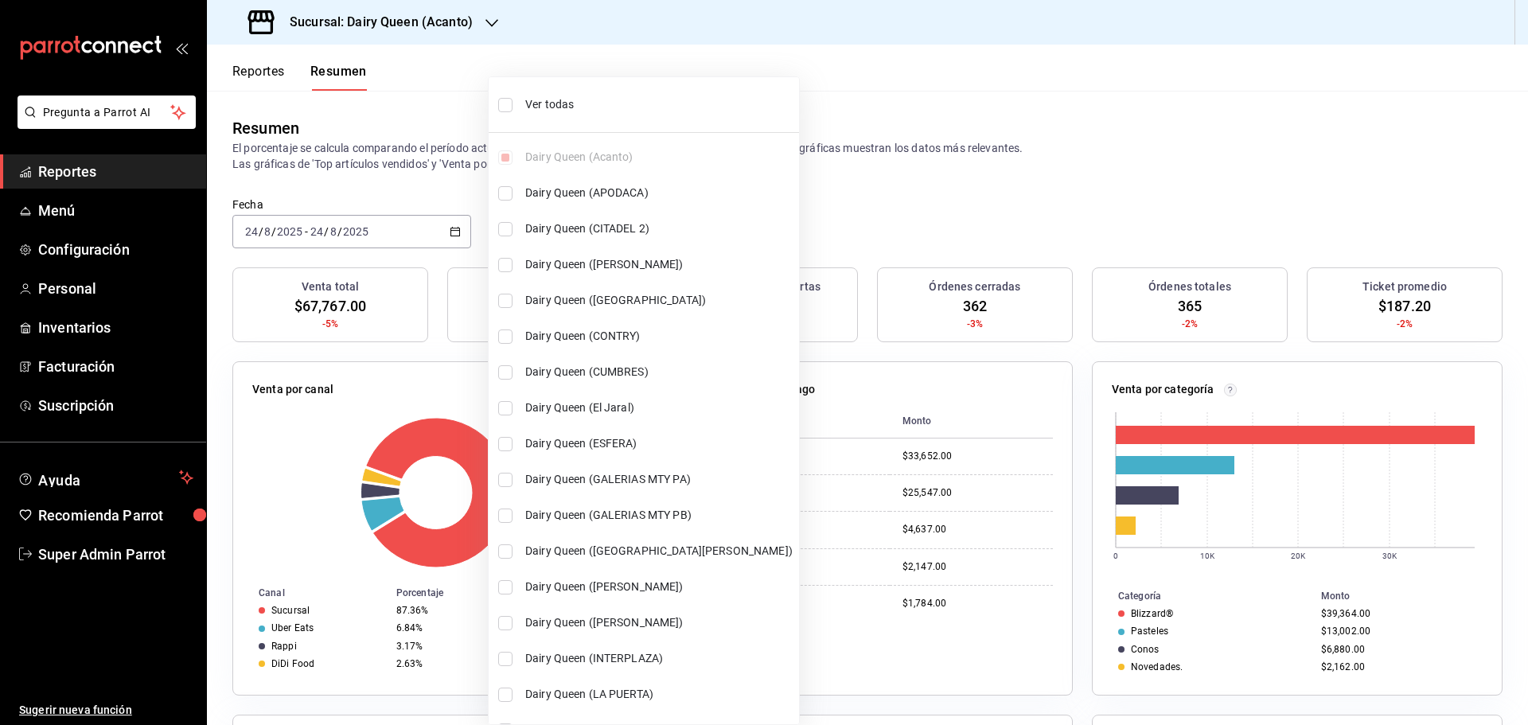
click at [579, 103] on span "Ver todas" at bounding box center [658, 104] width 267 height 17
type input "[object Object],[object Object],[object Object],[object Object],[object Object]…"
checkbox input "true"
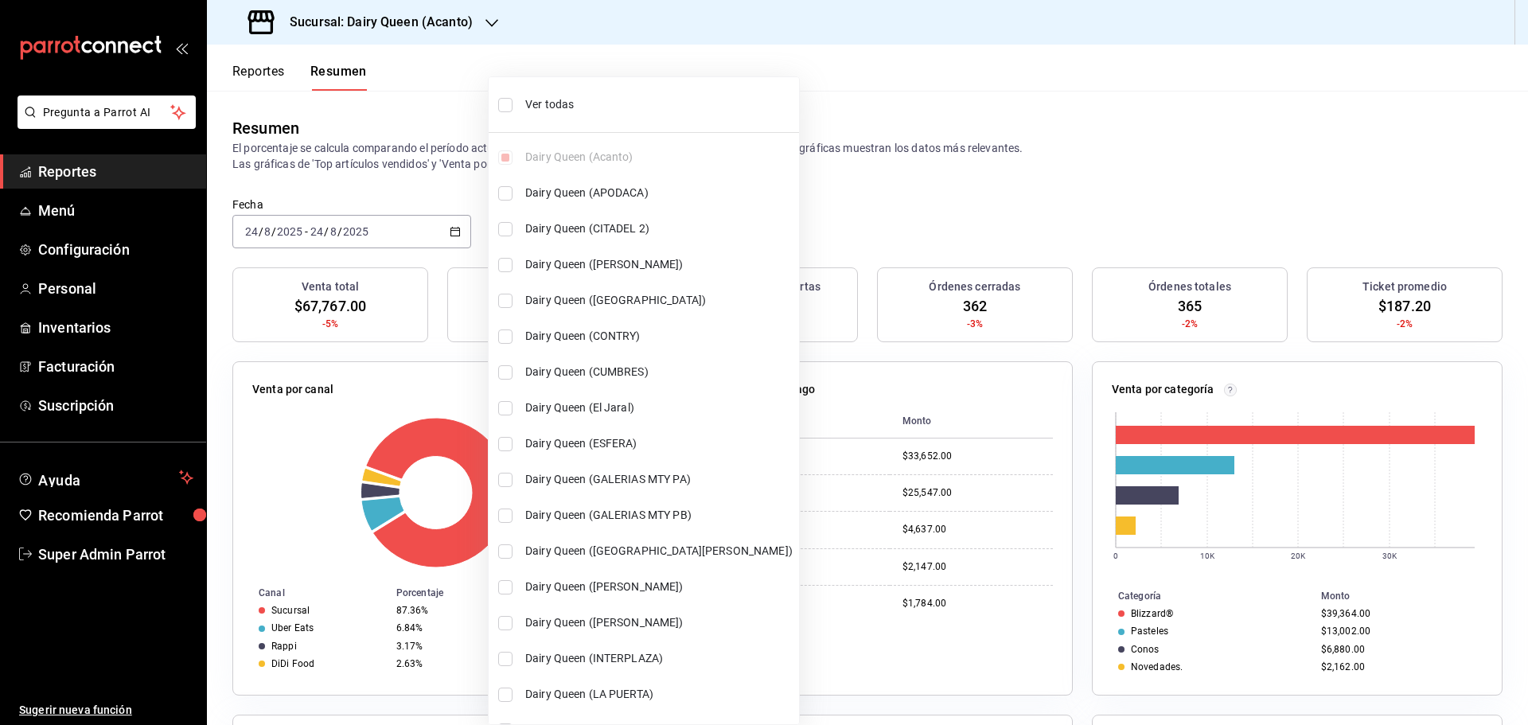
checkbox input "true"
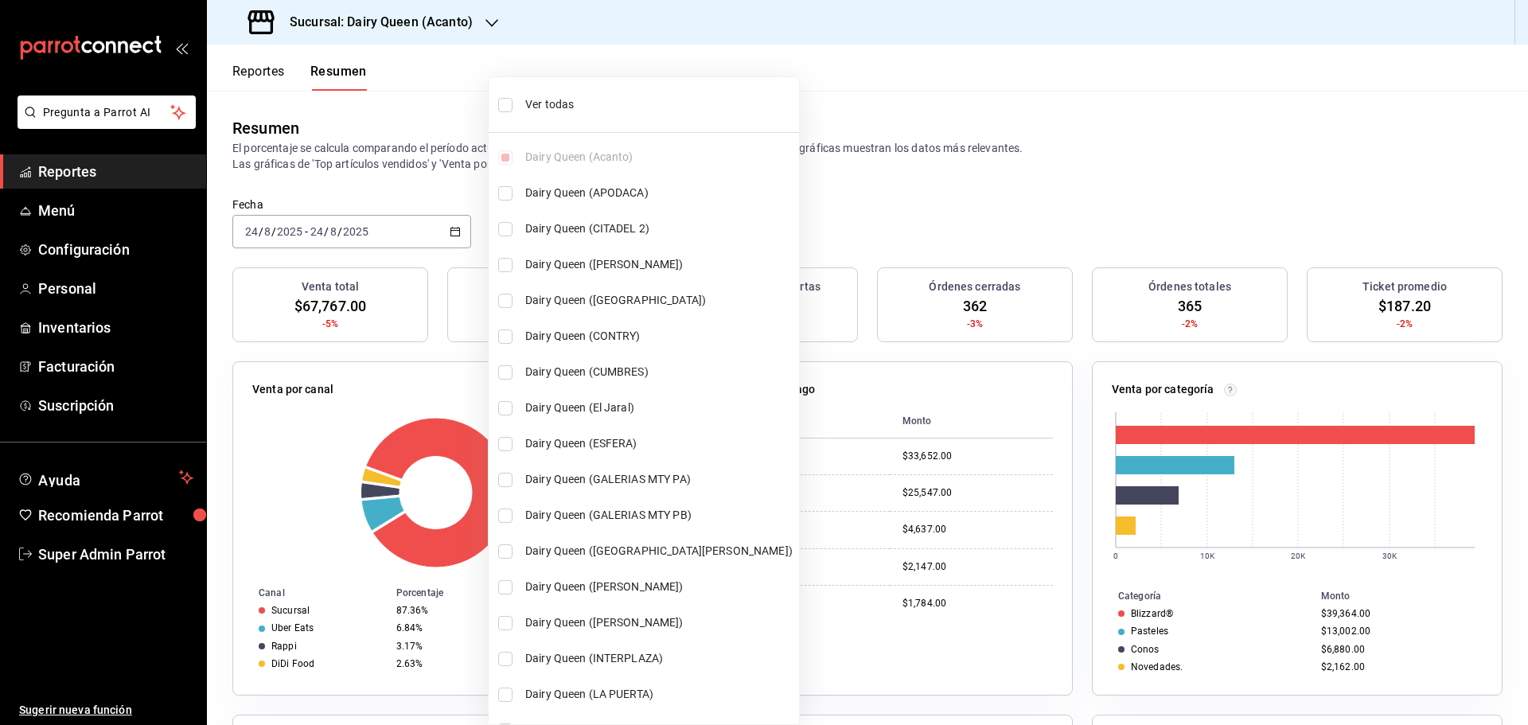
checkbox input "true"
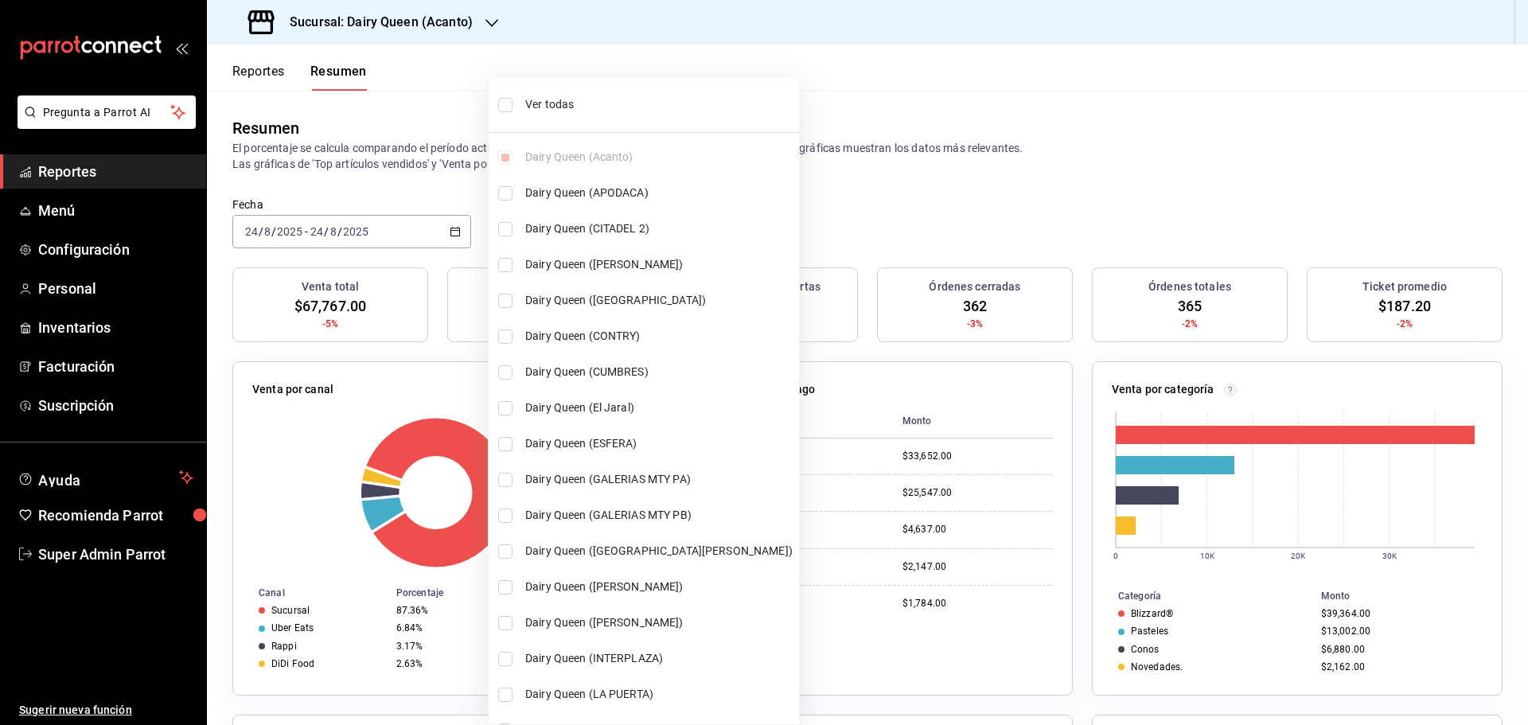
checkbox input "true"
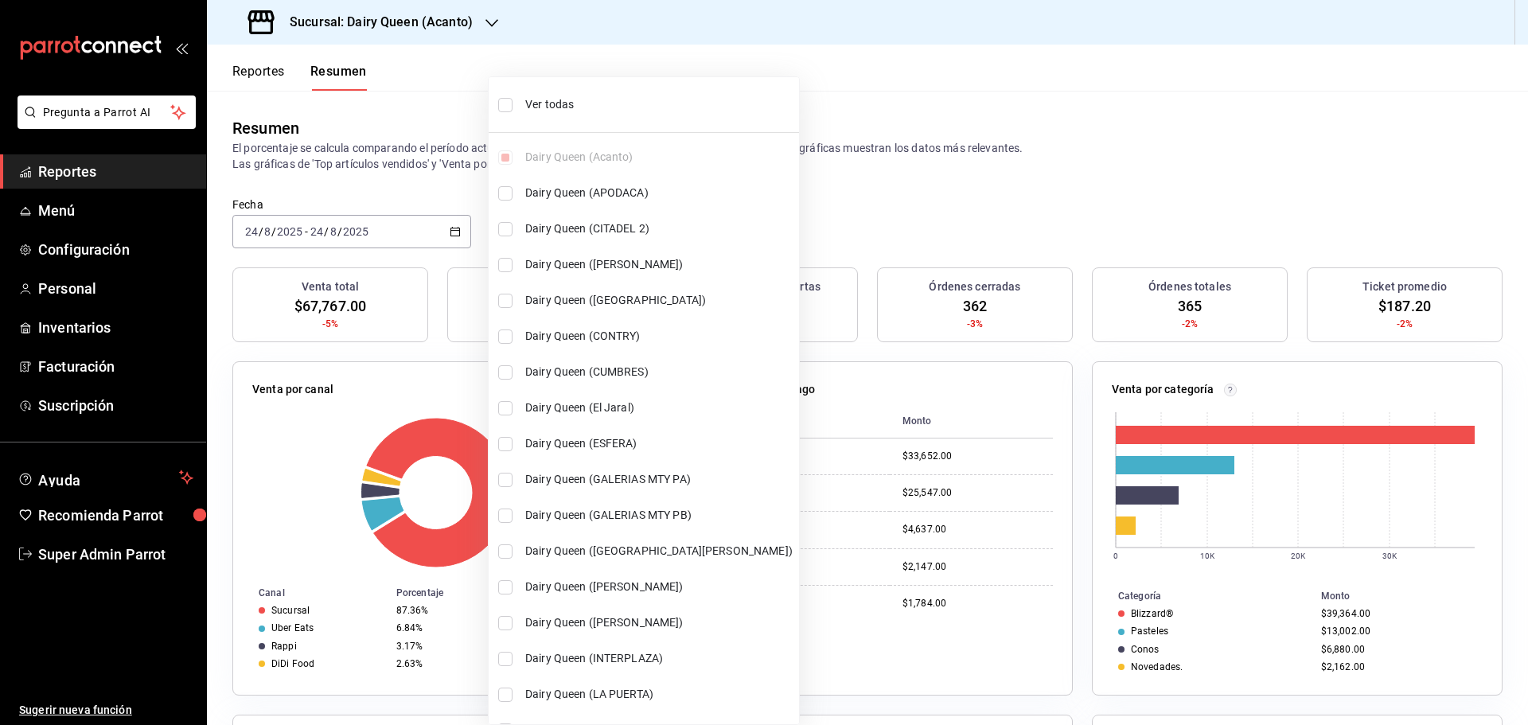
checkbox input "true"
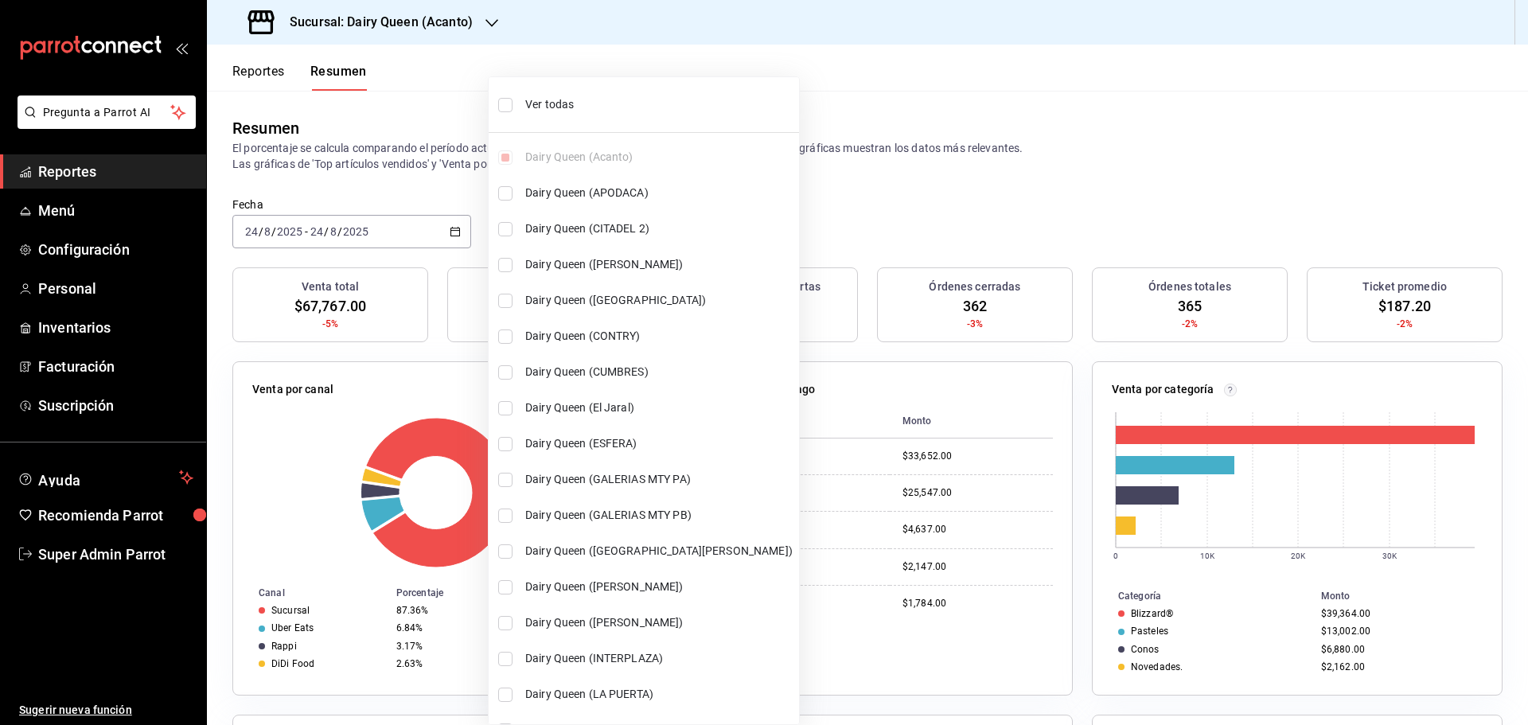
checkbox input "true"
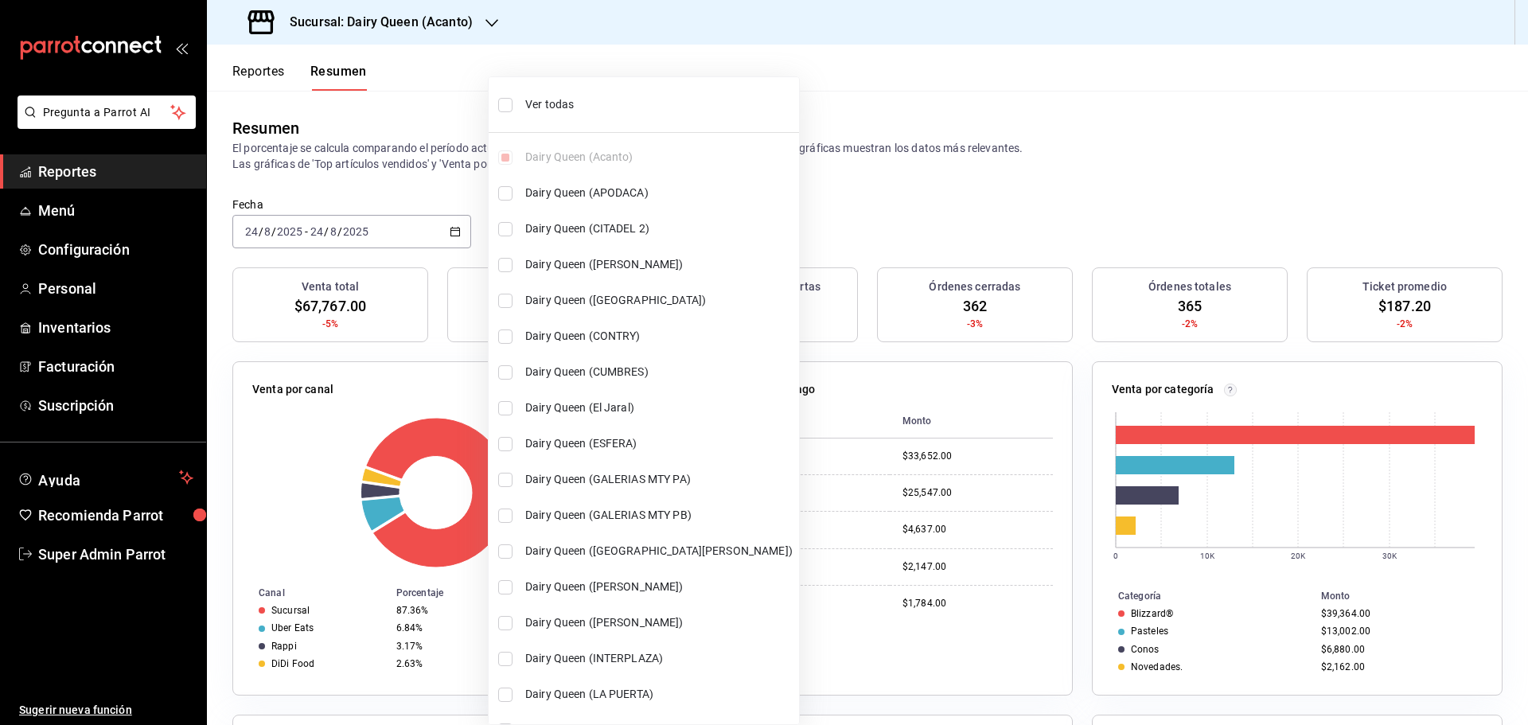
checkbox input "true"
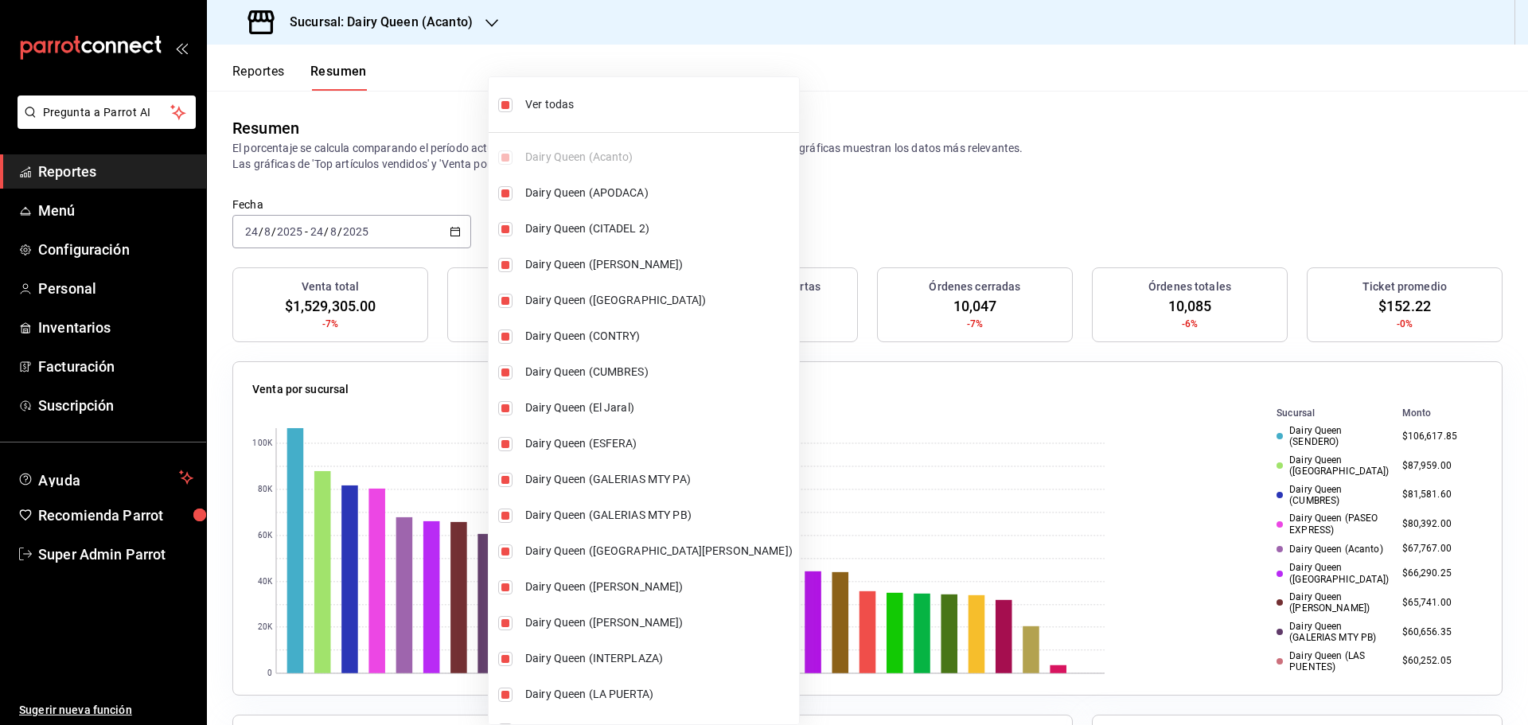
click at [1033, 153] on div at bounding box center [764, 362] width 1528 height 725
